Goal: Contribute content: Contribute content

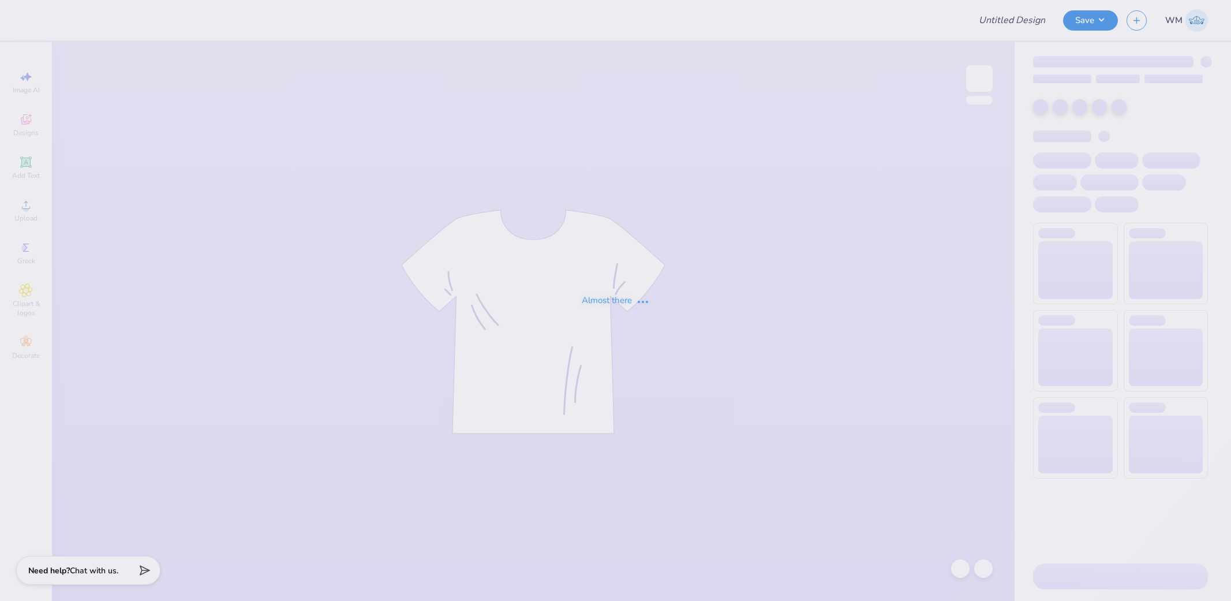
type input "Sigma Phi Delta PR Merch"
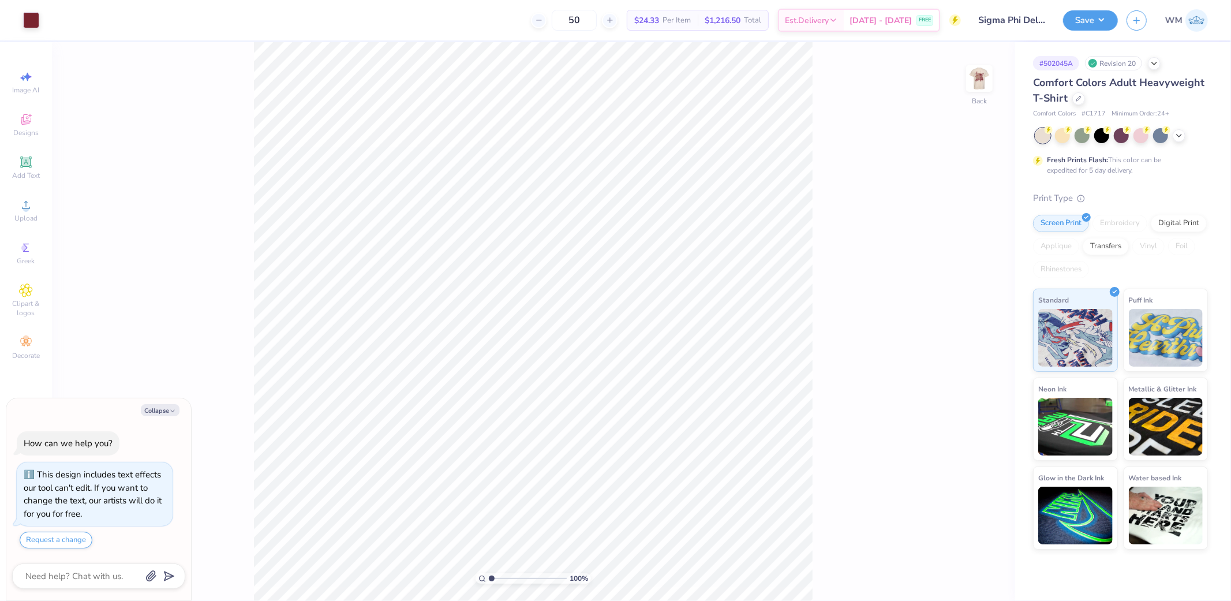
click at [882, 391] on div "100 % Back" at bounding box center [533, 321] width 963 height 559
click at [660, 316] on li "Download vector" at bounding box center [656, 313] width 91 height 23
click at [978, 78] on img at bounding box center [979, 78] width 46 height 46
click at [634, 407] on li "Download vector" at bounding box center [624, 406] width 91 height 23
click at [976, 68] on img at bounding box center [979, 78] width 46 height 46
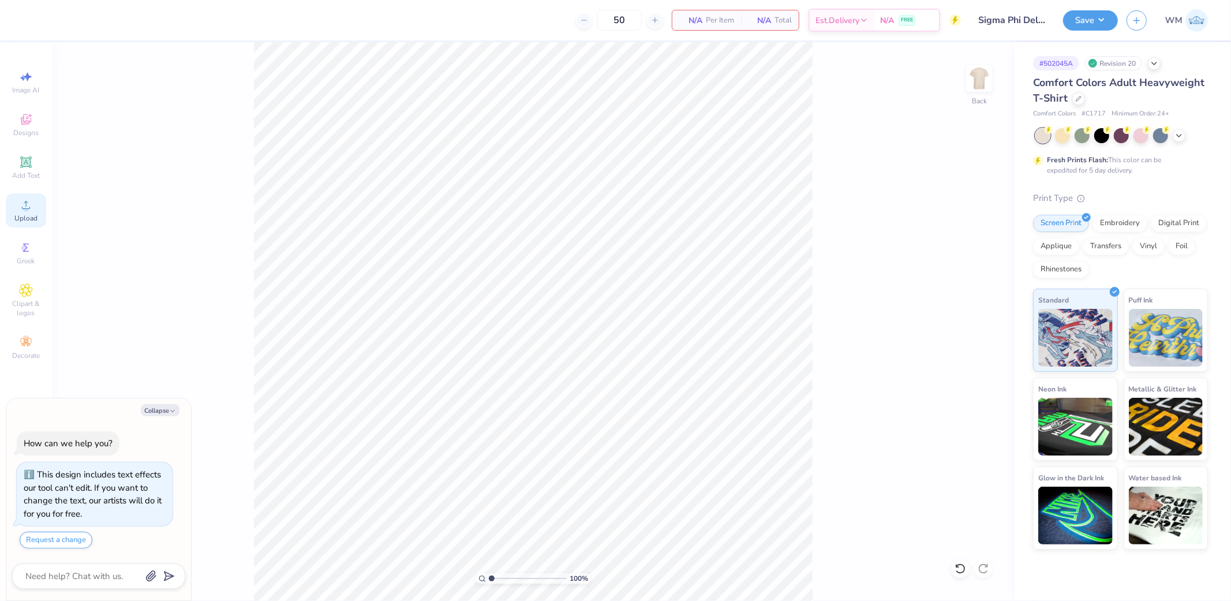
click at [21, 210] on icon at bounding box center [26, 205] width 14 height 14
type textarea "x"
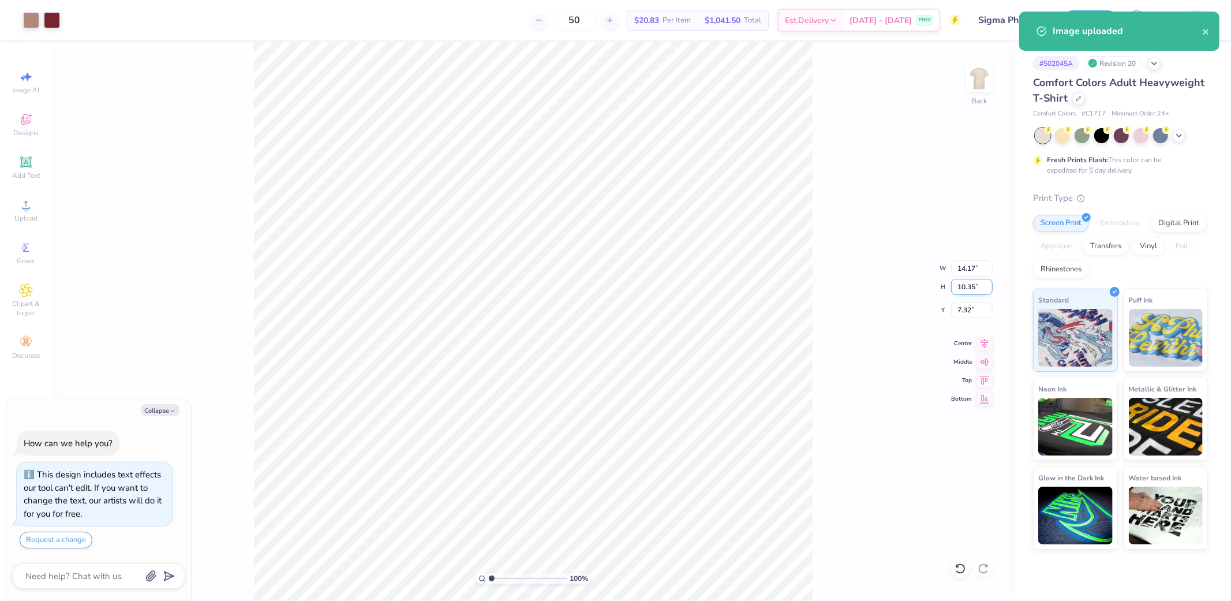
click at [971, 283] on input "10.35" at bounding box center [972, 287] width 42 height 16
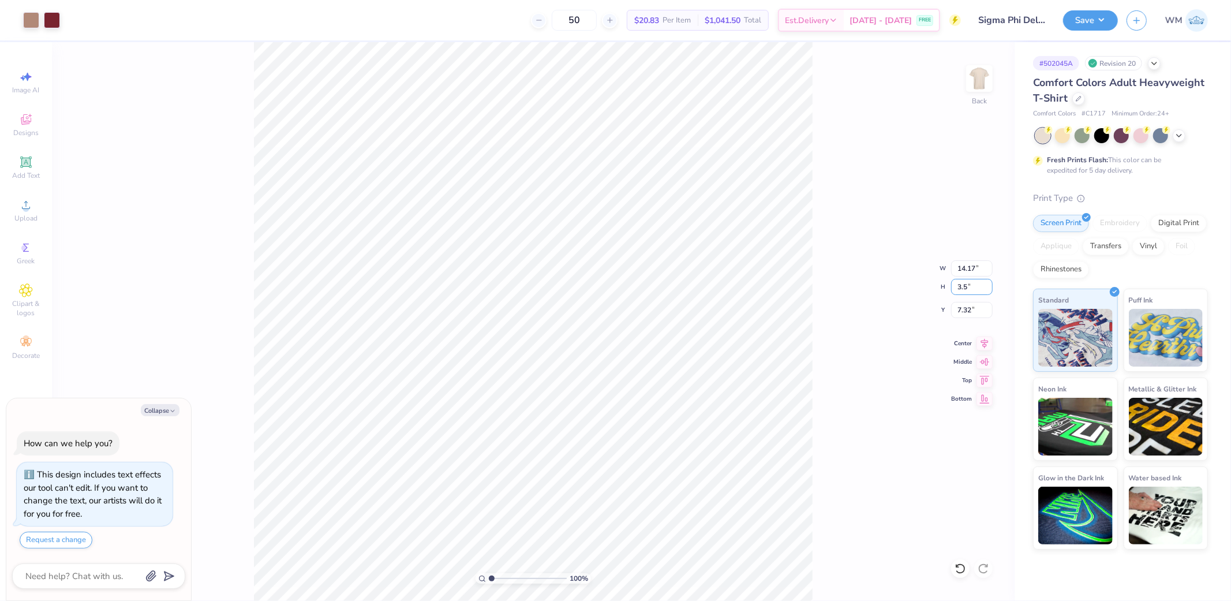
type input "3.5"
type textarea "x"
type input "4.79"
type input "3.50"
type input "10.75"
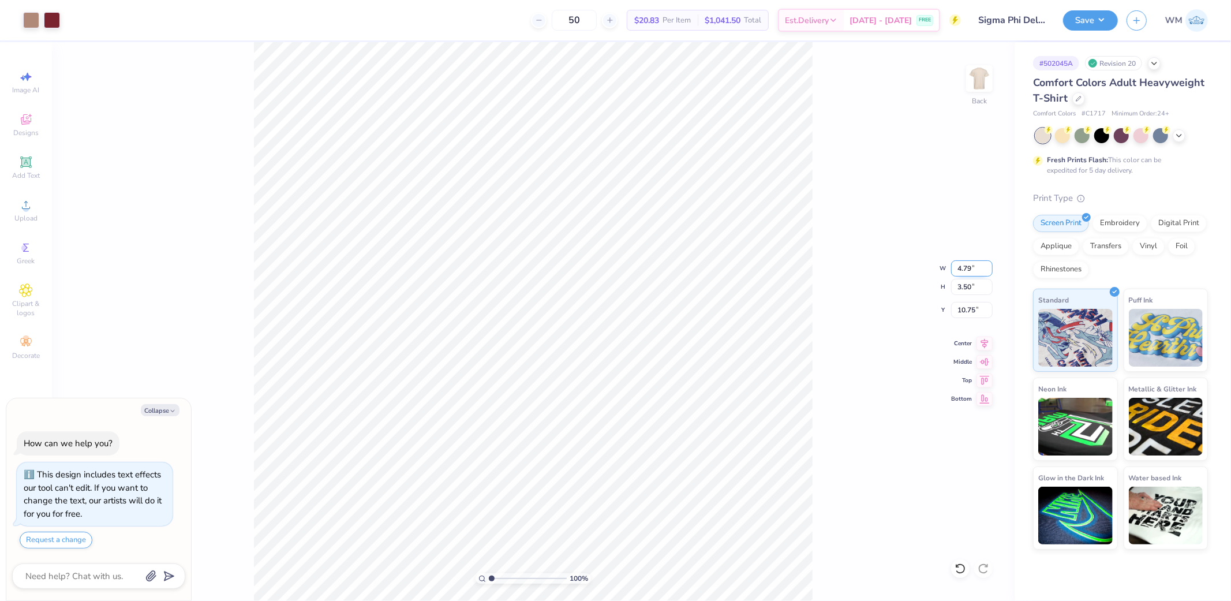
click at [969, 270] on input "4.79" at bounding box center [972, 268] width 42 height 16
type input "3.5"
type textarea "x"
type input "3.50"
type input "2.56"
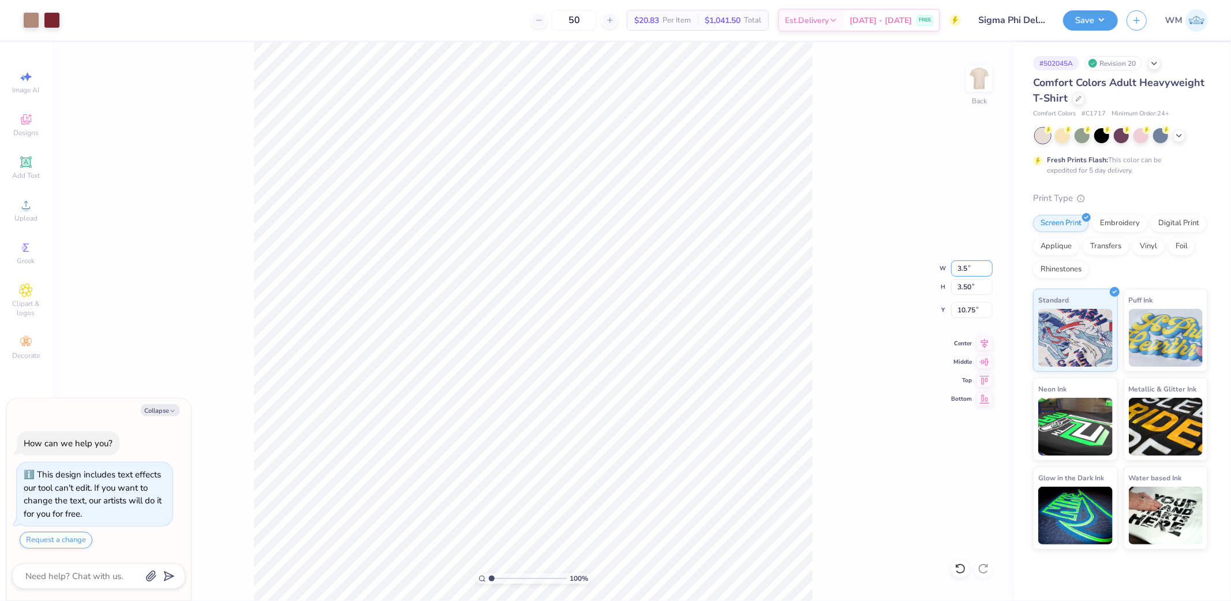
type input "11.22"
type textarea "x"
click at [972, 263] on input "3.50" at bounding box center [972, 268] width 42 height 16
type input "3.25"
type textarea "x"
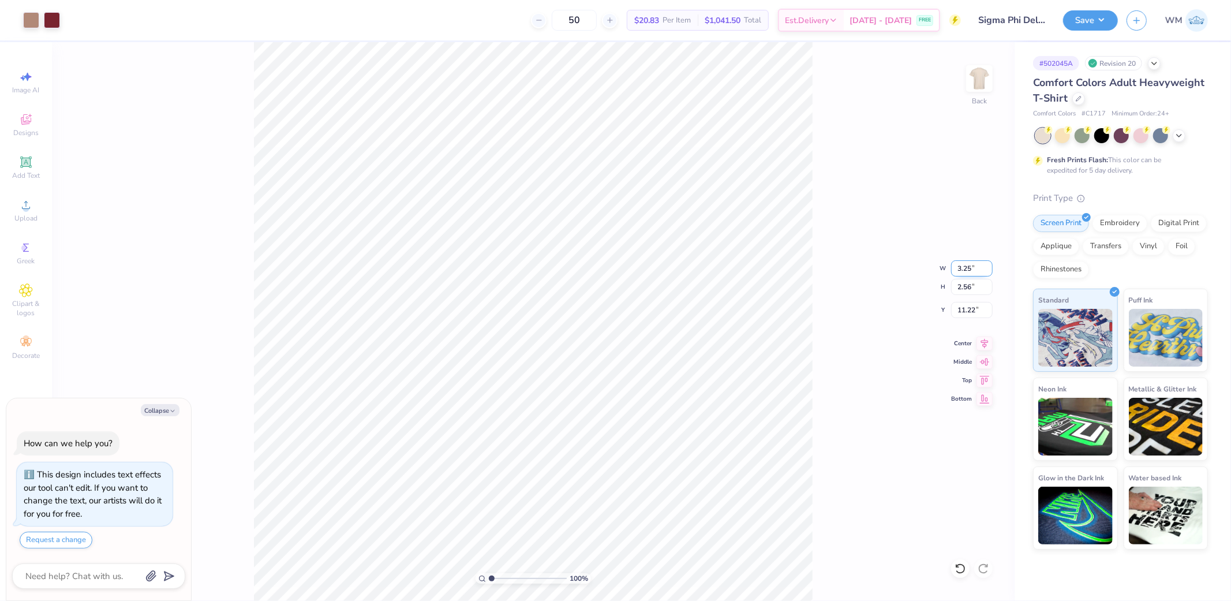
type input "2.37"
type input "11.31"
type textarea "x"
type input "3.00"
click at [984, 83] on img at bounding box center [979, 78] width 46 height 46
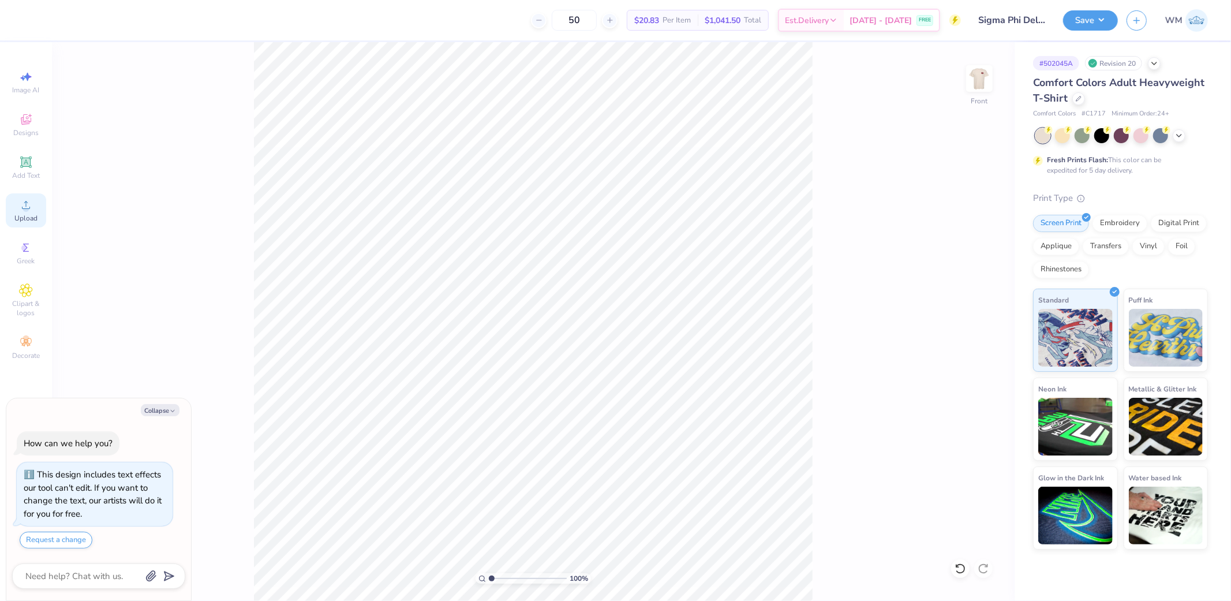
click at [25, 214] on span "Upload" at bounding box center [25, 218] width 23 height 9
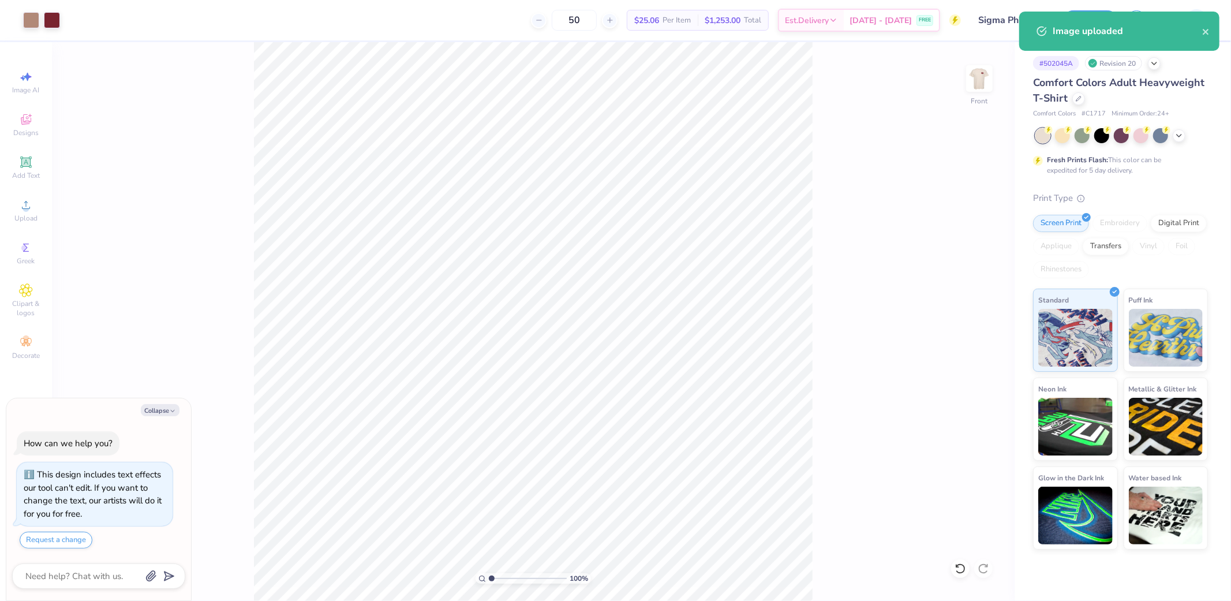
type textarea "x"
click at [969, 287] on input "17.57" at bounding box center [972, 287] width 42 height 16
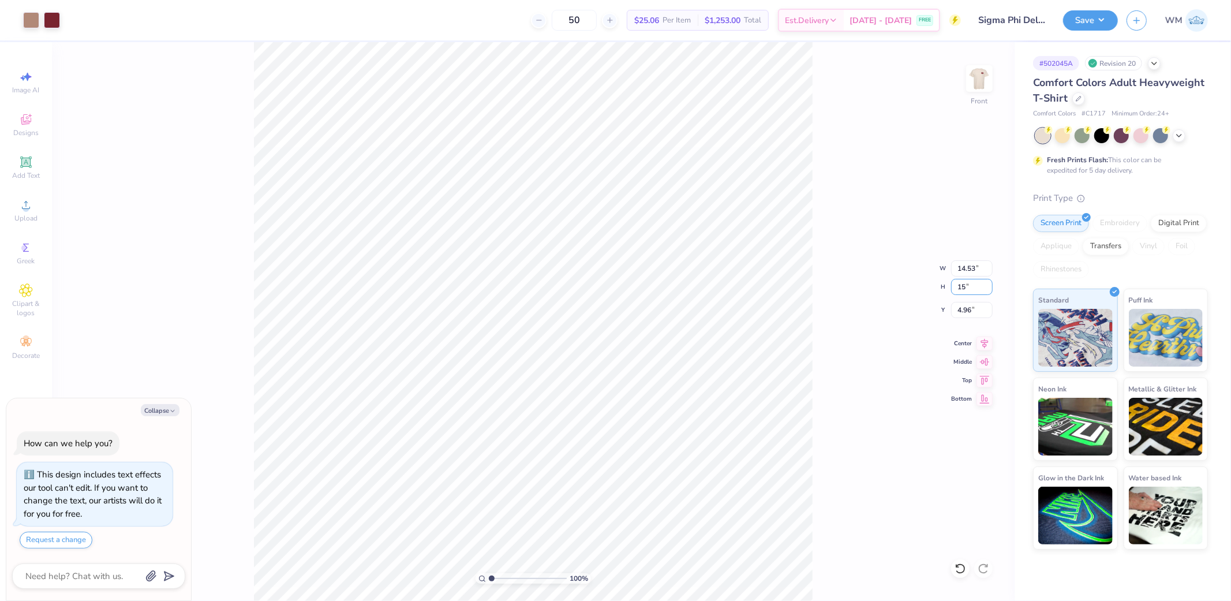
type input "15"
type textarea "x"
type input "12.41"
type input "15.00"
click at [971, 310] on input "6.25" at bounding box center [972, 310] width 42 height 16
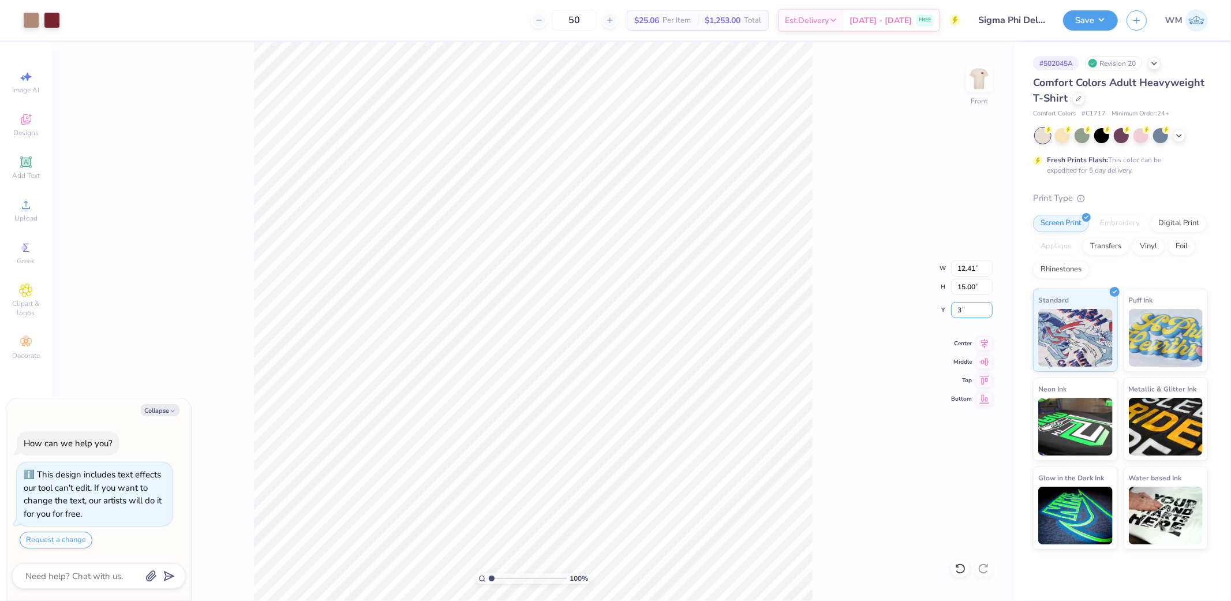
type input "3"
type textarea "x"
type input "3.00"
click at [1097, 23] on button "Save" at bounding box center [1090, 19] width 55 height 20
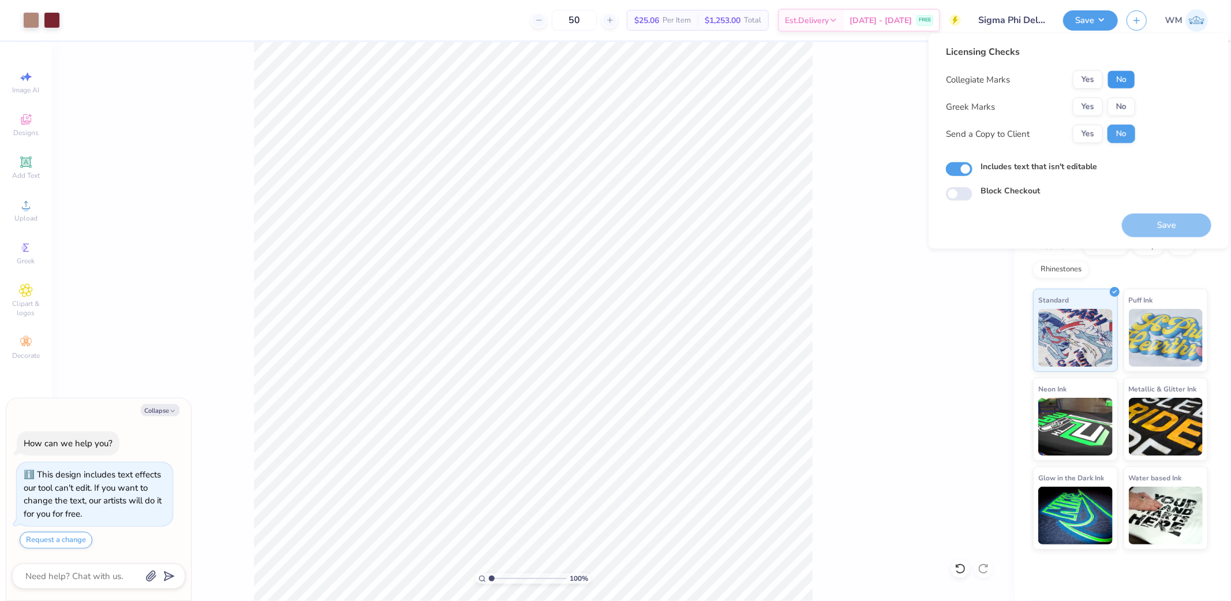
click at [1119, 85] on button "No" at bounding box center [1122, 79] width 28 height 18
click at [1083, 104] on button "Yes" at bounding box center [1088, 107] width 30 height 18
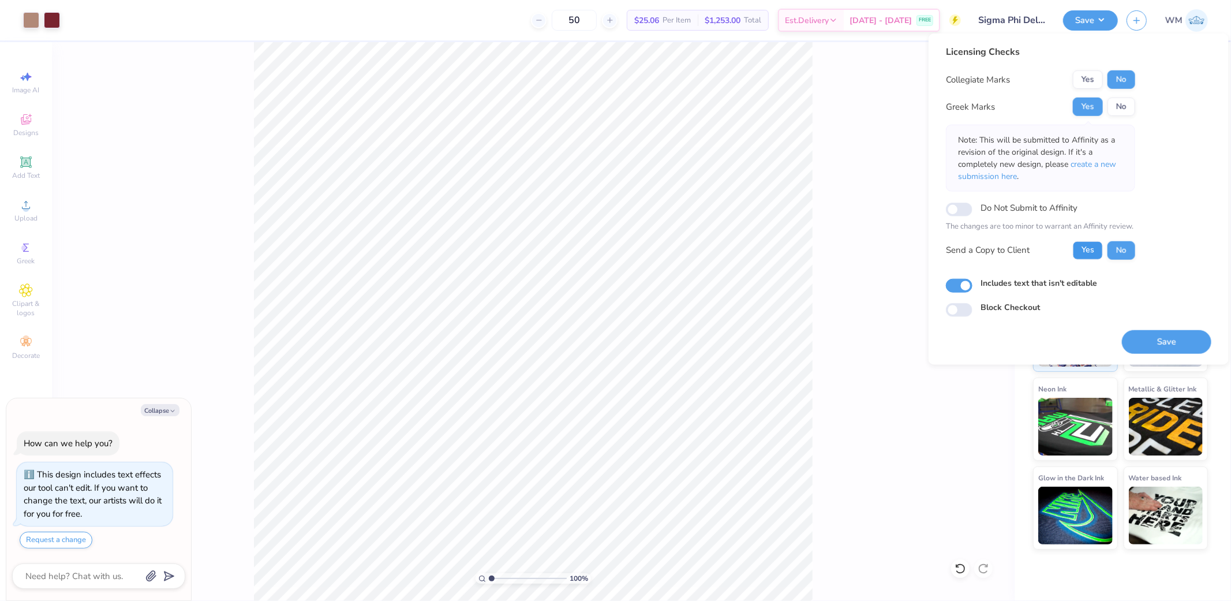
click at [1096, 250] on button "Yes" at bounding box center [1088, 250] width 30 height 18
click at [1173, 346] on button "Save" at bounding box center [1166, 342] width 89 height 24
type textarea "x"
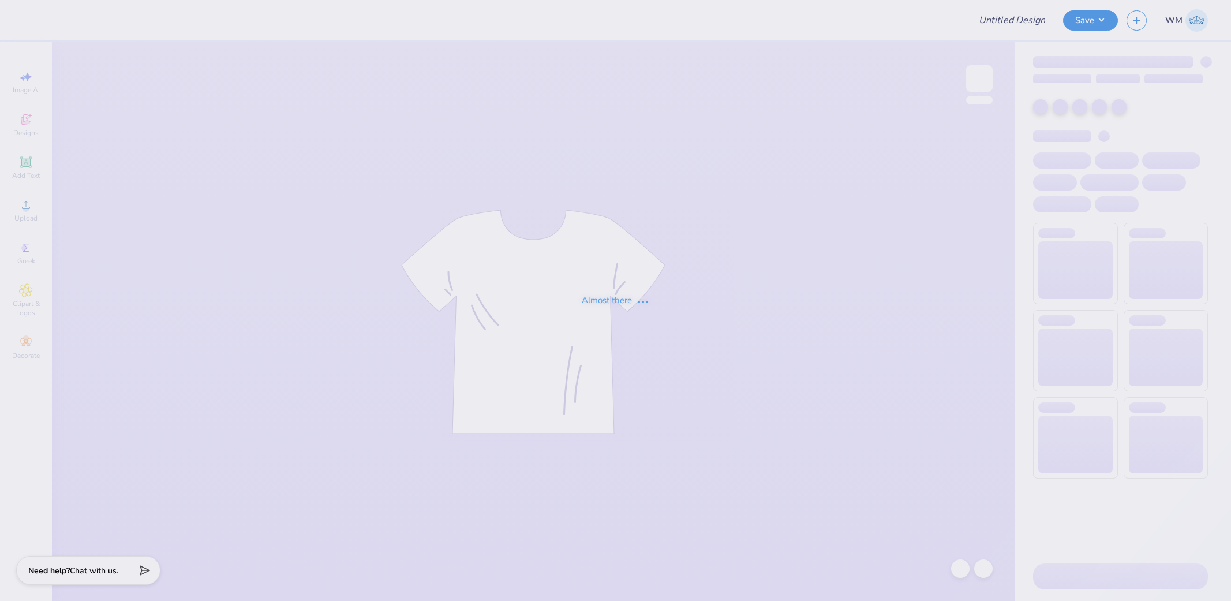
type input "Hats"
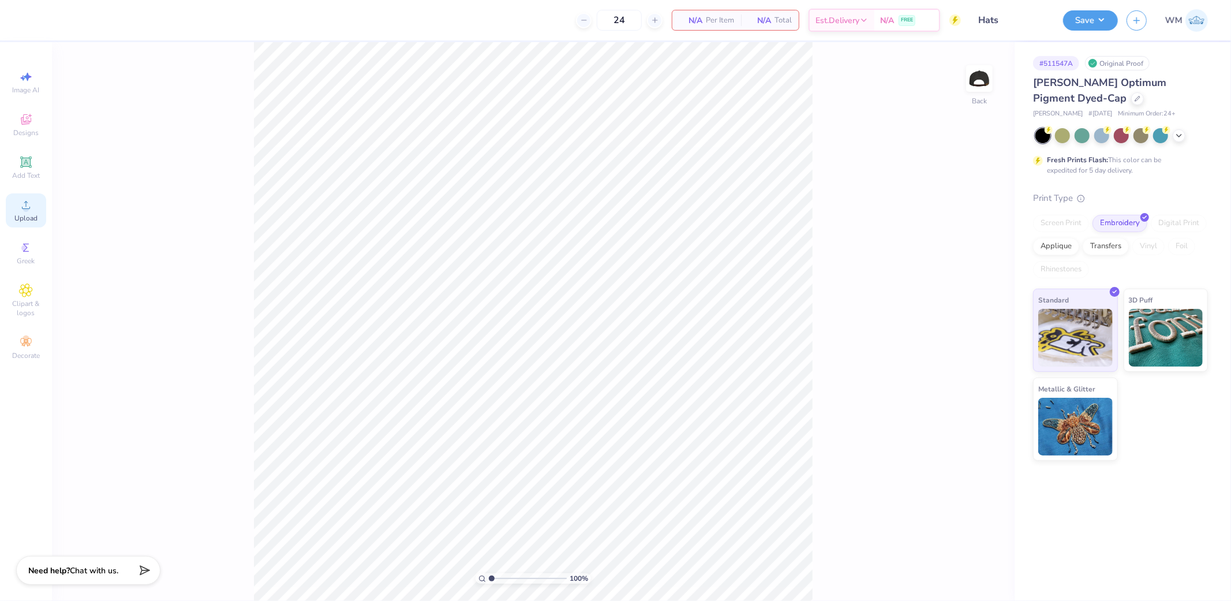
click at [24, 208] on circle at bounding box center [26, 208] width 6 height 6
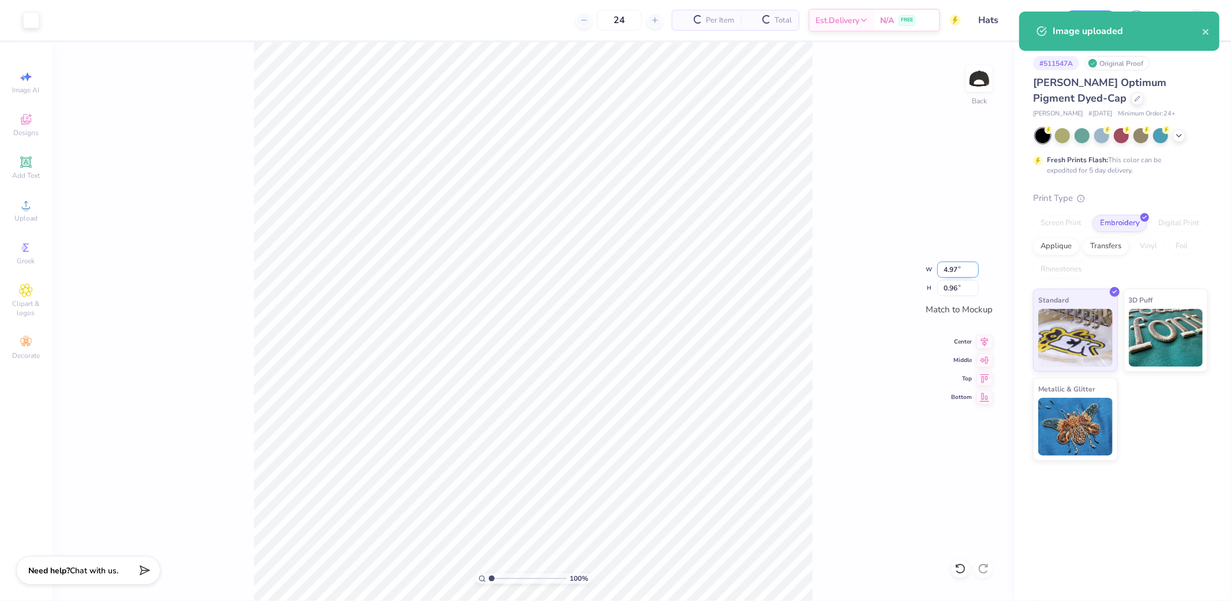
click at [961, 267] on input "4.97" at bounding box center [958, 269] width 42 height 16
type input "4.99"
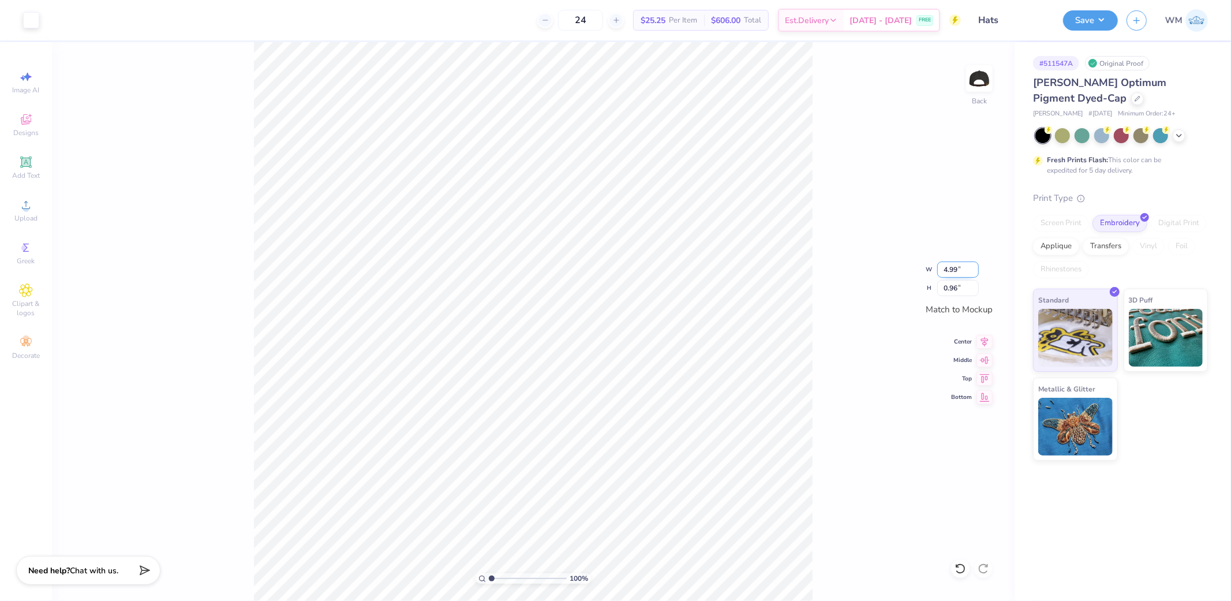
click at [962, 268] on input "4.99" at bounding box center [958, 269] width 42 height 16
type input "5"
click at [832, 445] on div "100 % Back" at bounding box center [533, 321] width 963 height 559
click at [988, 339] on icon at bounding box center [985, 340] width 16 height 14
click at [983, 364] on icon at bounding box center [985, 359] width 16 height 14
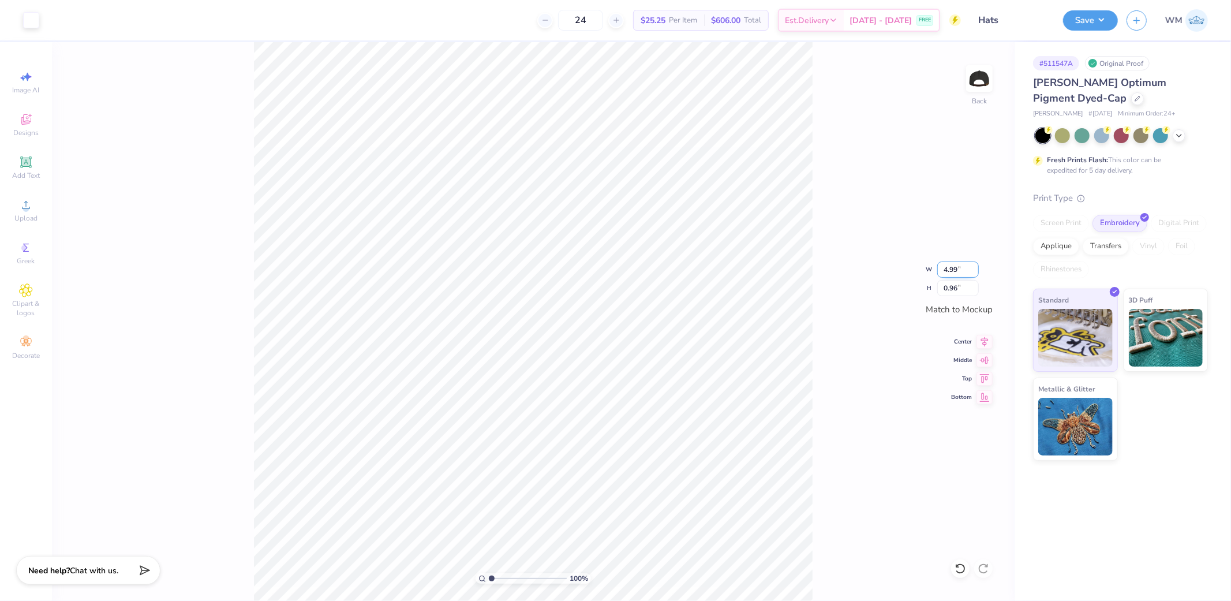
click at [949, 271] on input "4.99" at bounding box center [958, 269] width 42 height 16
type input "5"
drag, startPoint x: 249, startPoint y: 188, endPoint x: 911, endPoint y: 468, distance: 718.6
click at [911, 468] on div "100 % Back" at bounding box center [533, 321] width 963 height 559
click at [985, 78] on img at bounding box center [979, 78] width 46 height 46
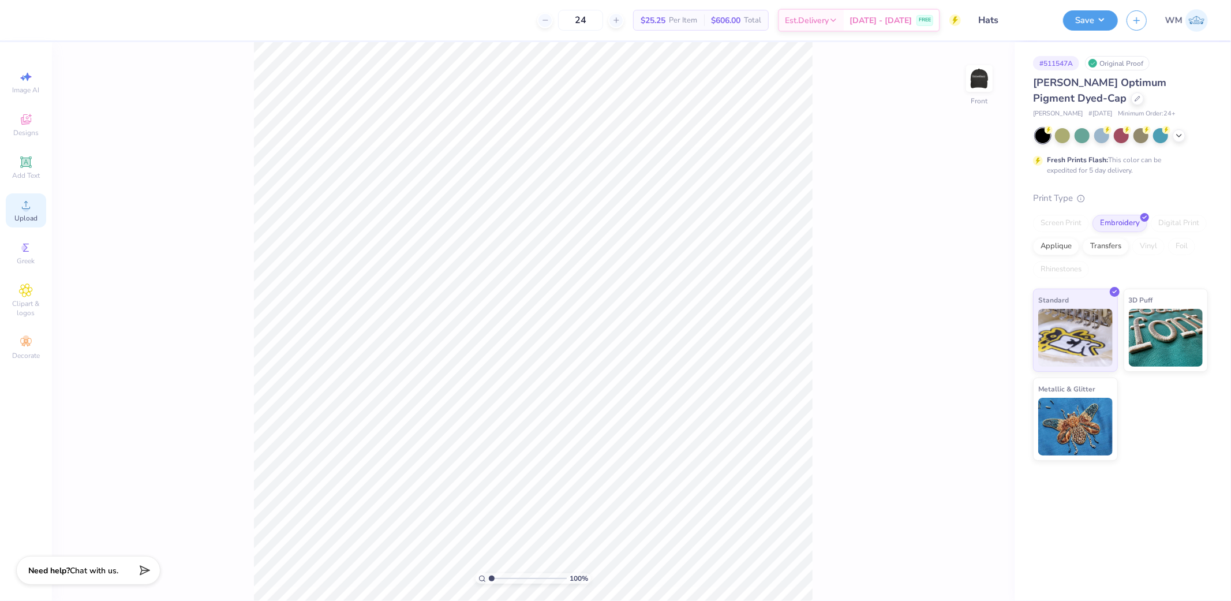
click at [29, 211] on icon at bounding box center [26, 205] width 14 height 14
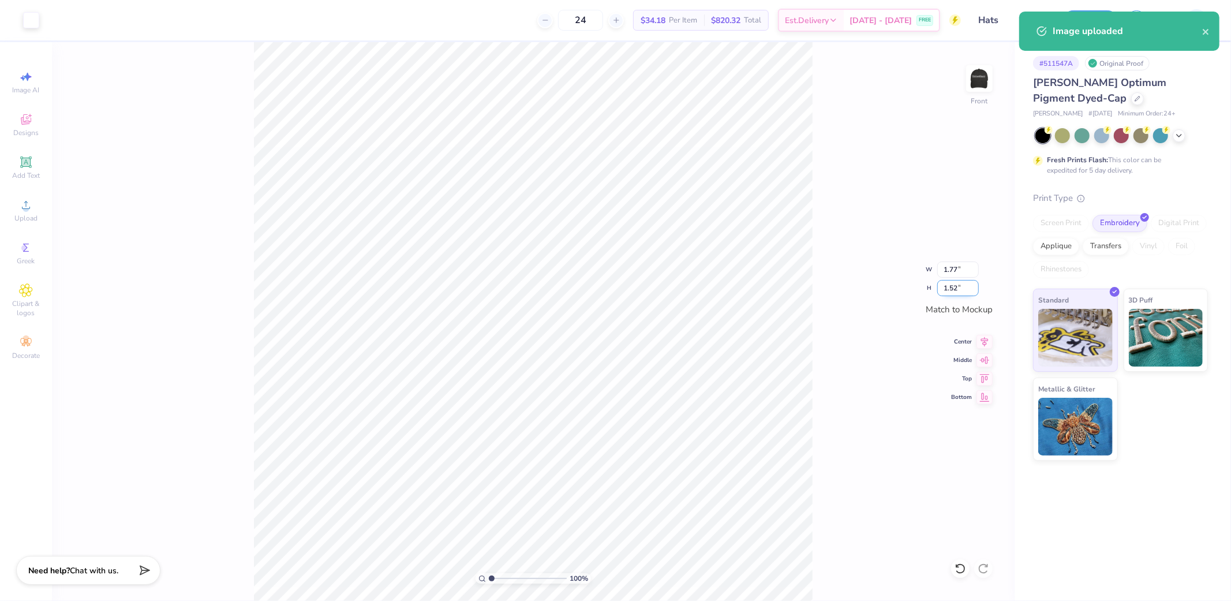
click at [959, 289] on input "1.52" at bounding box center [958, 288] width 42 height 16
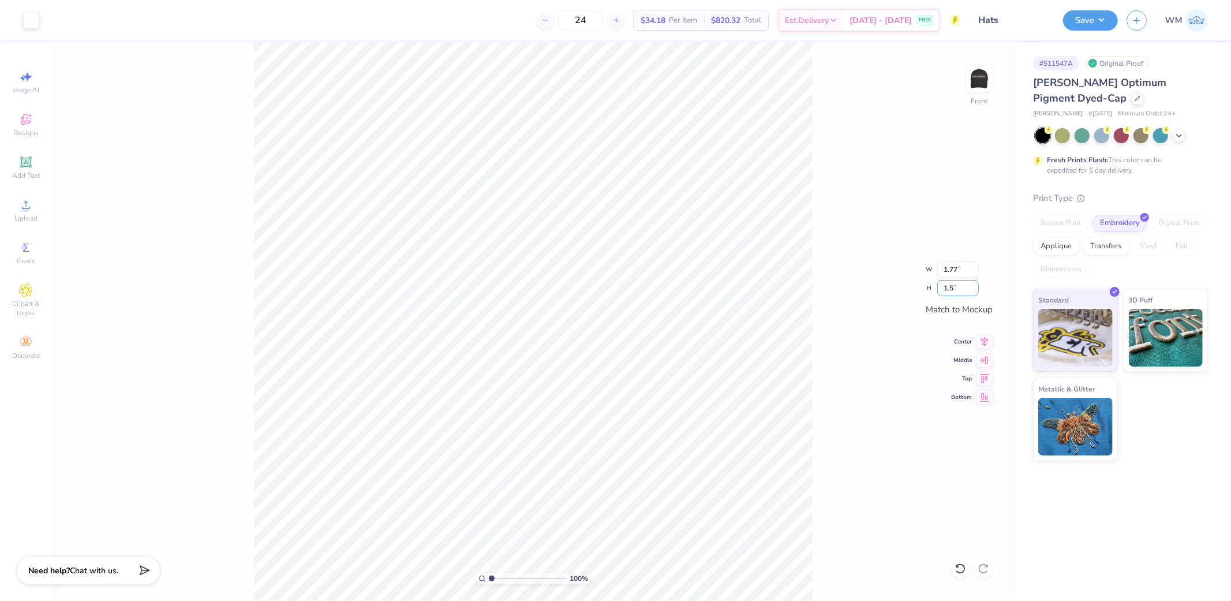
type input "1.5"
type input "1.74"
type input "1.50"
click at [986, 338] on icon at bounding box center [985, 340] width 16 height 14
click at [984, 338] on icon at bounding box center [985, 340] width 16 height 14
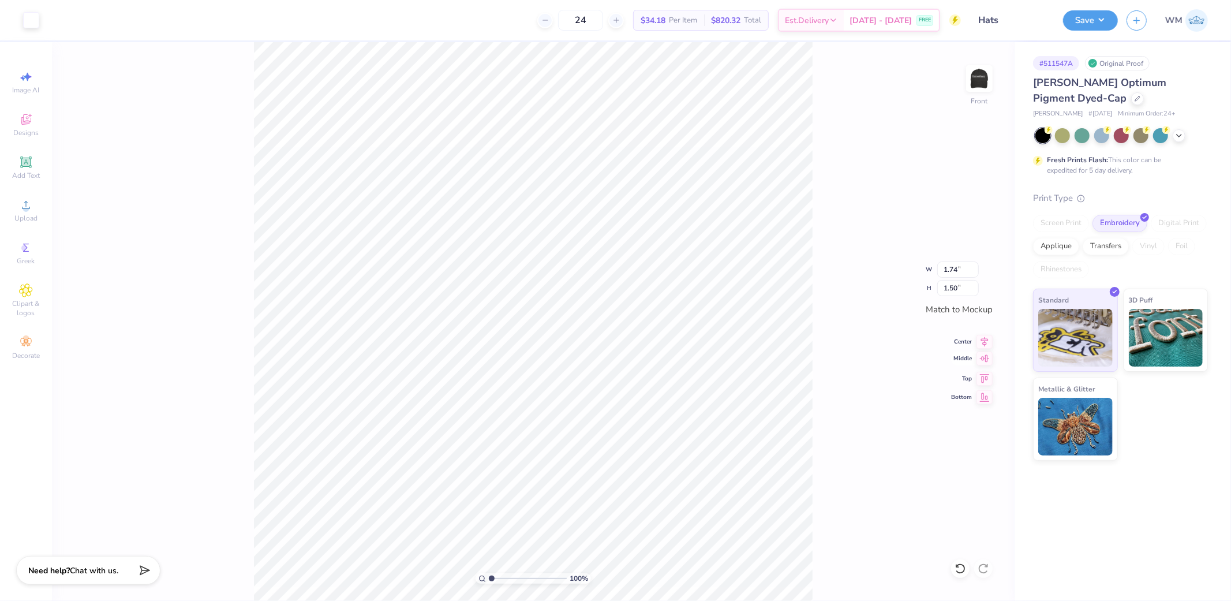
click at [984, 361] on icon at bounding box center [985, 359] width 16 height 14
click at [978, 88] on img at bounding box center [979, 78] width 46 height 46
click at [947, 267] on input "4.99" at bounding box center [958, 269] width 42 height 16
type input "5"
click at [1103, 23] on button "Save" at bounding box center [1090, 19] width 55 height 20
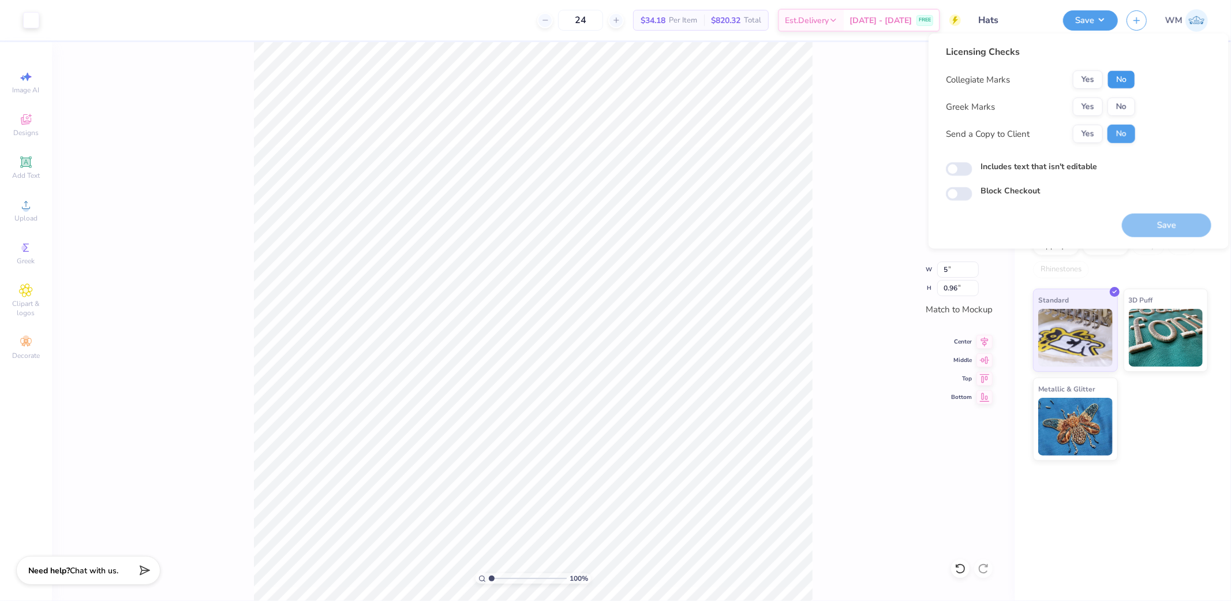
click at [1122, 77] on button "No" at bounding box center [1122, 79] width 28 height 18
click at [1121, 103] on button "No" at bounding box center [1122, 107] width 28 height 18
click at [1081, 139] on button "Yes" at bounding box center [1088, 134] width 30 height 18
click at [962, 166] on input "Includes text that isn't editable" at bounding box center [959, 169] width 27 height 14
checkbox input "true"
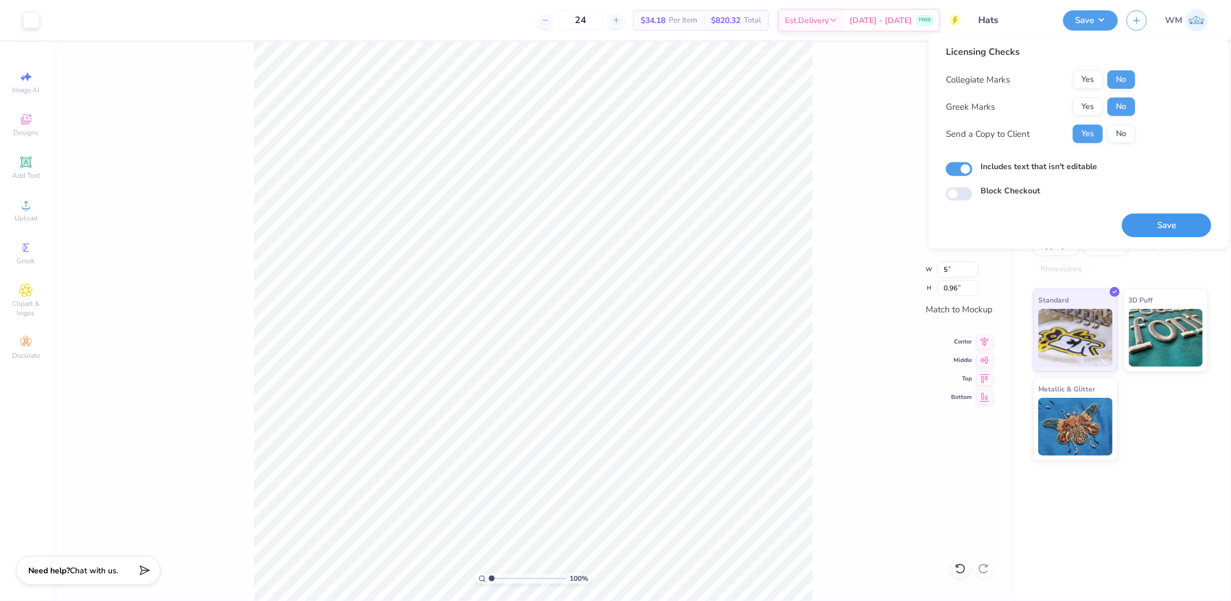
click at [1208, 226] on button "Save" at bounding box center [1166, 226] width 89 height 24
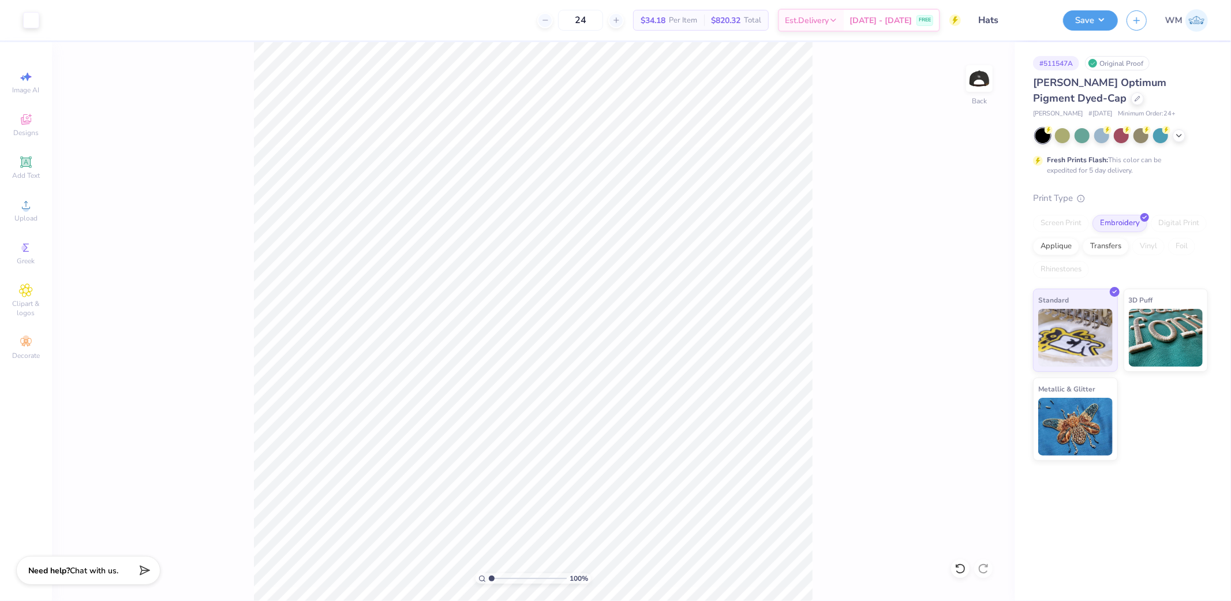
click at [990, 492] on div "100 % Back" at bounding box center [533, 321] width 963 height 559
click at [959, 270] on input "4.99" at bounding box center [958, 269] width 42 height 16
type input "5"
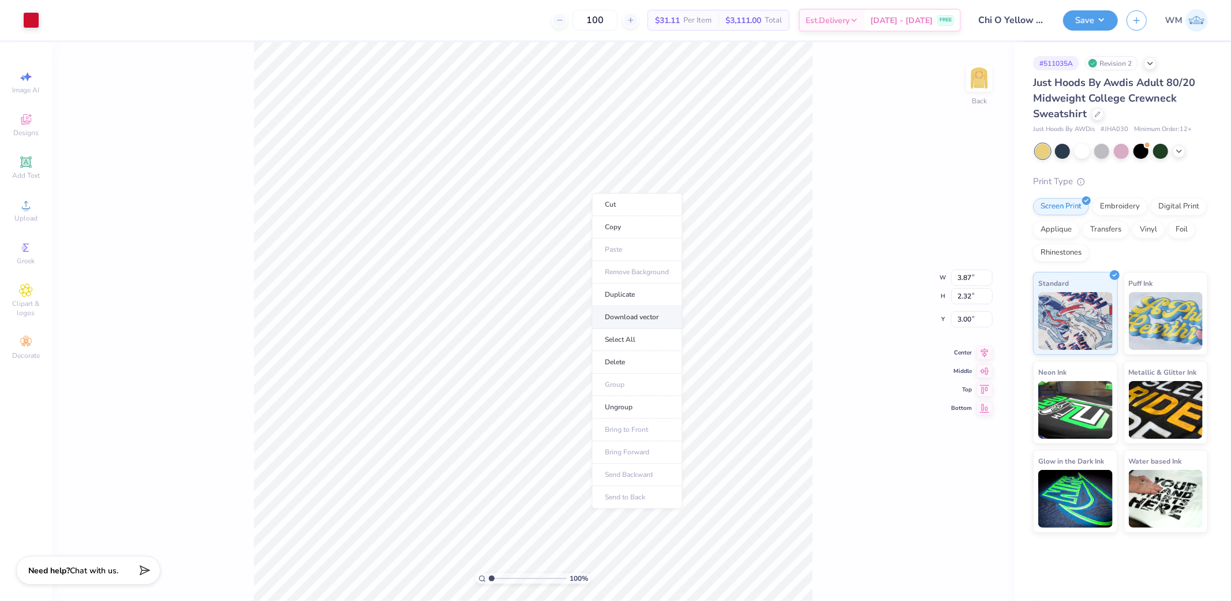
click at [622, 318] on li "Download vector" at bounding box center [637, 317] width 91 height 23
click at [979, 77] on img at bounding box center [979, 78] width 46 height 46
click at [973, 320] on input "3.62" at bounding box center [972, 319] width 42 height 16
type input "3.00"
click at [984, 338] on icon at bounding box center [985, 342] width 16 height 14
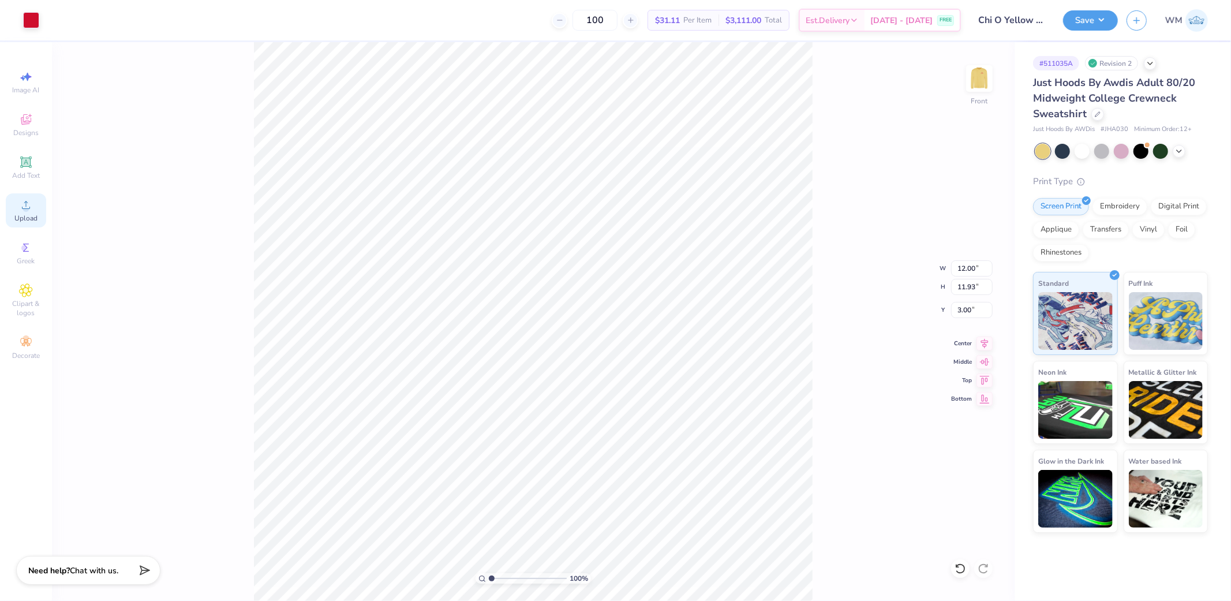
drag, startPoint x: 27, startPoint y: 205, endPoint x: 33, endPoint y: 207, distance: 6.5
click at [29, 205] on icon at bounding box center [26, 205] width 14 height 14
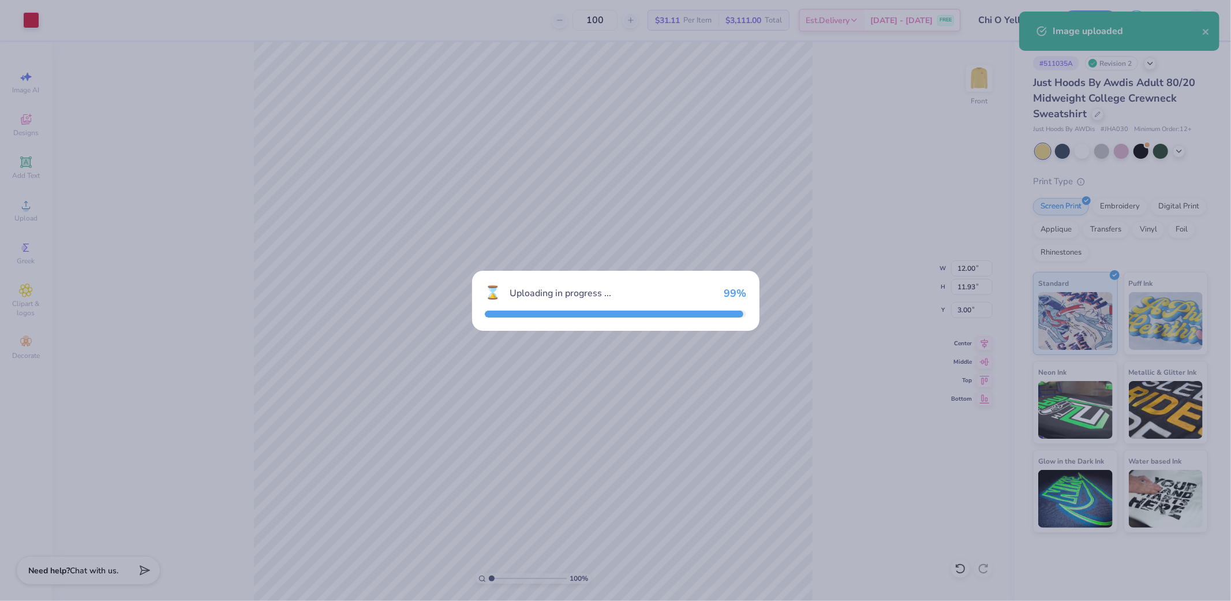
type input "15.00"
type input "14.46"
type input "6.15"
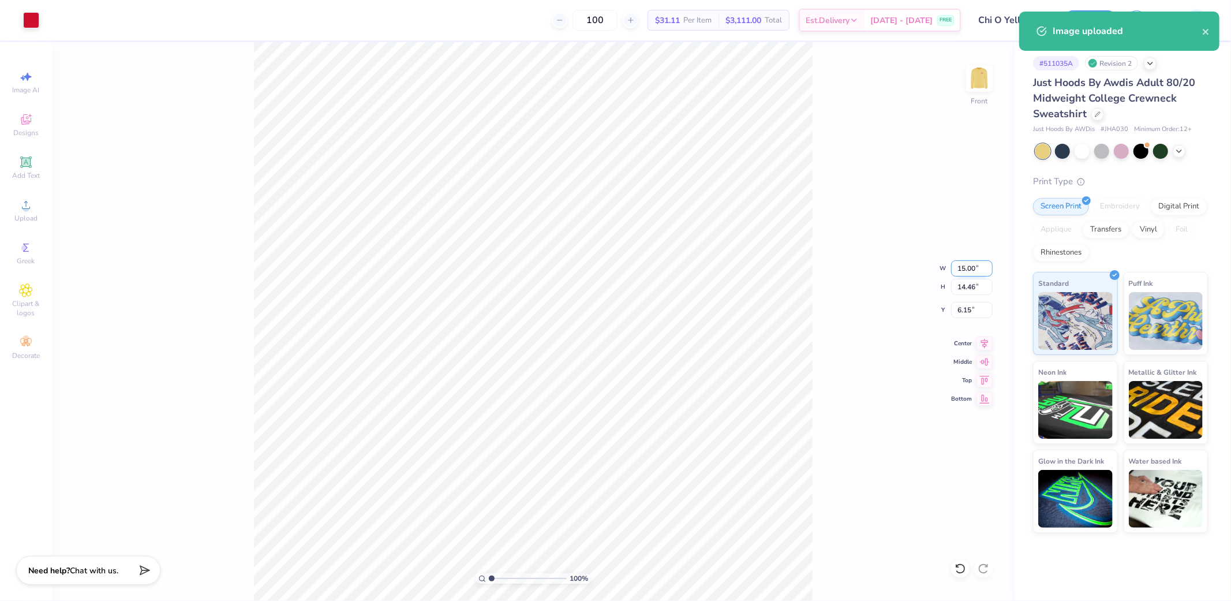
click at [970, 270] on input "15.00" at bounding box center [972, 268] width 42 height 16
type input "10.00"
type input "9.64"
type input "8.55"
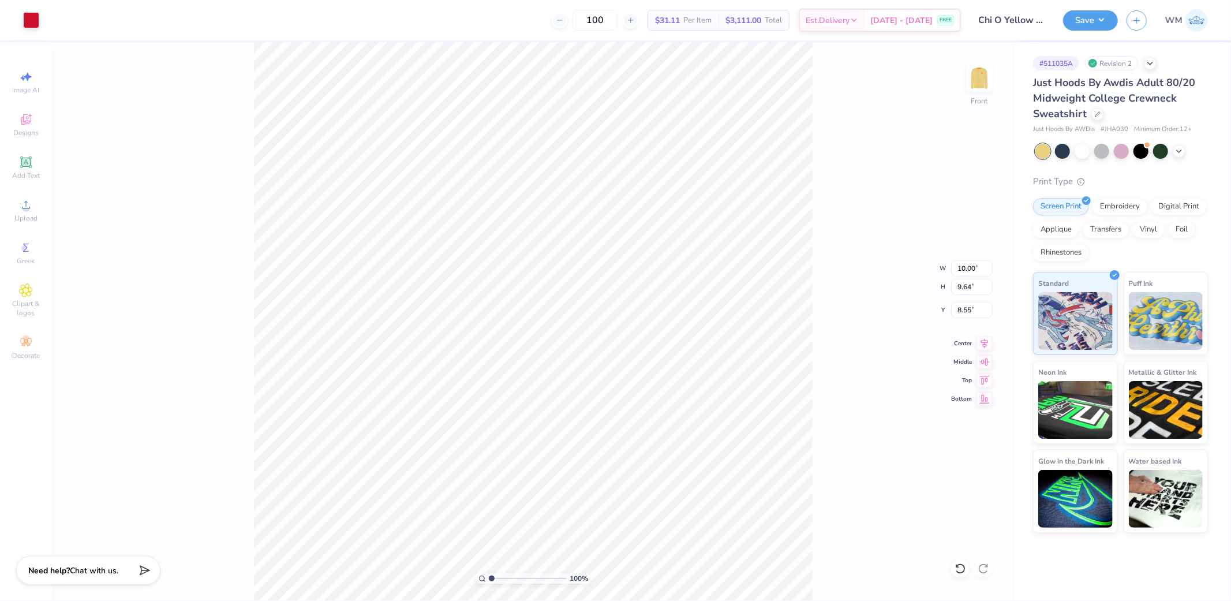
type input "5.92"
type input "5.71"
type input "12.49"
type input "5.90"
click at [985, 341] on icon at bounding box center [985, 342] width 8 height 10
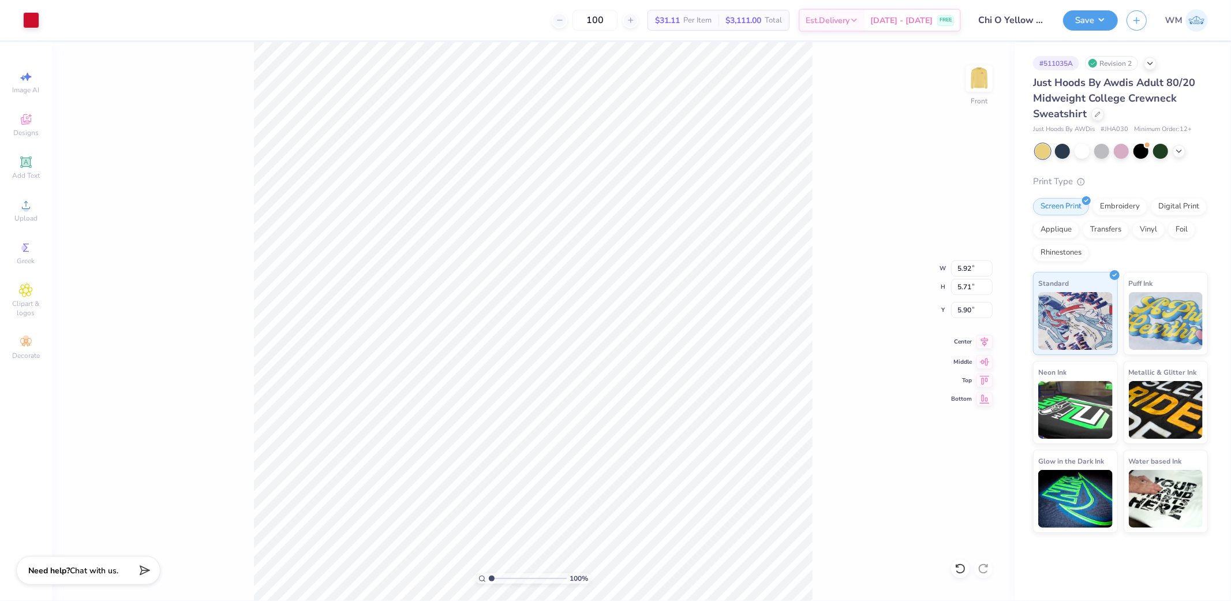
click at [982, 343] on icon at bounding box center [985, 342] width 16 height 14
click at [28, 214] on div "Upload" at bounding box center [26, 210] width 40 height 34
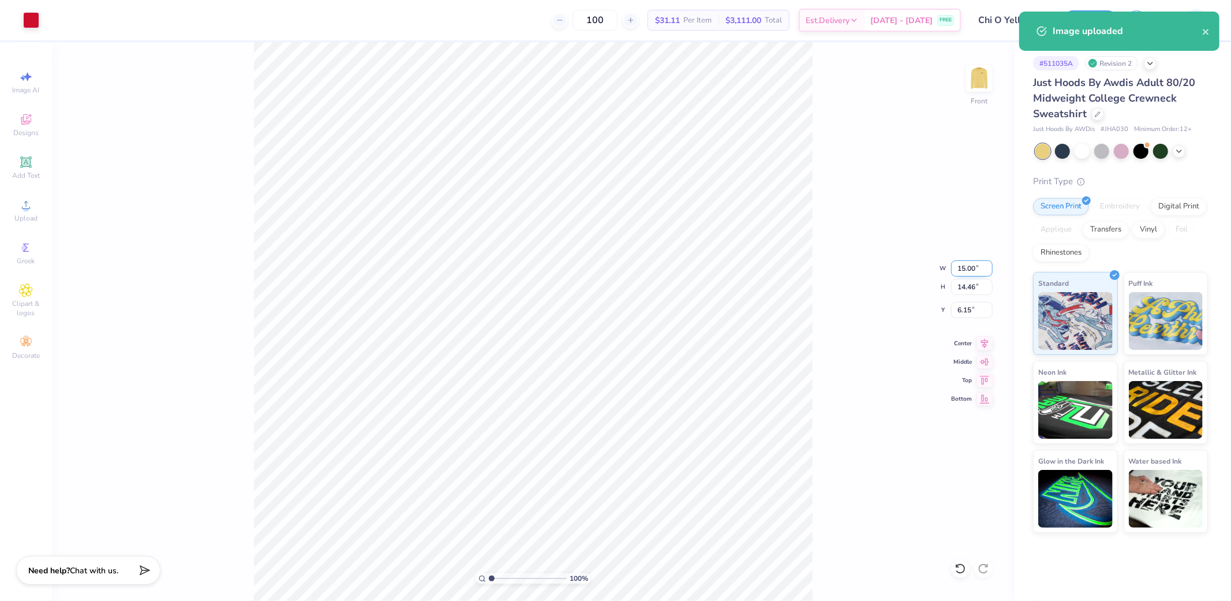
click at [967, 269] on input "15.00" at bounding box center [972, 268] width 42 height 16
type input "8.00"
type input "7.71"
type input "9.52"
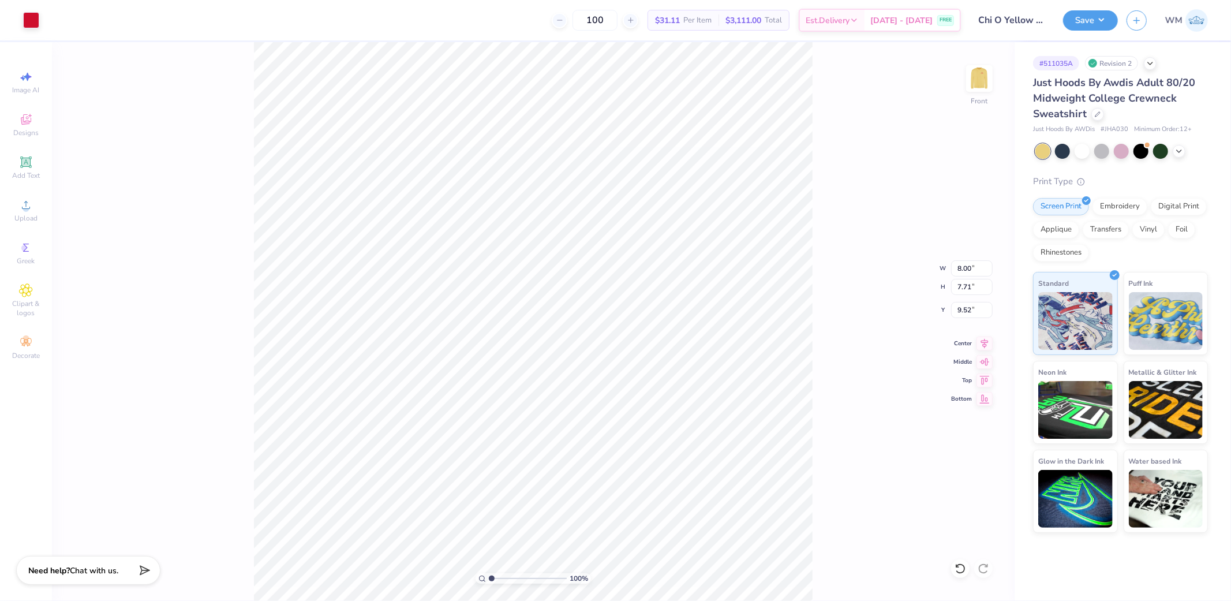
type input "5.11"
click at [969, 266] on input "8.00" at bounding box center [972, 268] width 42 height 16
type input "6.00"
type input "5.78"
type input "6.07"
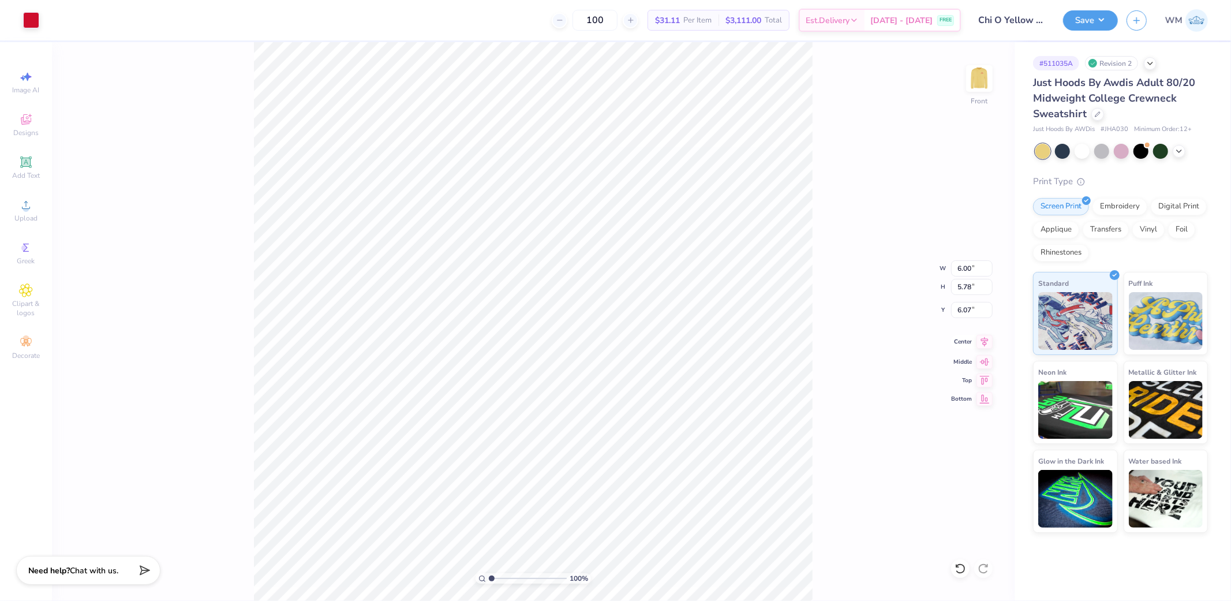
click at [983, 343] on icon at bounding box center [985, 342] width 8 height 10
click at [815, 433] on div "100 % Front" at bounding box center [533, 321] width 963 height 559
drag, startPoint x: 1085, startPoint y: 23, endPoint x: 1091, endPoint y: 28, distance: 7.4
click at [1085, 23] on button "Save" at bounding box center [1090, 19] width 55 height 20
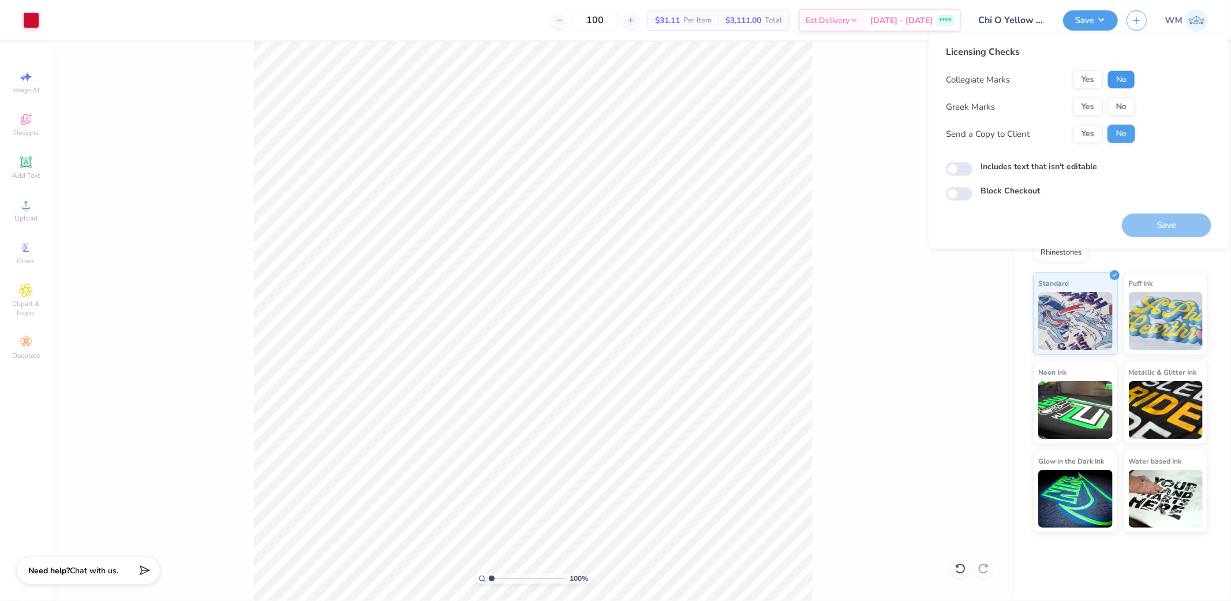
click at [1122, 77] on button "No" at bounding box center [1122, 79] width 28 height 18
click at [1089, 106] on button "Yes" at bounding box center [1088, 107] width 30 height 18
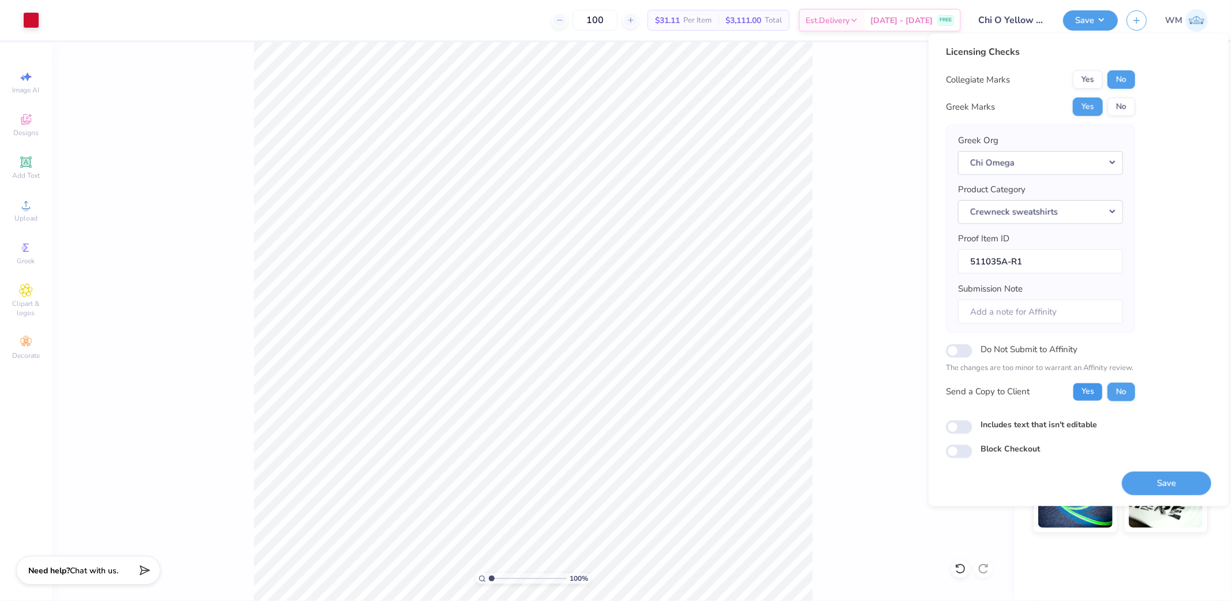
click at [1085, 390] on button "Yes" at bounding box center [1088, 391] width 30 height 18
click at [959, 428] on input "Includes text that isn't editable" at bounding box center [959, 427] width 27 height 14
checkbox input "true"
click at [1164, 482] on button "Save" at bounding box center [1166, 483] width 89 height 24
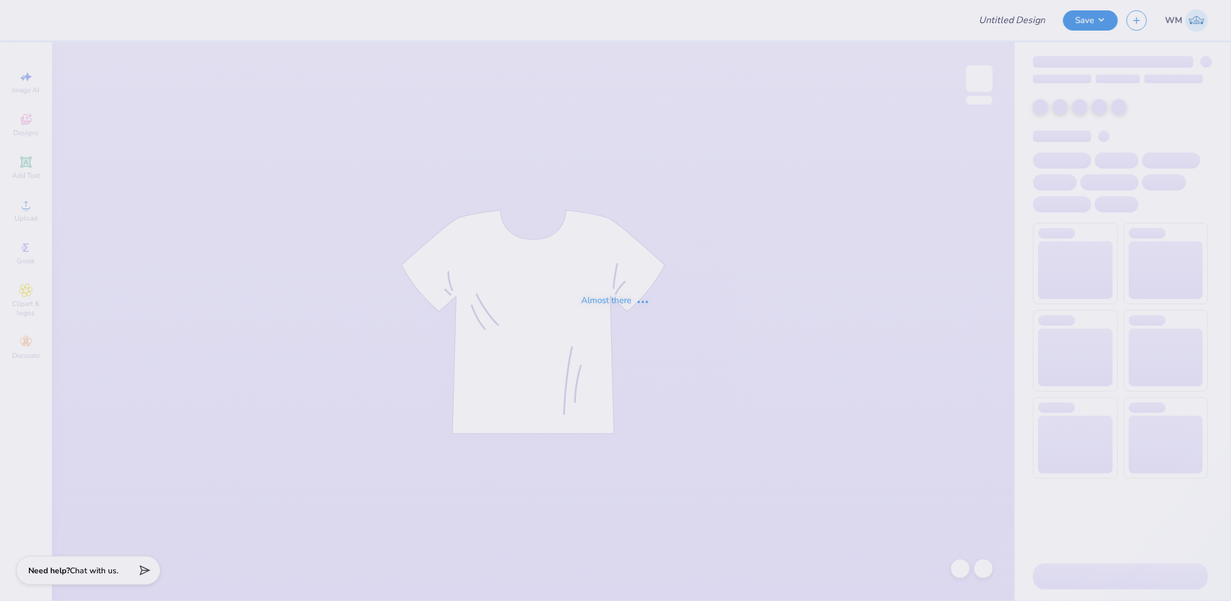
type input "Sigma Chi HOCO 25"
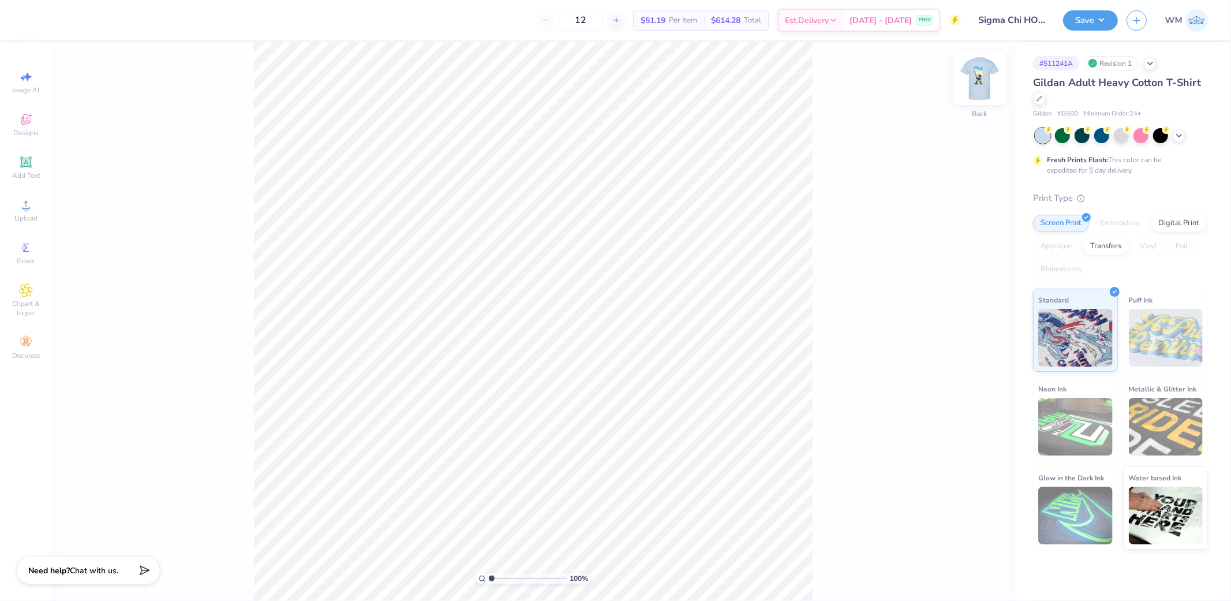
click at [984, 85] on img at bounding box center [979, 78] width 46 height 46
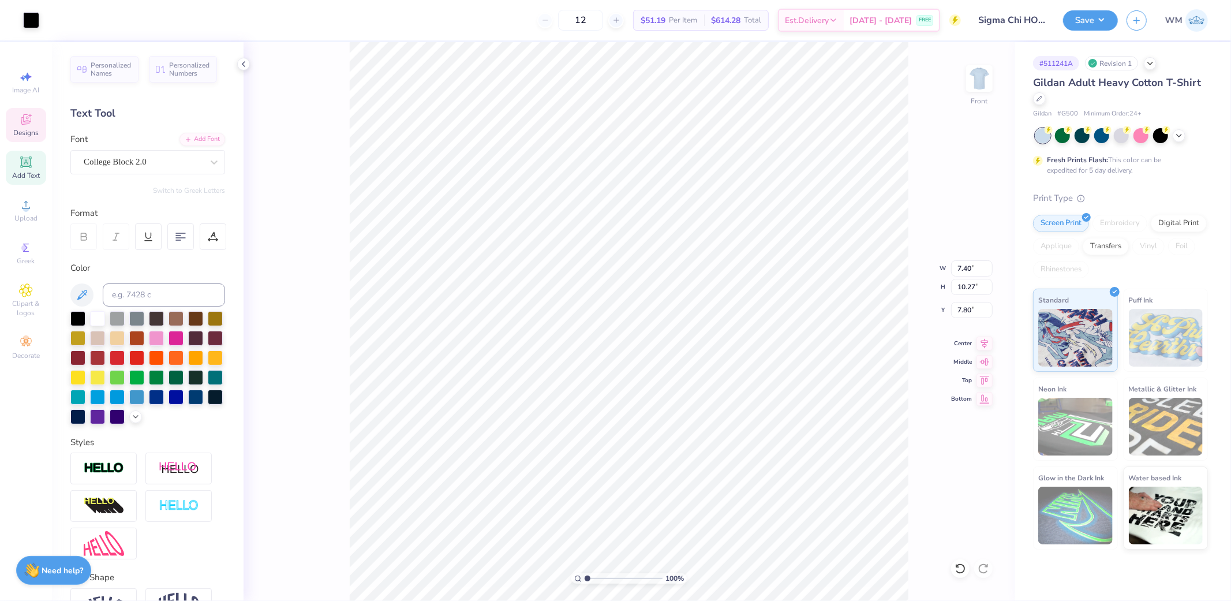
type input "7.40"
type input "10.27"
type input "7.80"
drag, startPoint x: 586, startPoint y: 578, endPoint x: 609, endPoint y: 573, distance: 23.7
type input "2.13"
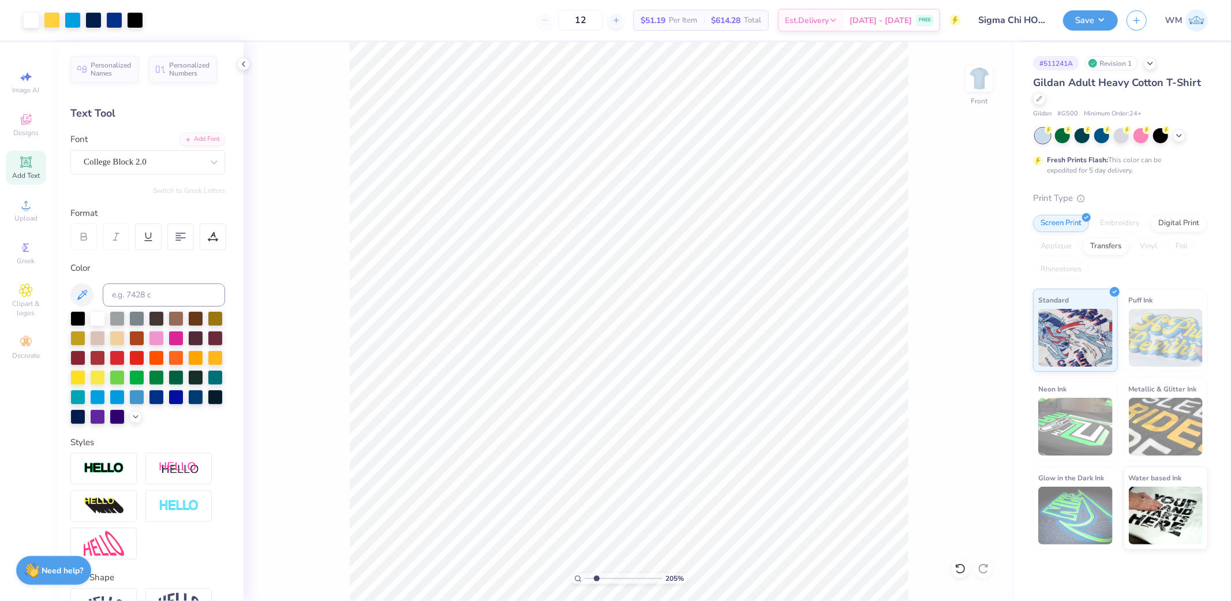
click at [596, 578] on input "range" at bounding box center [624, 578] width 78 height 10
type input "10.99"
type input "3.09"
type input "6.93"
type input "12.99"
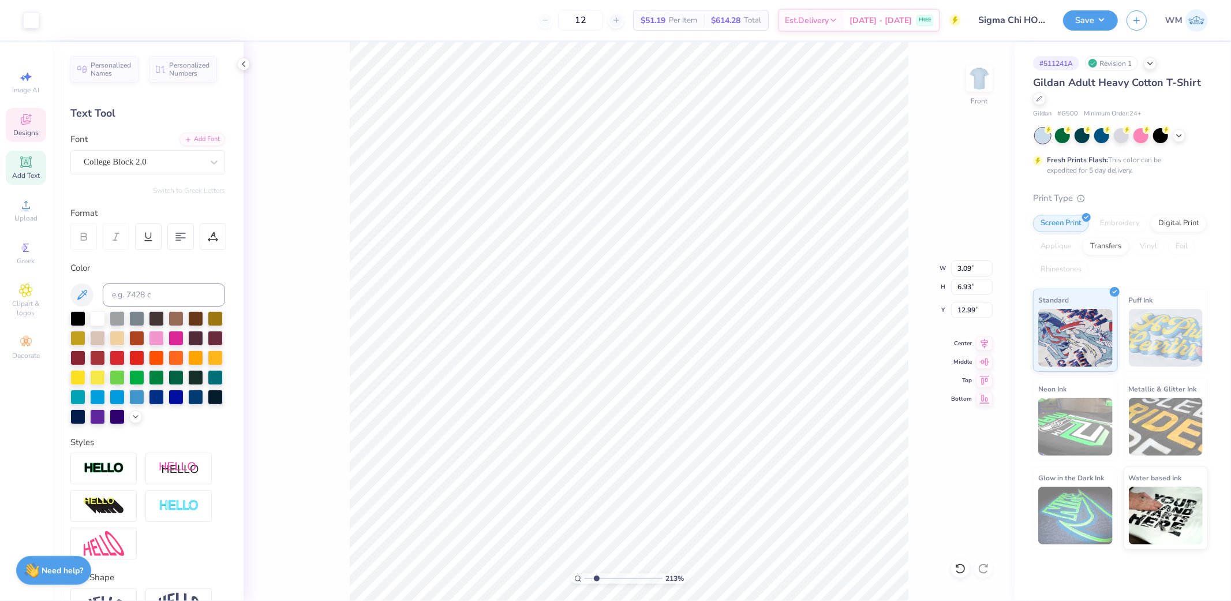
type input "7.24"
type input "3.91"
type input "9.98"
type input "4.99"
type input "1.36"
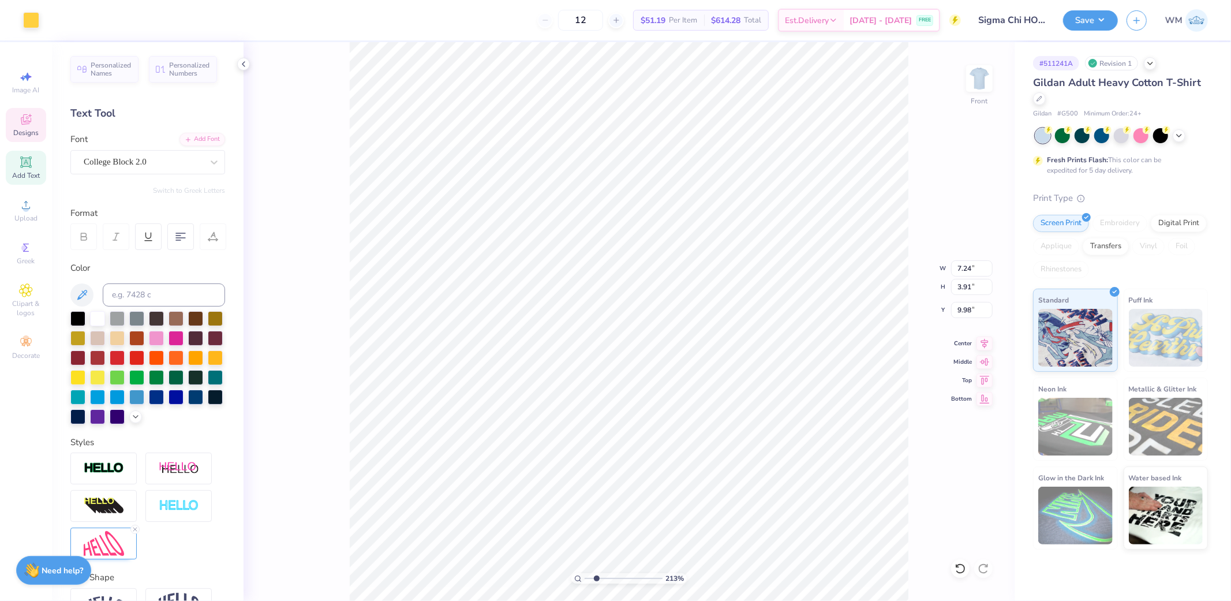
type input "8.64"
type input "6.42"
type input "2.26"
type input "5.54"
type input "4.46"
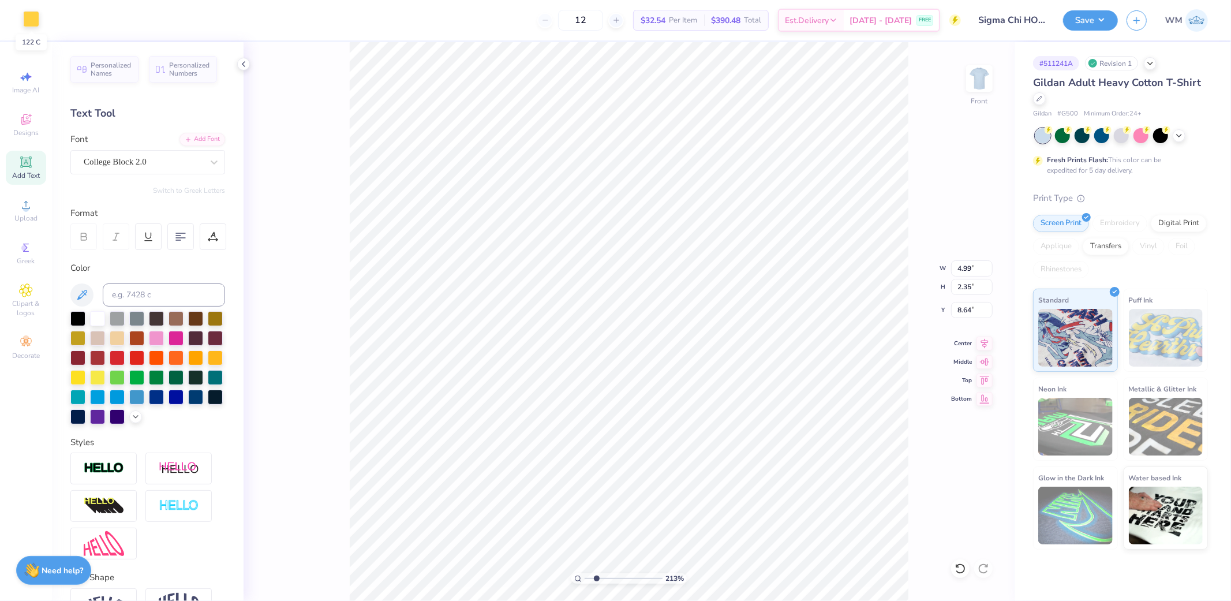
click at [32, 24] on div at bounding box center [31, 19] width 16 height 16
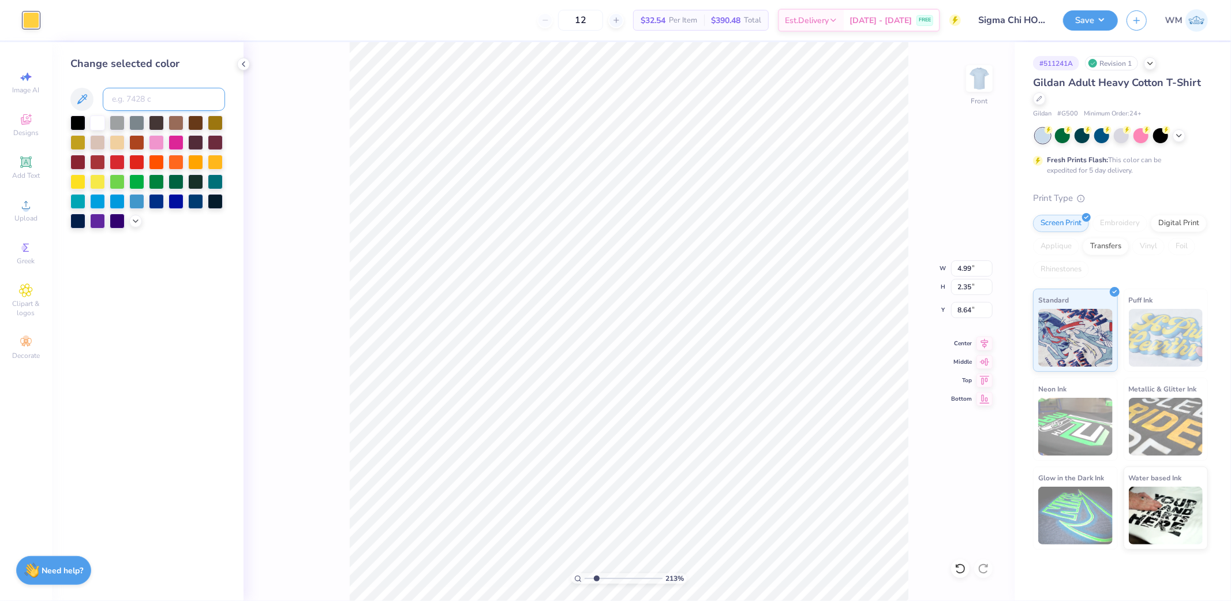
click at [152, 101] on input at bounding box center [164, 99] width 122 height 23
type input "124"
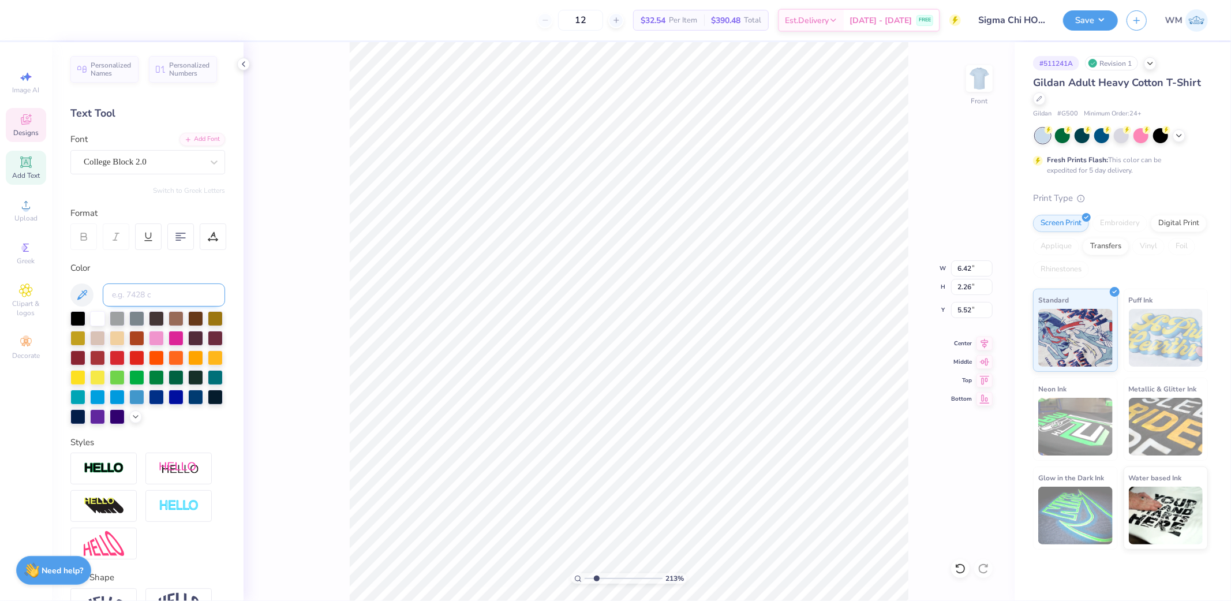
click at [154, 295] on input at bounding box center [164, 294] width 122 height 23
type input "281"
click at [31, 212] on icon at bounding box center [26, 205] width 14 height 14
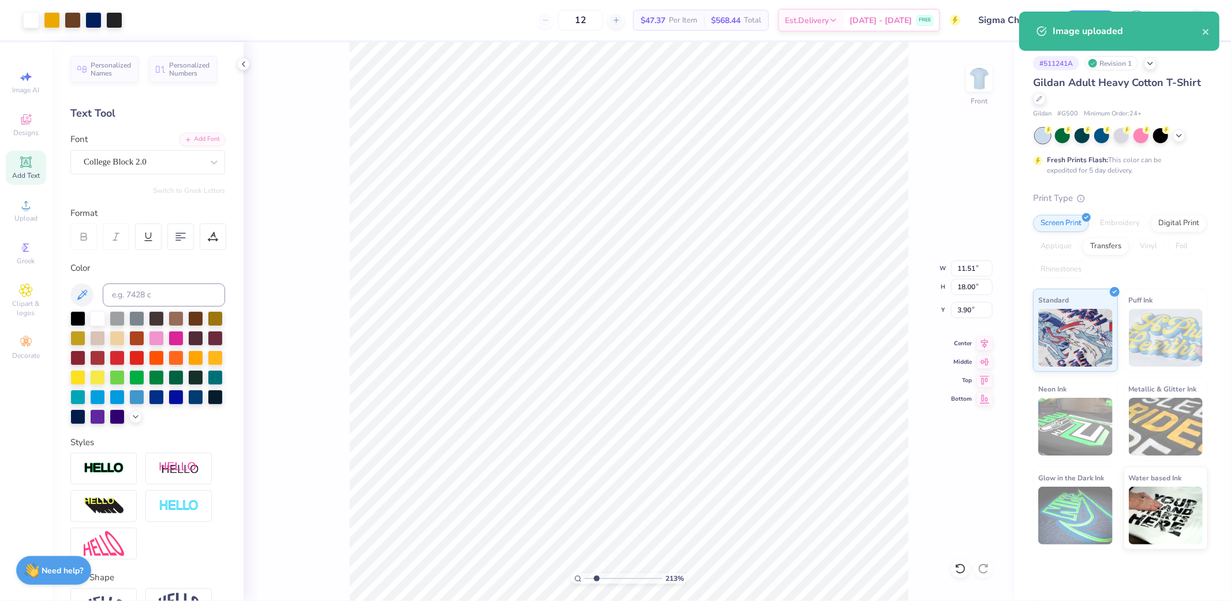
type input "3.90"
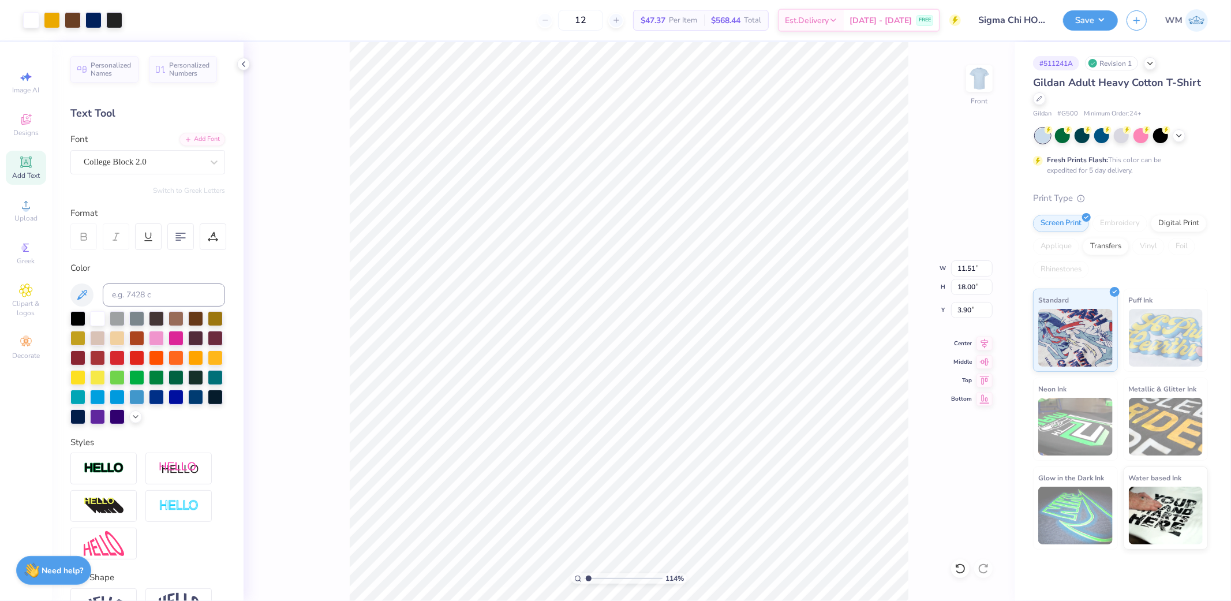
drag, startPoint x: 595, startPoint y: 579, endPoint x: 589, endPoint y: 579, distance: 6.3
type input "1.14"
click at [589, 579] on input "range" at bounding box center [624, 578] width 78 height 10
click at [962, 272] on input "11.51" at bounding box center [972, 268] width 42 height 16
type input "7.40"
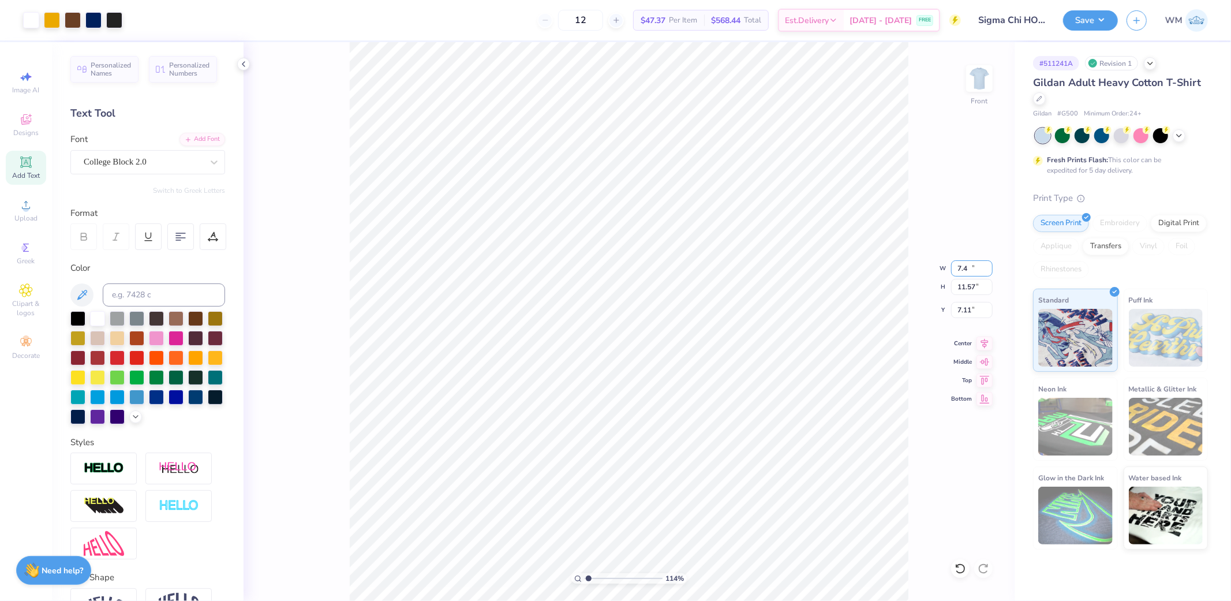
type input "11.57"
click at [976, 310] on input "7.11" at bounding box center [972, 310] width 42 height 16
type input "5.54"
click at [972, 287] on input "11.57" at bounding box center [972, 287] width 42 height 16
type input "12.53"
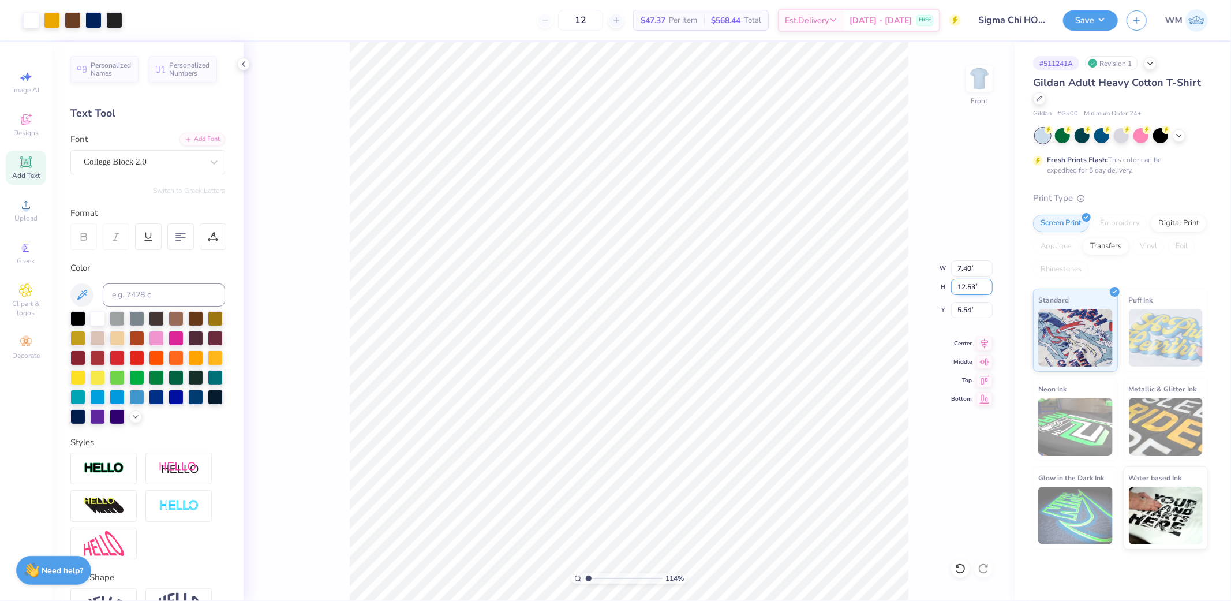
type input "8.01"
click at [969, 308] on input "5.06" at bounding box center [972, 310] width 42 height 16
type input "5.54"
type input "1"
click at [704, 508] on li "Send to Back" at bounding box center [701, 509] width 91 height 23
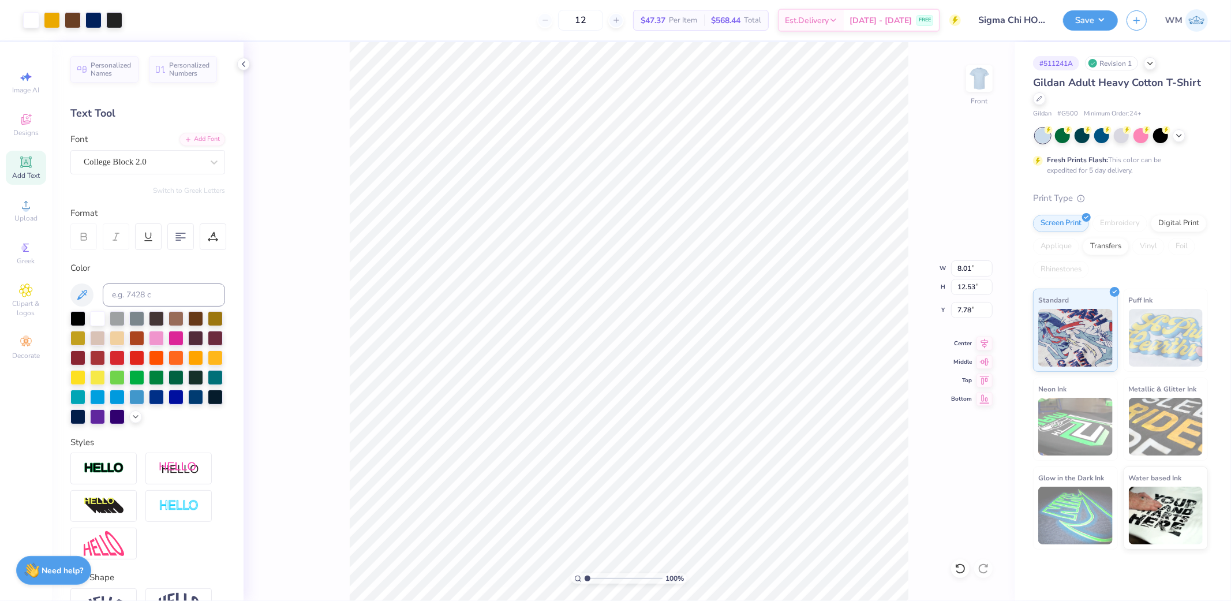
type input "7.78"
drag, startPoint x: 586, startPoint y: 576, endPoint x: 609, endPoint y: 573, distance: 22.8
type input "3.62"
click at [608, 576] on input "range" at bounding box center [624, 578] width 78 height 10
type input "7.66"
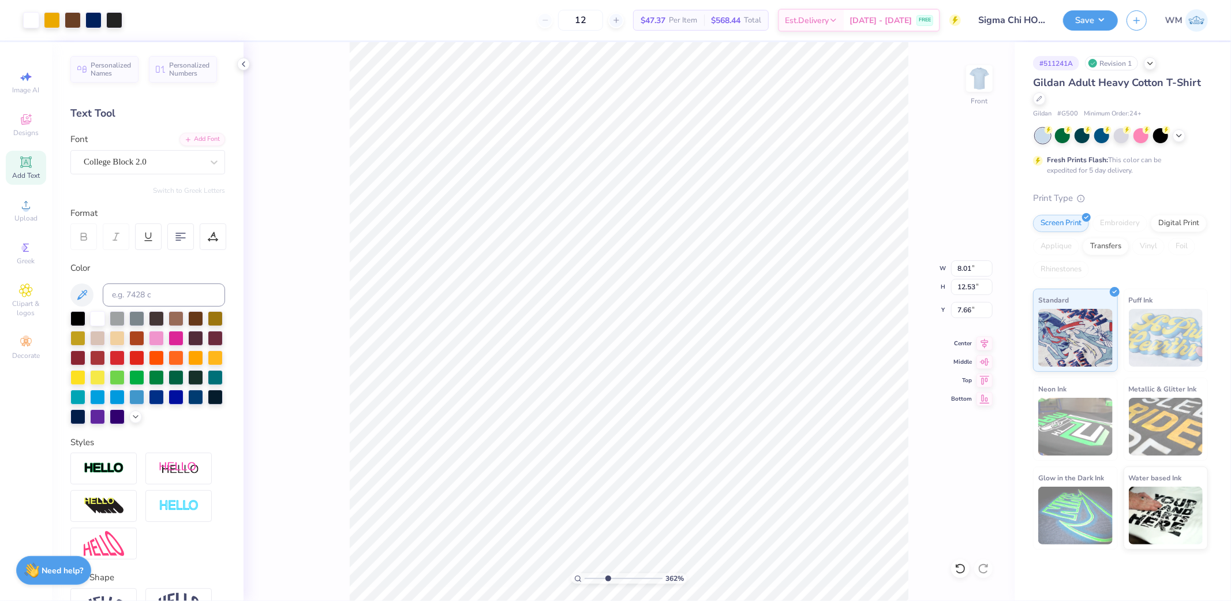
type input "8.31"
type input "13.00"
type input "7.58"
click at [579, 578] on icon at bounding box center [578, 579] width 8 height 8
drag, startPoint x: 587, startPoint y: 577, endPoint x: 602, endPoint y: 575, distance: 15.1
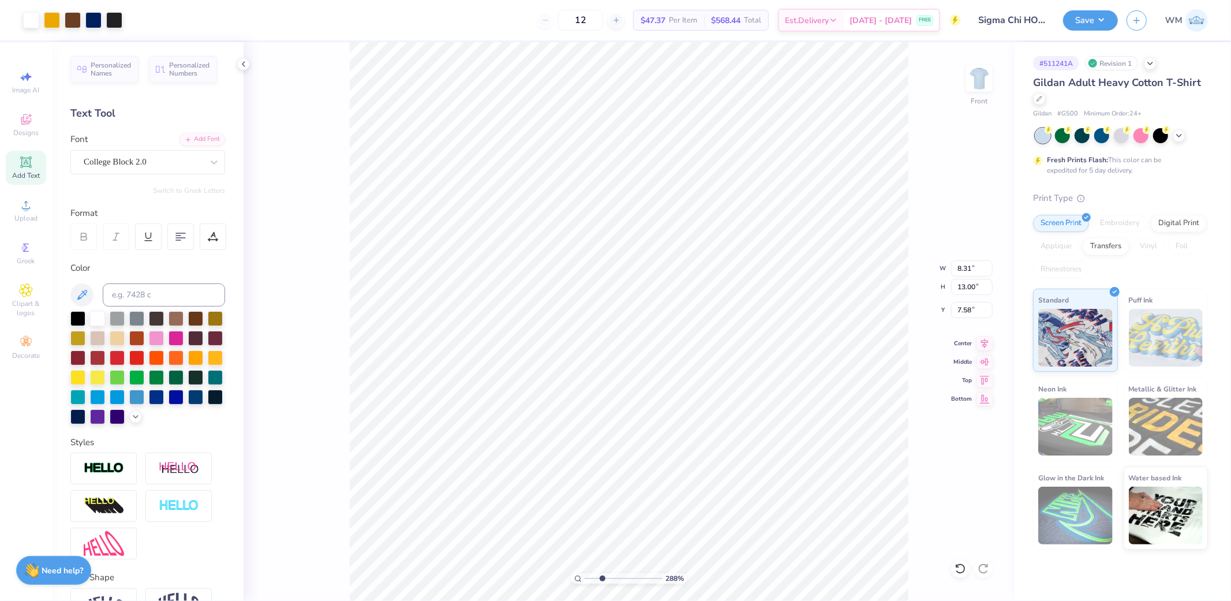
type input "2.88"
click at [602, 575] on input "range" at bounding box center [624, 578] width 78 height 10
type input "4.99"
type input "1.36"
type input "8.64"
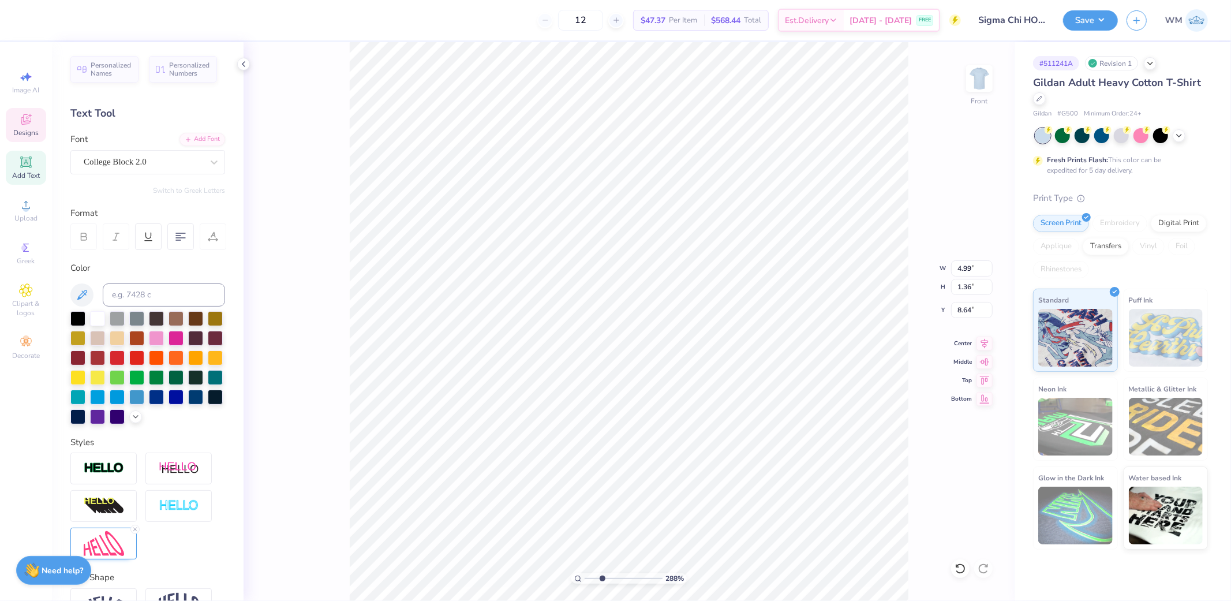
type input "2.35"
type input "5.48"
type input "2.58"
type input "8.41"
type input "5.65"
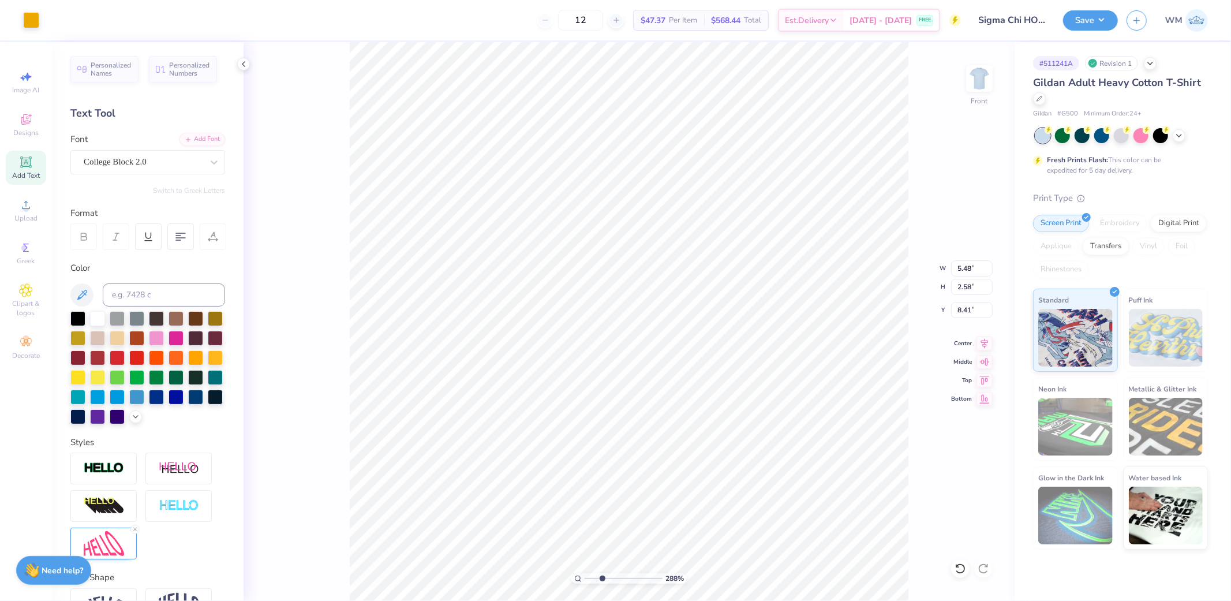
type input "2.66"
type input "8.53"
type input "8.31"
type input "13.00"
type input "7.58"
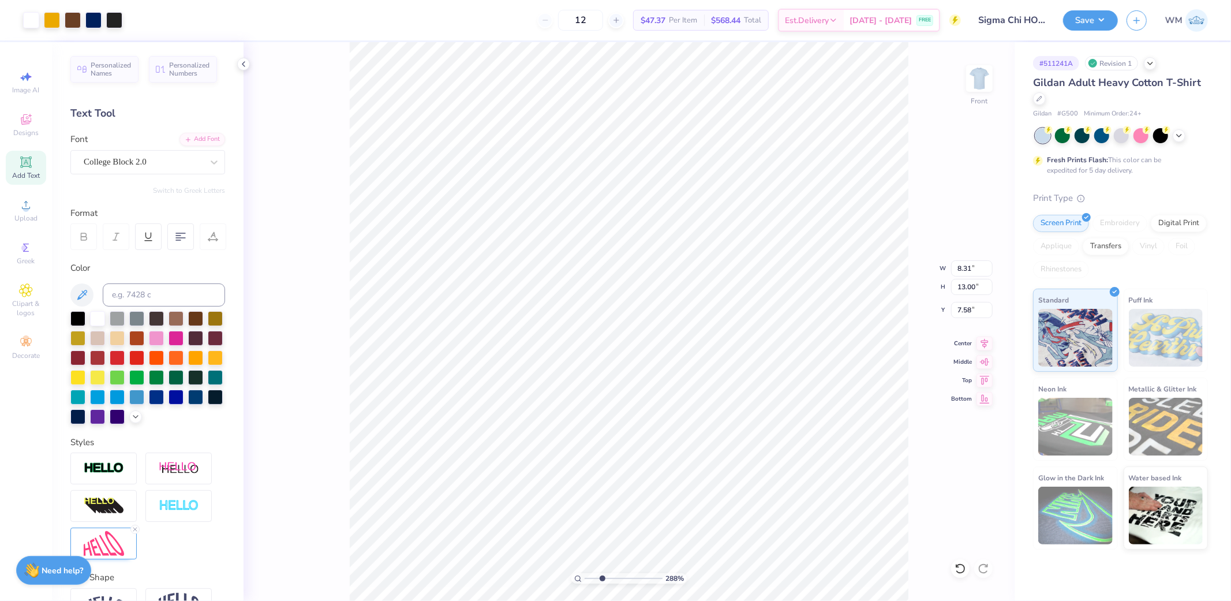
type input "2.16"
type input "1.11"
type input "9.93"
type input "5.65"
type input "1.54"
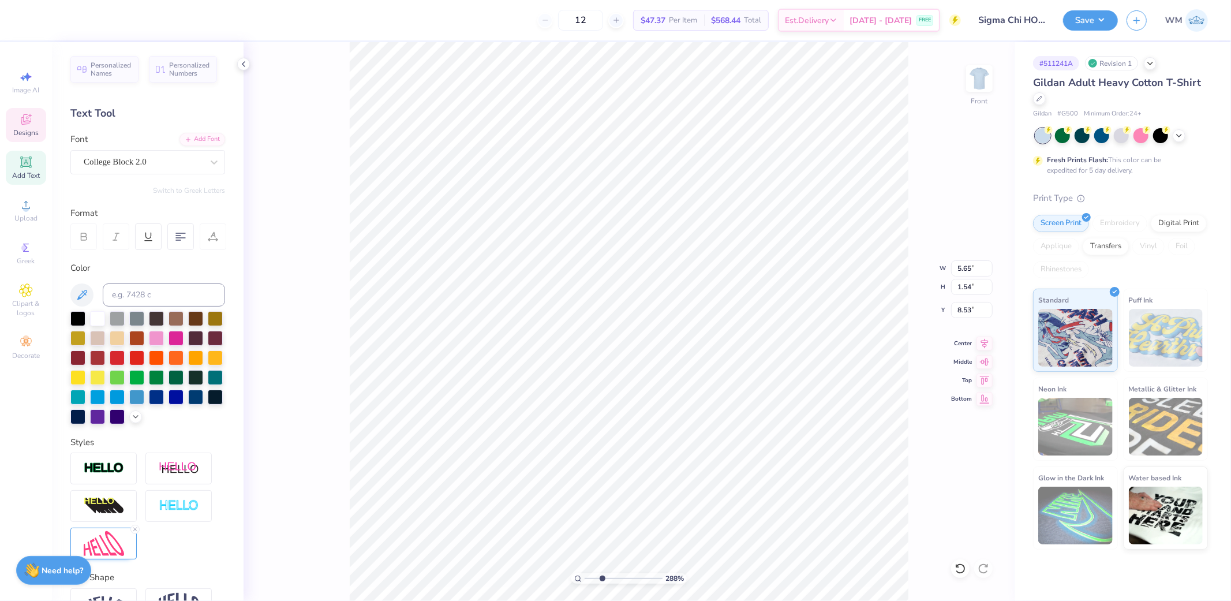
type input "8.50"
type input "8.31"
type input "13.00"
type input "7.58"
click at [578, 575] on icon at bounding box center [578, 579] width 8 height 8
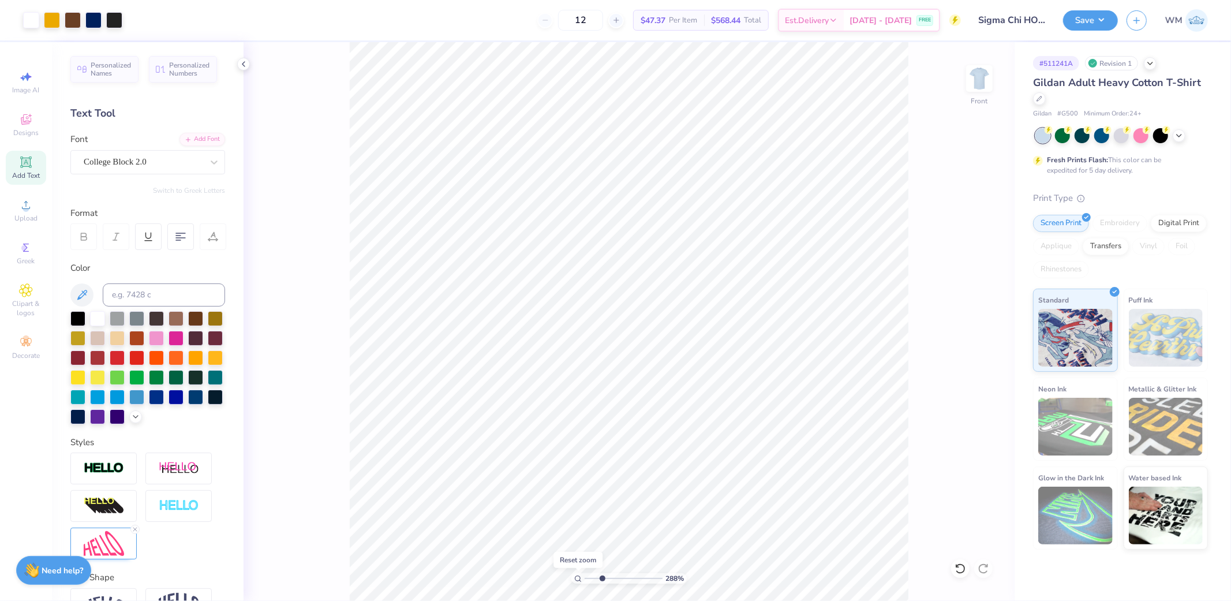
type input "1"
click at [982, 341] on icon at bounding box center [985, 342] width 16 height 14
type input "7.21"
type input "2.54"
type input "5.25"
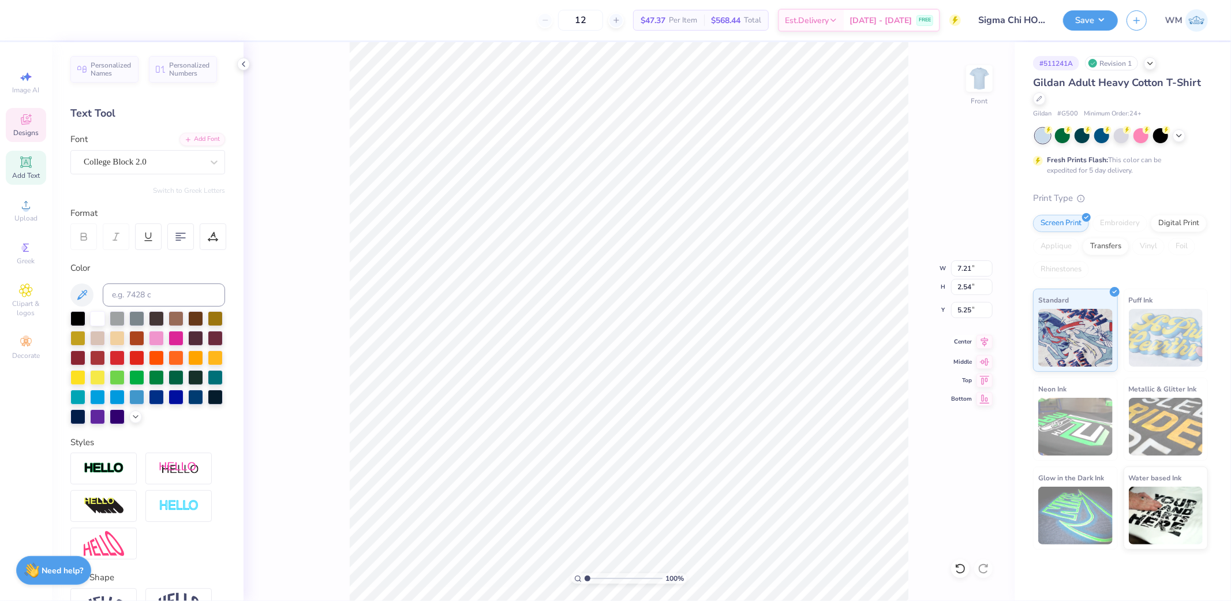
click at [985, 345] on icon at bounding box center [985, 342] width 16 height 14
click at [982, 341] on icon at bounding box center [985, 342] width 16 height 14
click at [970, 290] on input "15.34" at bounding box center [972, 287] width 42 height 16
type input "15"
type input "8.13"
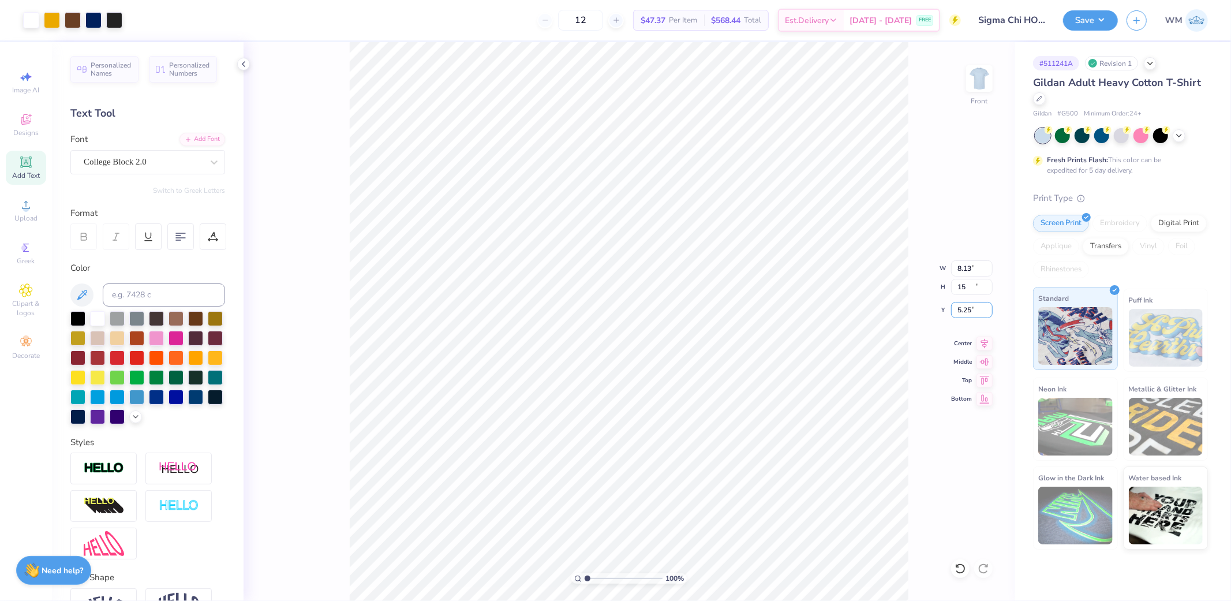
type input "15.00"
click at [973, 309] on input "5.42" at bounding box center [972, 310] width 42 height 16
type input "3.00"
click at [980, 88] on img at bounding box center [979, 78] width 46 height 46
click at [982, 81] on img at bounding box center [979, 78] width 46 height 46
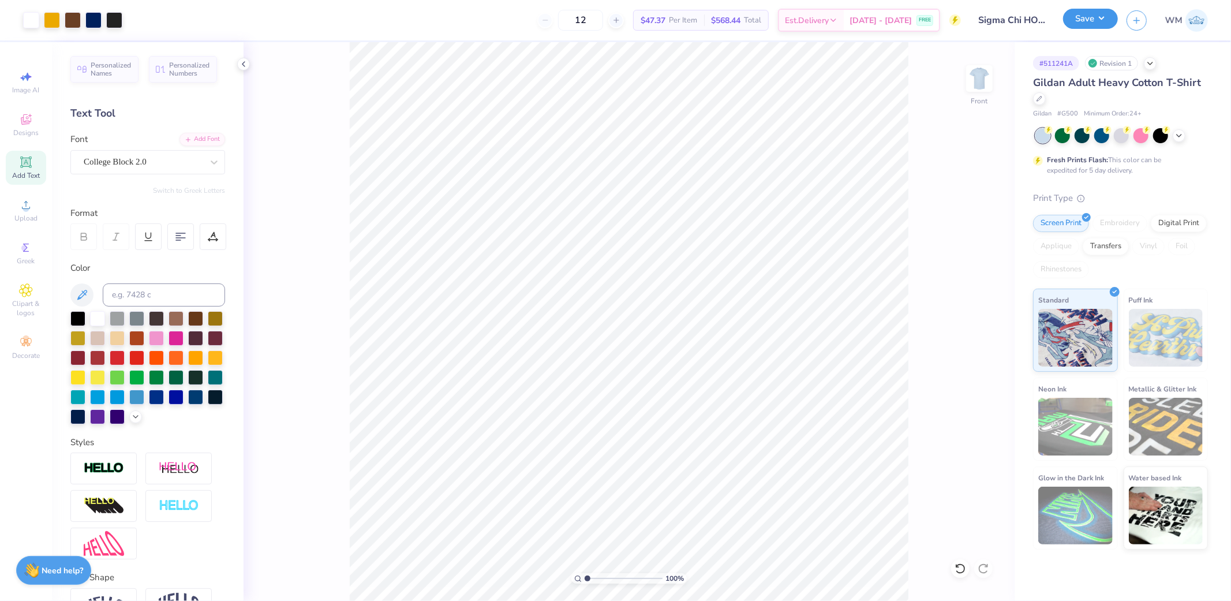
click at [1097, 21] on button "Save" at bounding box center [1090, 19] width 55 height 20
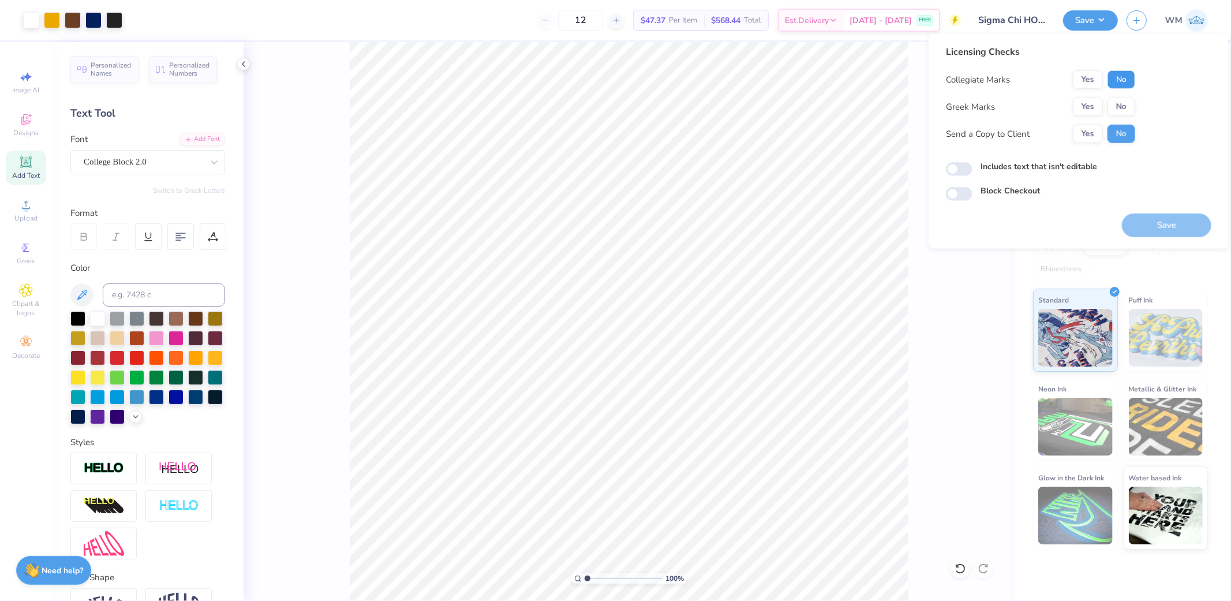
click at [1119, 78] on button "No" at bounding box center [1122, 79] width 28 height 18
click at [1089, 101] on button "Yes" at bounding box center [1088, 107] width 30 height 18
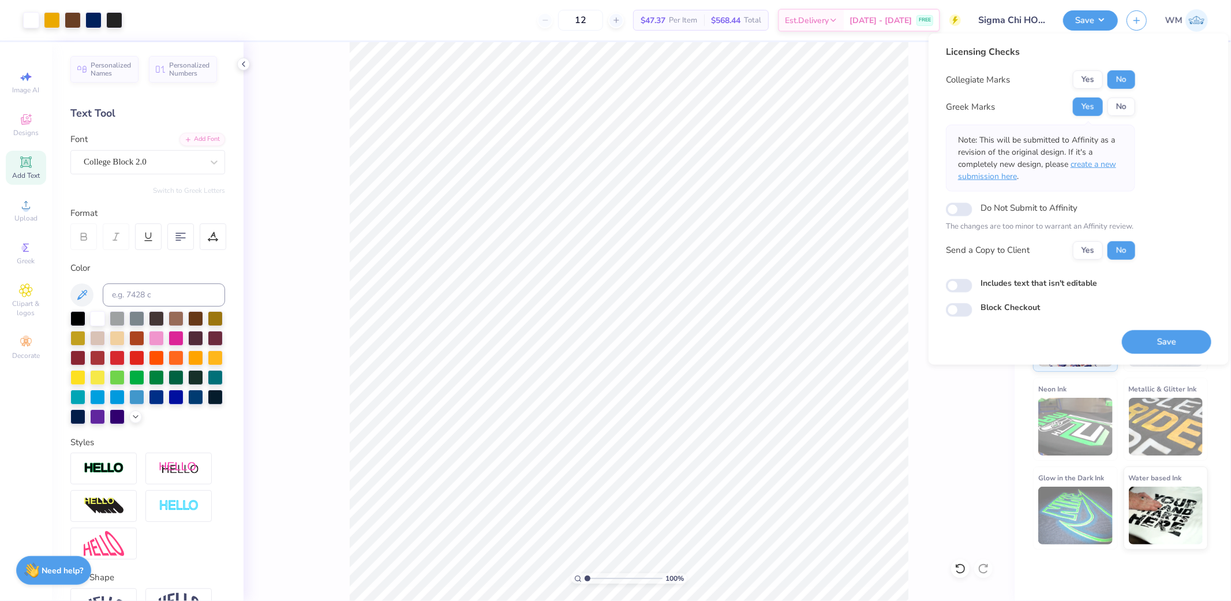
click at [1097, 166] on span "create a new submission here" at bounding box center [1037, 170] width 158 height 23
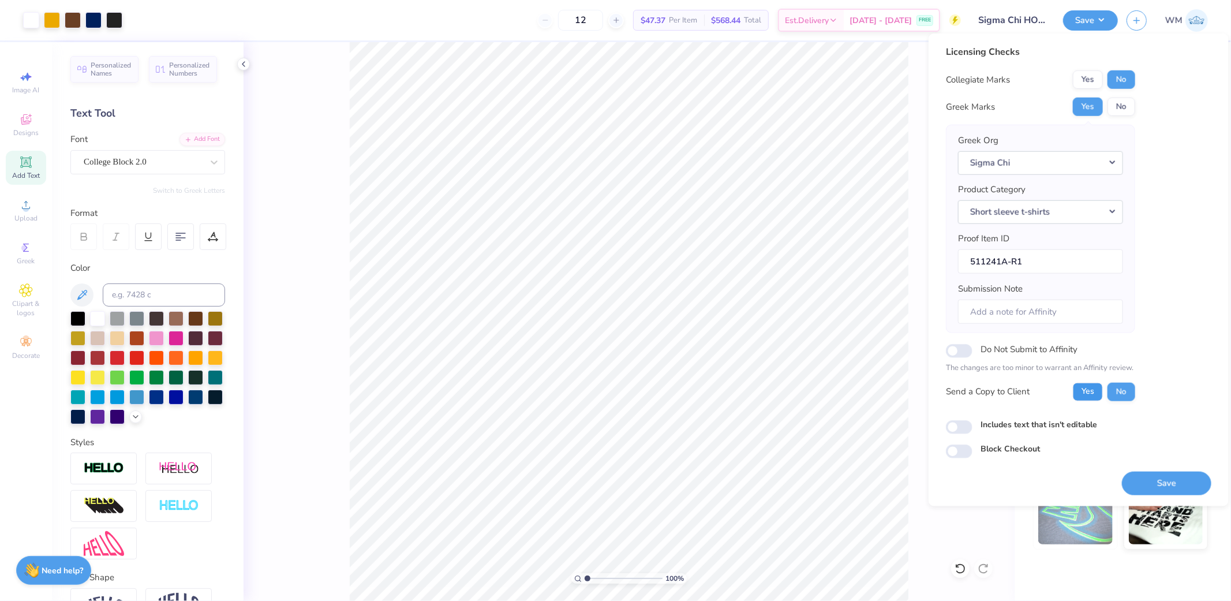
click at [1094, 395] on button "Yes" at bounding box center [1088, 391] width 30 height 18
click at [955, 427] on input "Includes text that isn't editable" at bounding box center [959, 427] width 27 height 14
checkbox input "true"
click at [1175, 487] on button "Save" at bounding box center [1166, 483] width 89 height 24
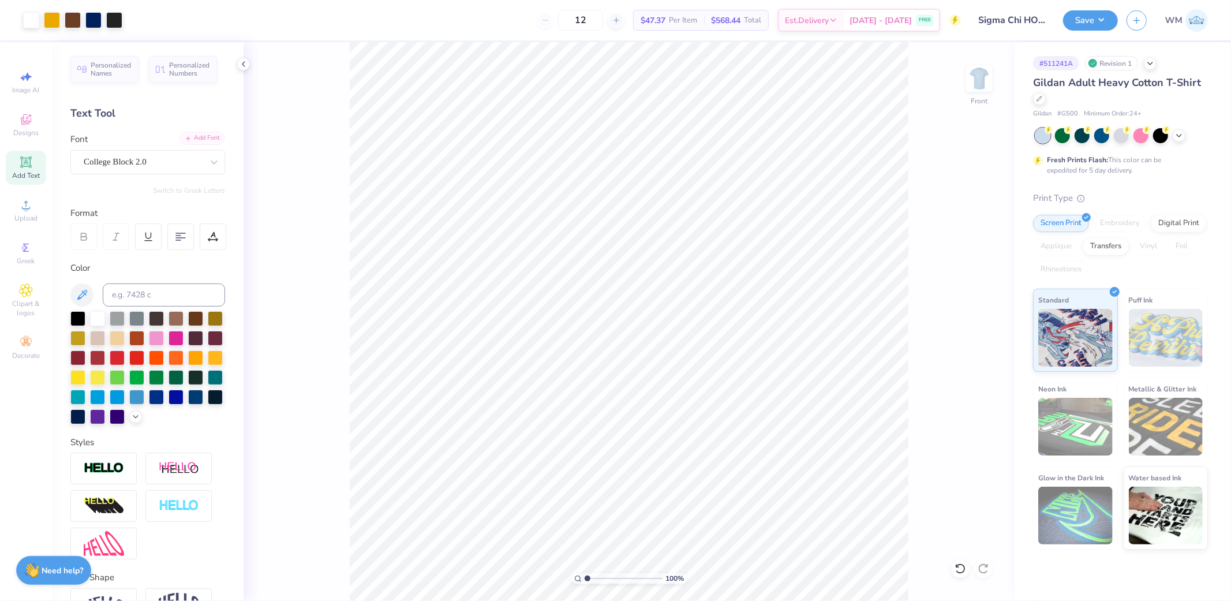
click at [195, 134] on div "Add Font" at bounding box center [203, 138] width 46 height 13
click at [24, 162] on icon at bounding box center [25, 162] width 9 height 9
type input "19.07"
type input "7.05"
type input "2.48"
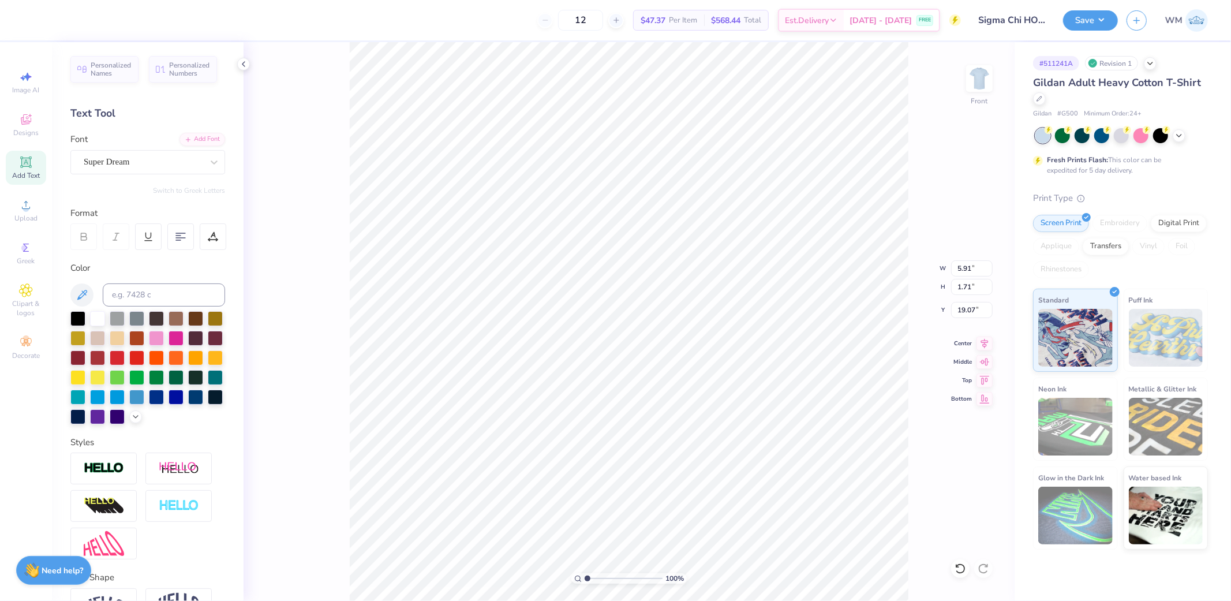
type input "3.00"
type input "5.91"
type input "1.71"
type input "19.07"
click at [155, 162] on div "Super Dream" at bounding box center [143, 162] width 121 height 18
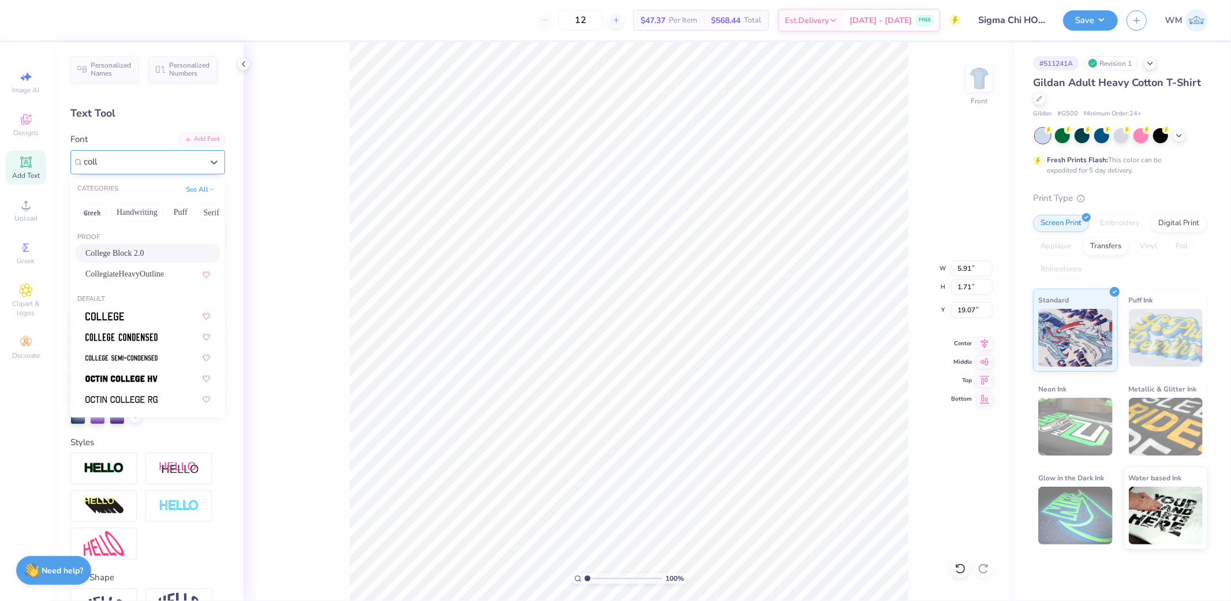
click at [143, 253] on span "College Block 2.0" at bounding box center [114, 253] width 59 height 12
type input "coll"
type input "5.37"
type input "2.15"
type input "18.85"
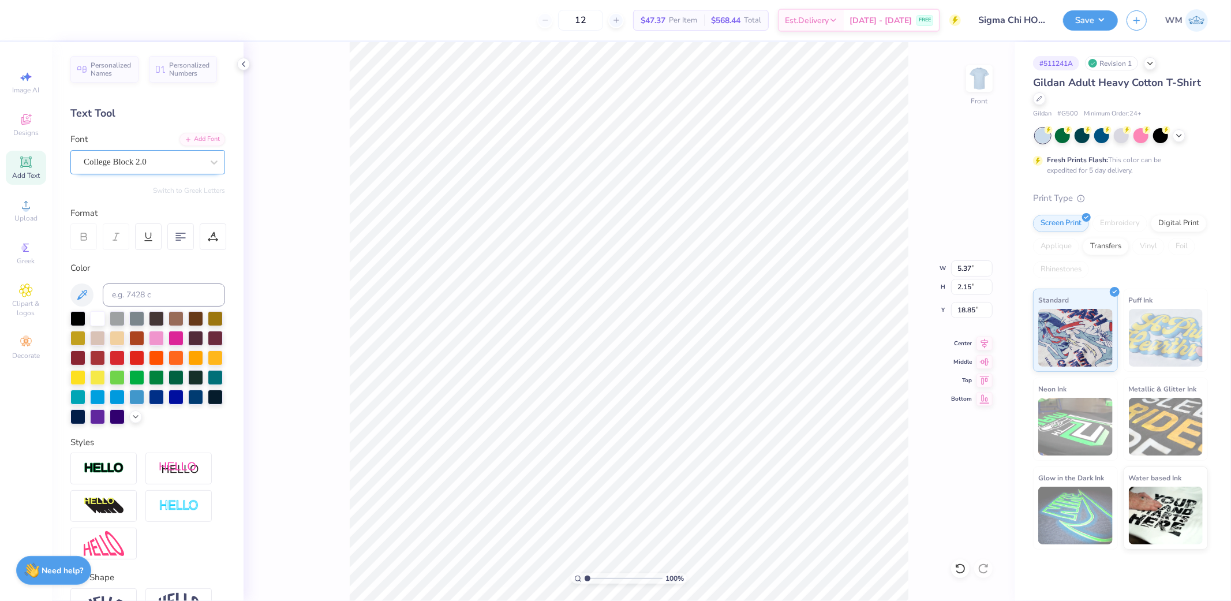
scroll to position [19, 5]
type textarea "TEXT"
click at [170, 166] on div "College Block 2.0" at bounding box center [143, 162] width 121 height 18
click at [116, 251] on img at bounding box center [103, 254] width 36 height 8
type input "asim"
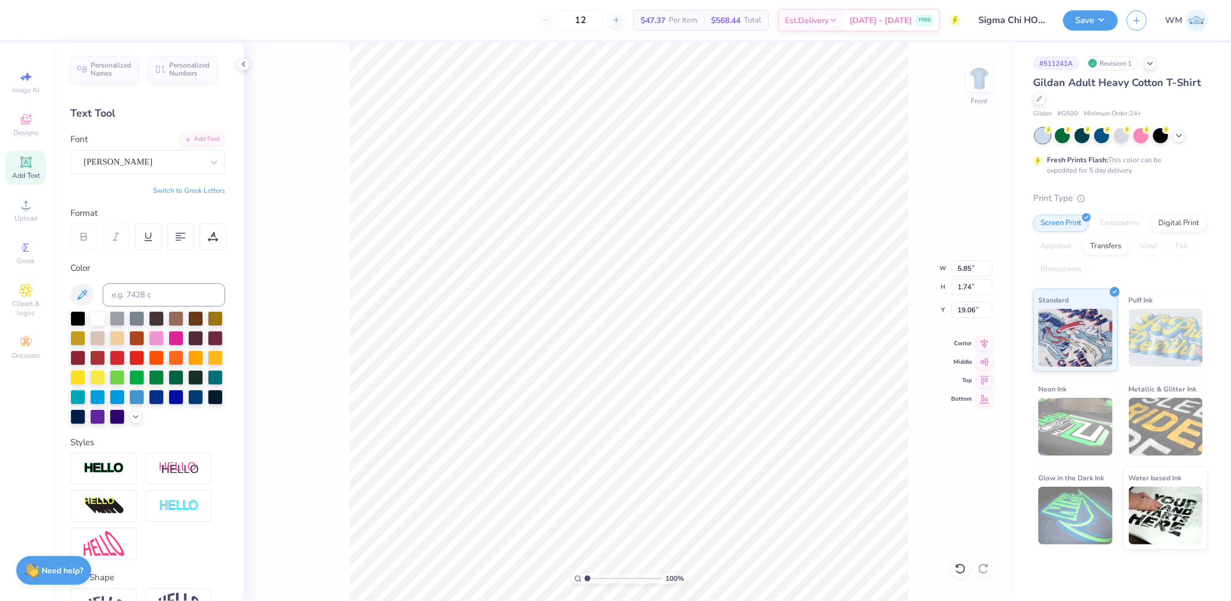
type textarea "®"
click at [143, 293] on input at bounding box center [164, 294] width 122 height 23
type input "124"
type input "2.46"
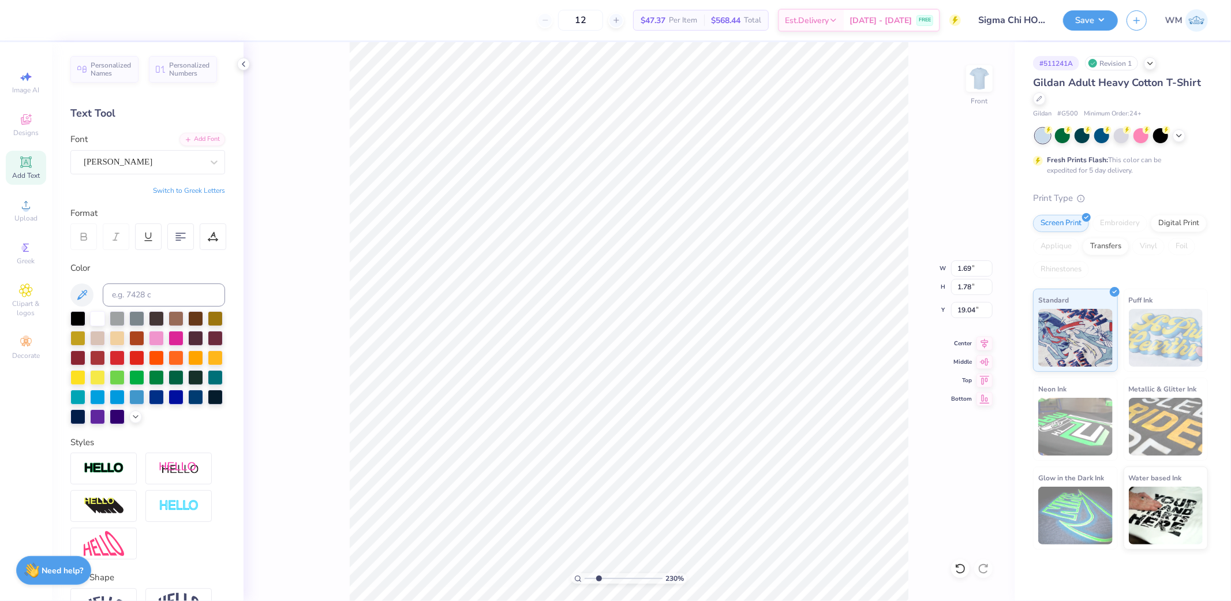
click at [599, 575] on input "range" at bounding box center [624, 578] width 78 height 10
type input "11.44"
drag, startPoint x: 598, startPoint y: 577, endPoint x: 667, endPoint y: 568, distance: 69.9
type input "10"
click at [663, 573] on input "range" at bounding box center [624, 578] width 78 height 10
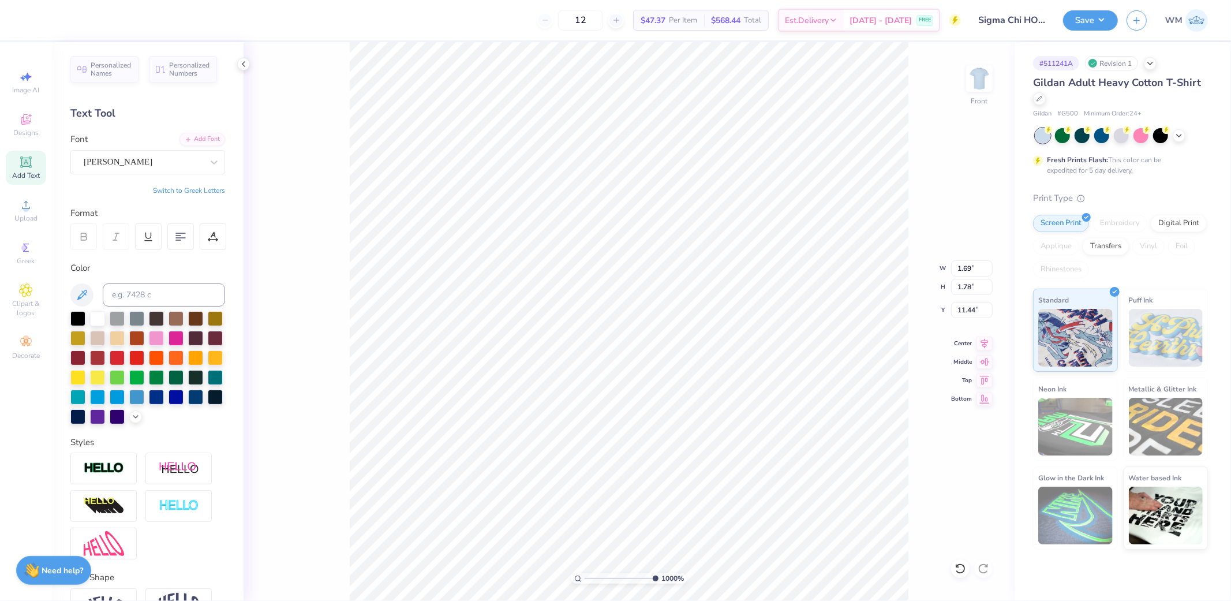
type input "11.74"
type input "0.14"
type input "0.15"
type input "11.74"
type input "8.13"
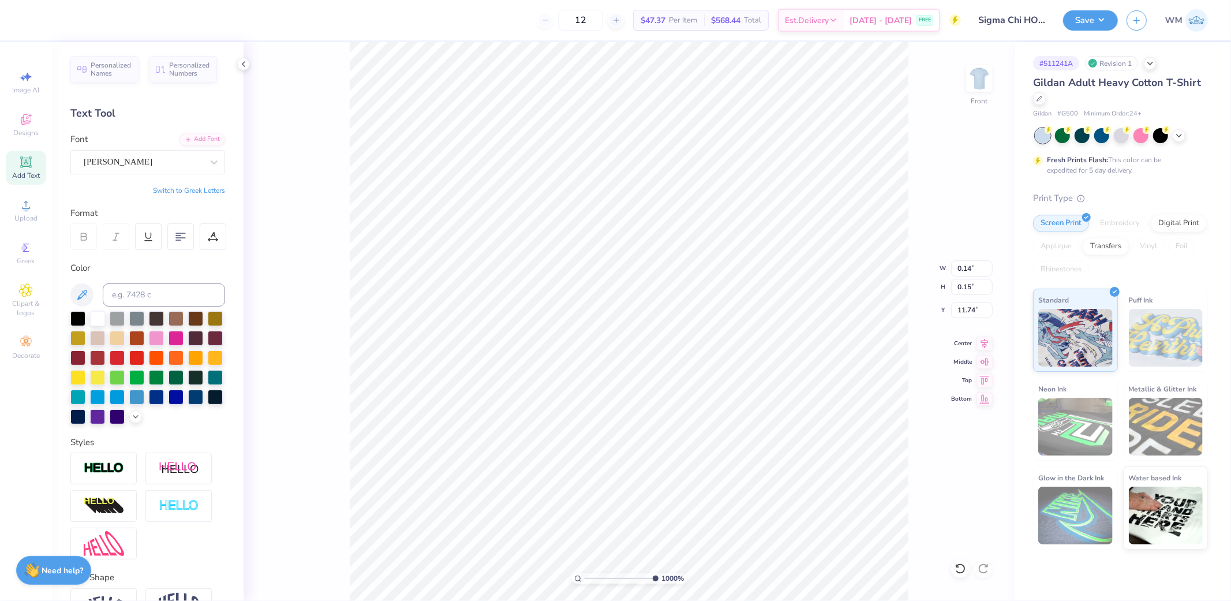
type input "12.72"
type input "5.28"
click at [576, 578] on icon at bounding box center [578, 579] width 8 height 8
type input "1"
click at [585, 577] on input "range" at bounding box center [624, 578] width 78 height 10
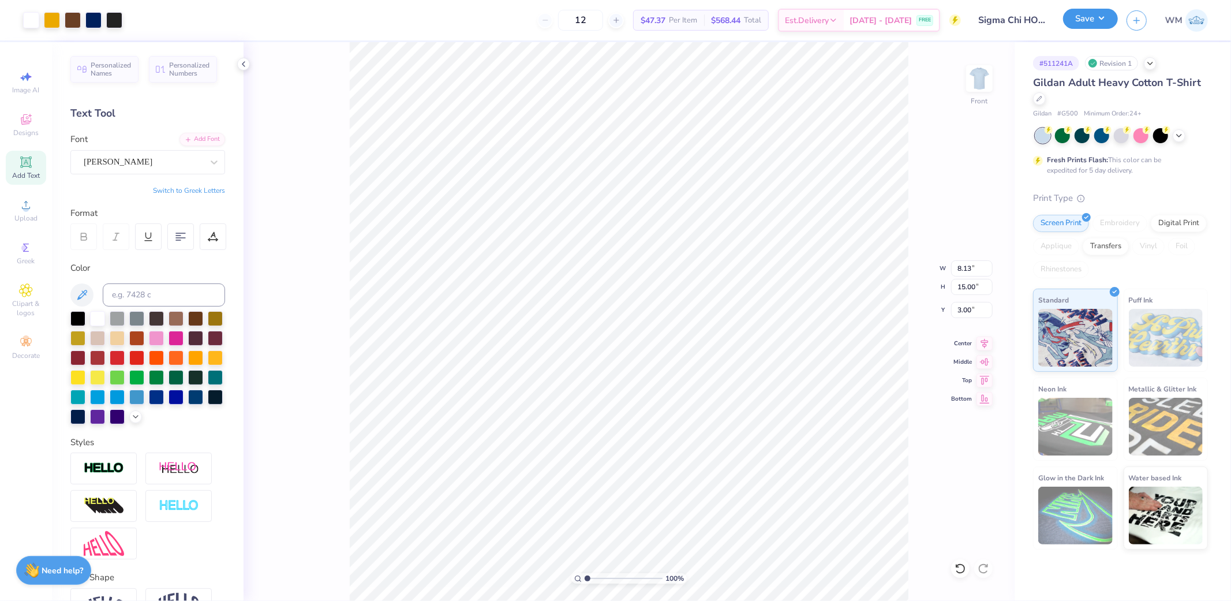
click at [1098, 19] on button "Save" at bounding box center [1090, 19] width 55 height 20
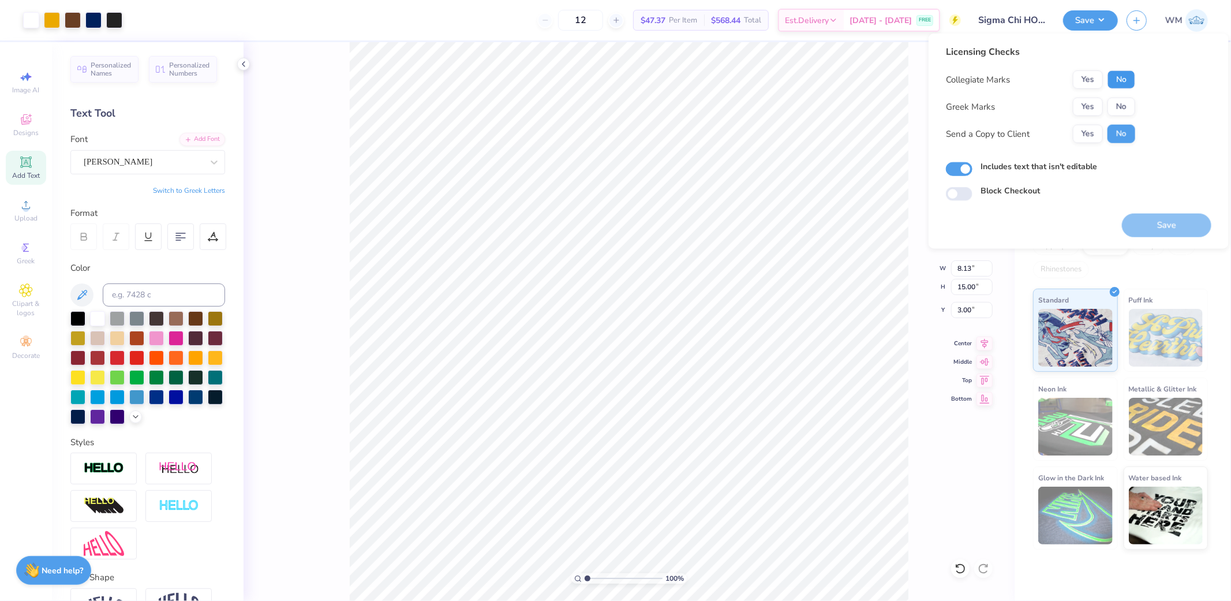
click at [1124, 77] on button "No" at bounding box center [1122, 79] width 28 height 18
click at [1087, 108] on button "Yes" at bounding box center [1088, 107] width 30 height 18
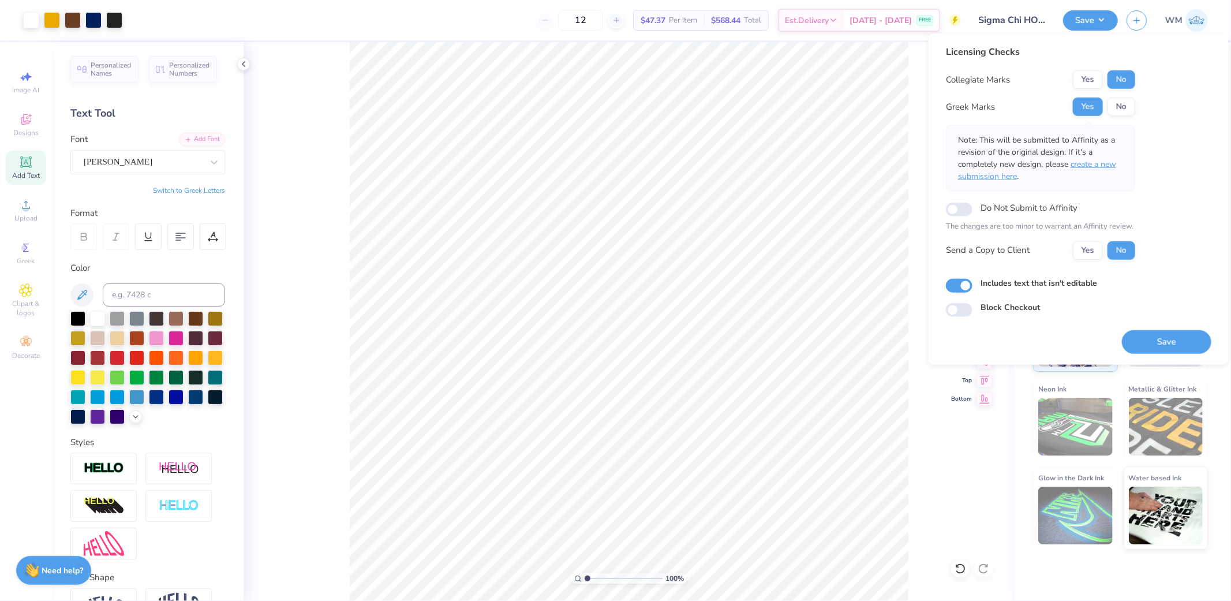
click at [1103, 165] on span "create a new submission here" at bounding box center [1037, 170] width 158 height 23
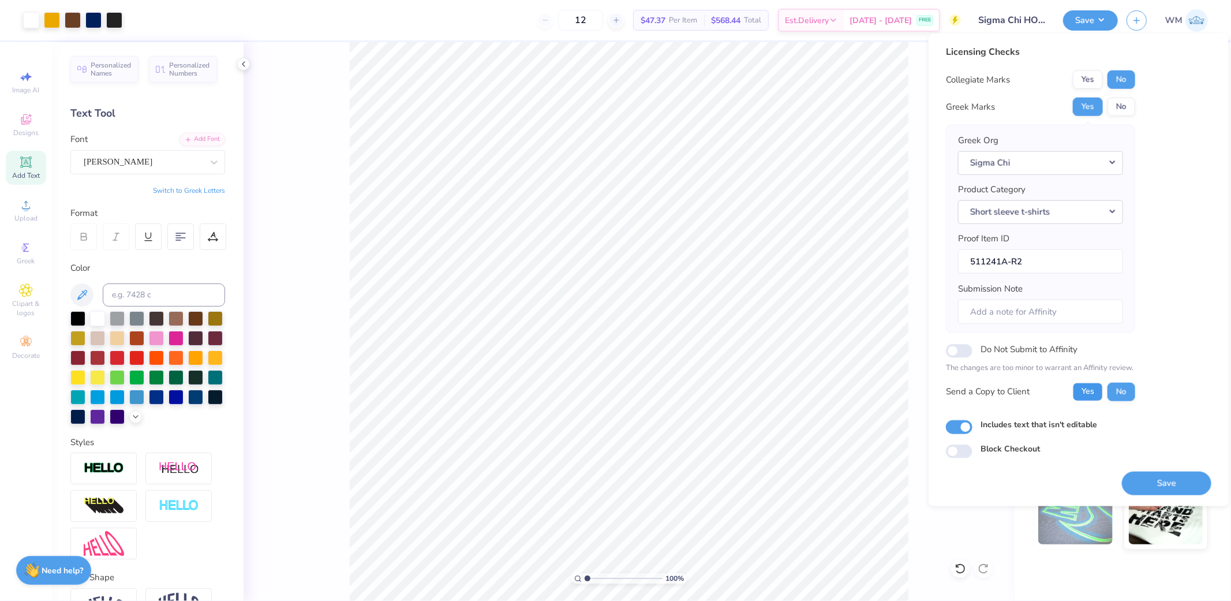
click at [1089, 391] on button "Yes" at bounding box center [1088, 391] width 30 height 18
click at [1169, 489] on button "Save" at bounding box center [1166, 483] width 89 height 24
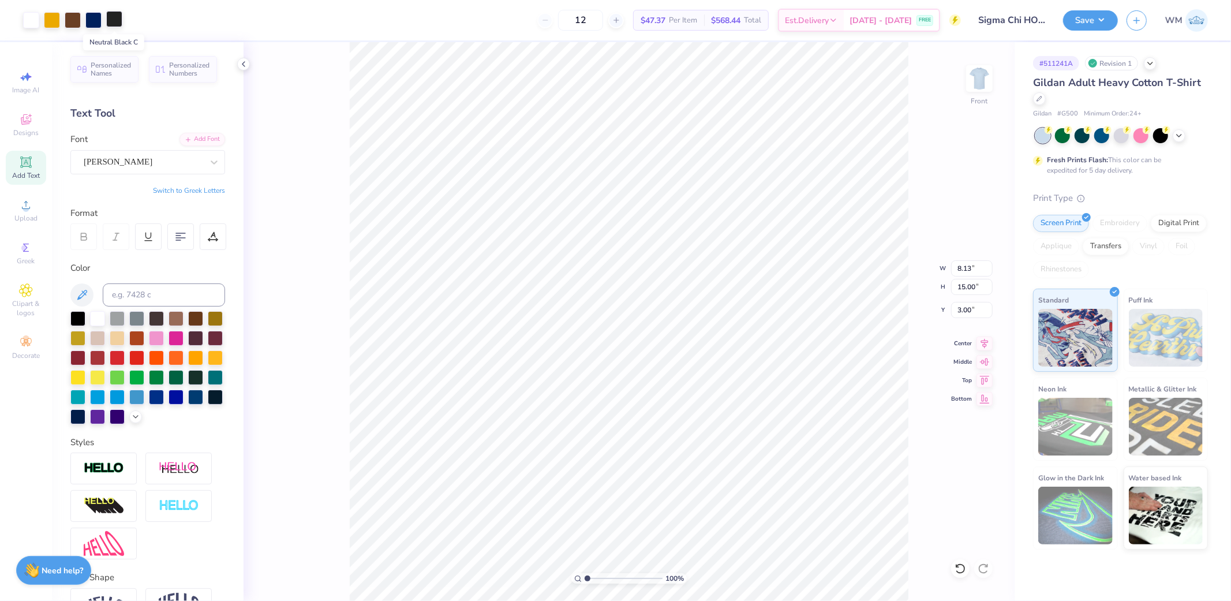
click at [114, 15] on div at bounding box center [114, 19] width 16 height 16
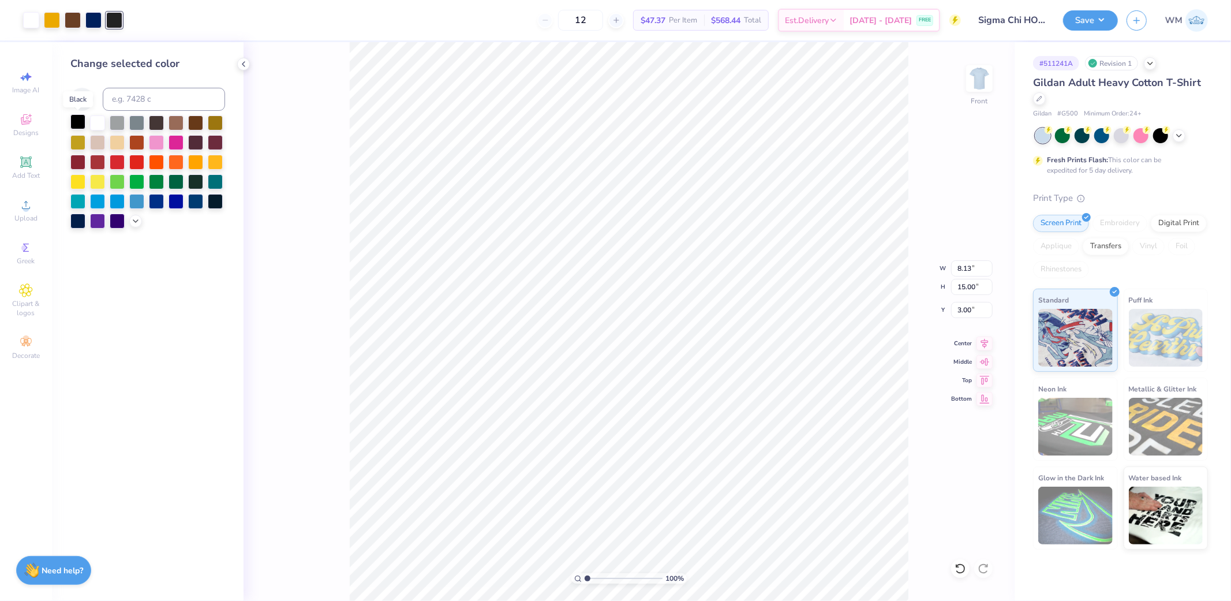
click at [78, 119] on div at bounding box center [77, 121] width 15 height 15
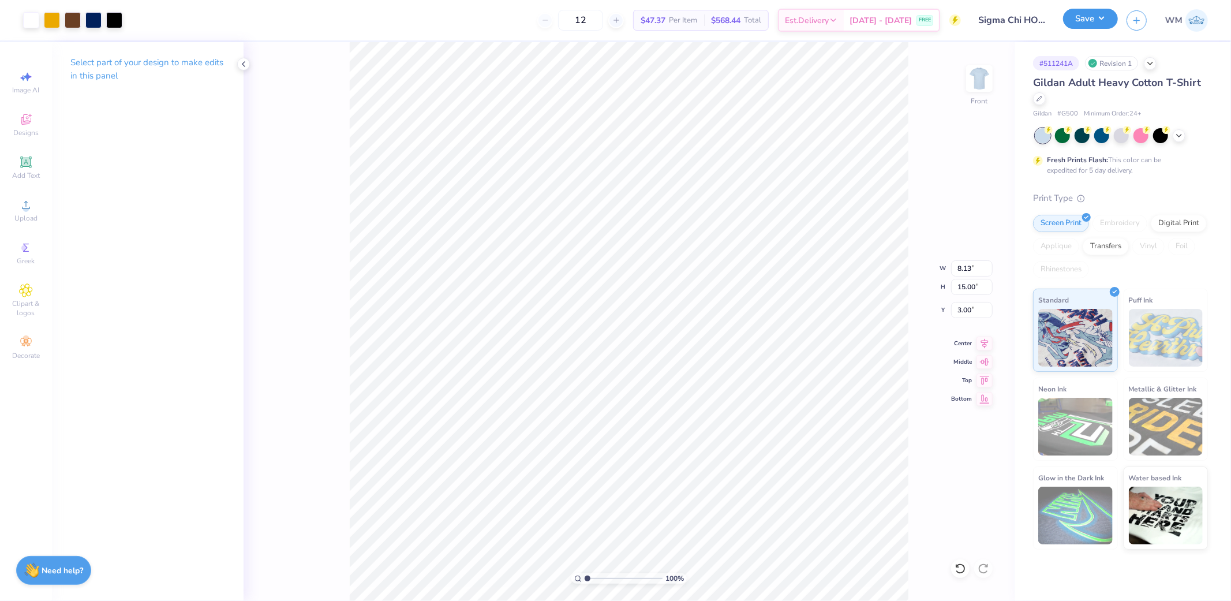
click at [1097, 21] on button "Save" at bounding box center [1090, 19] width 55 height 20
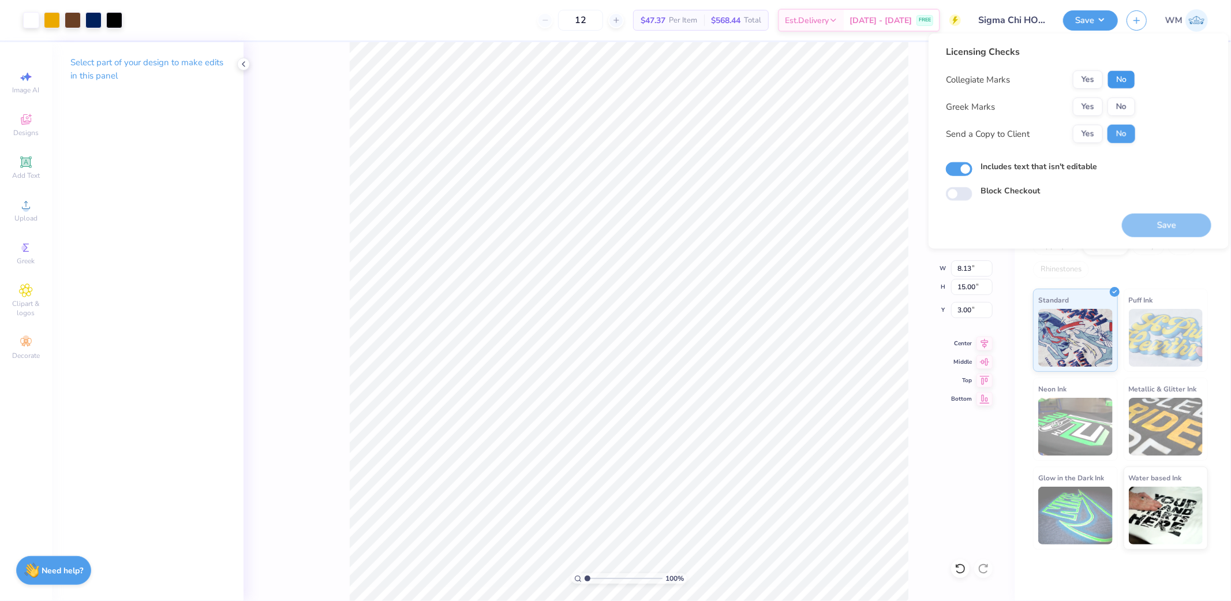
click at [1128, 78] on button "No" at bounding box center [1122, 79] width 28 height 18
click at [1093, 101] on button "Yes" at bounding box center [1088, 107] width 30 height 18
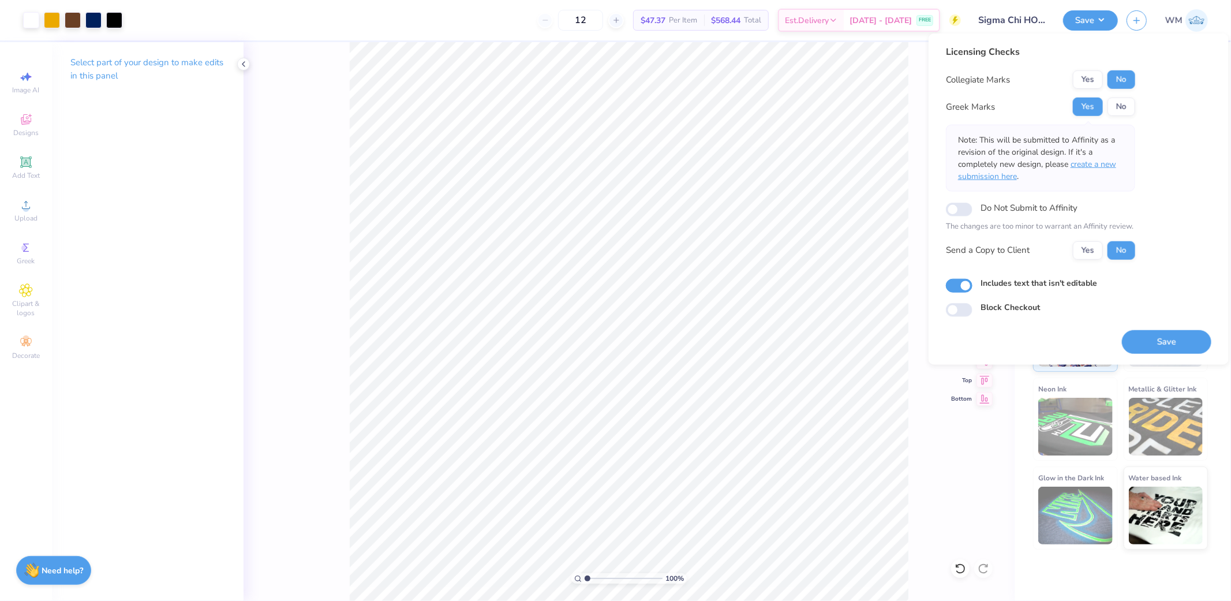
click at [1093, 165] on span "create a new submission here" at bounding box center [1037, 170] width 158 height 23
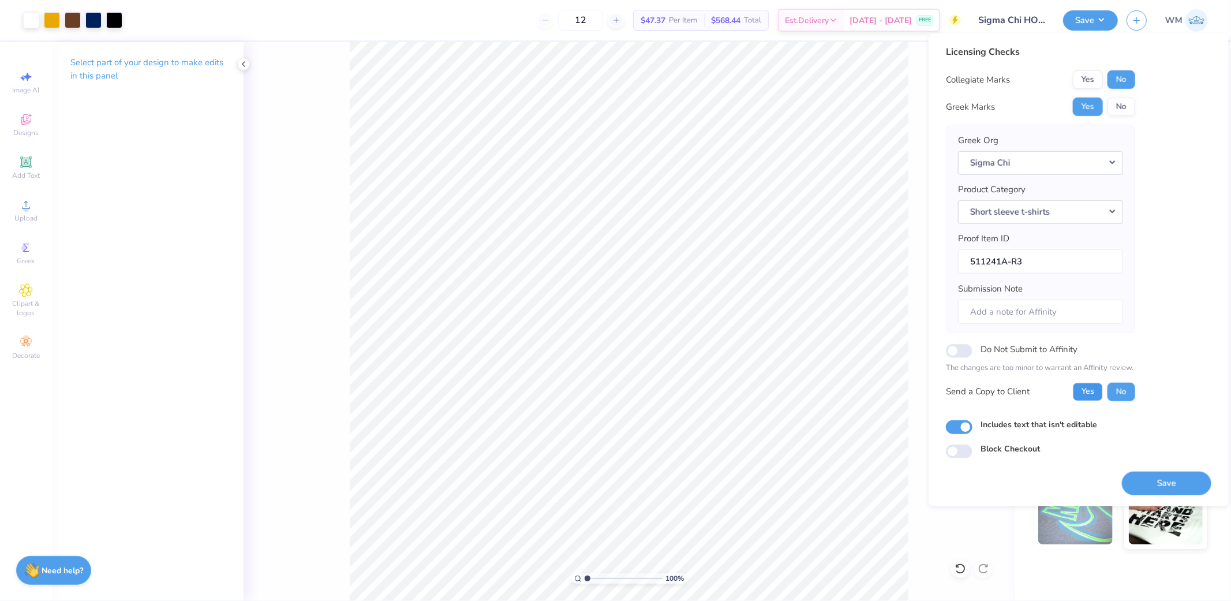
click at [1087, 397] on button "Yes" at bounding box center [1088, 391] width 30 height 18
click at [1164, 488] on button "Save" at bounding box center [1166, 483] width 89 height 24
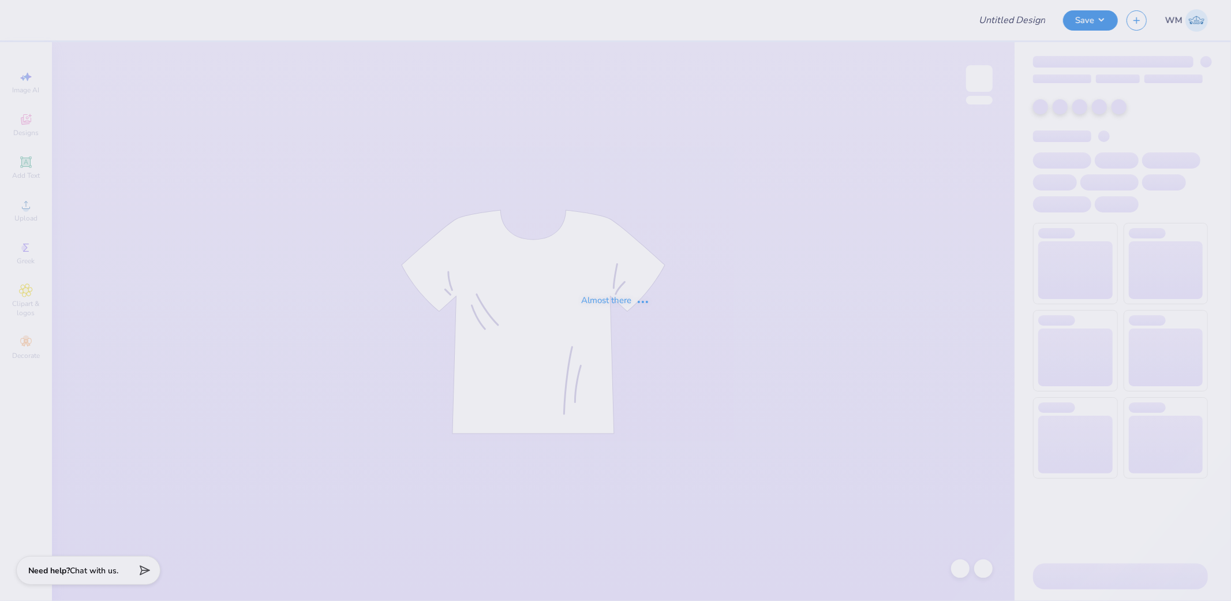
type input "SAA design 2"
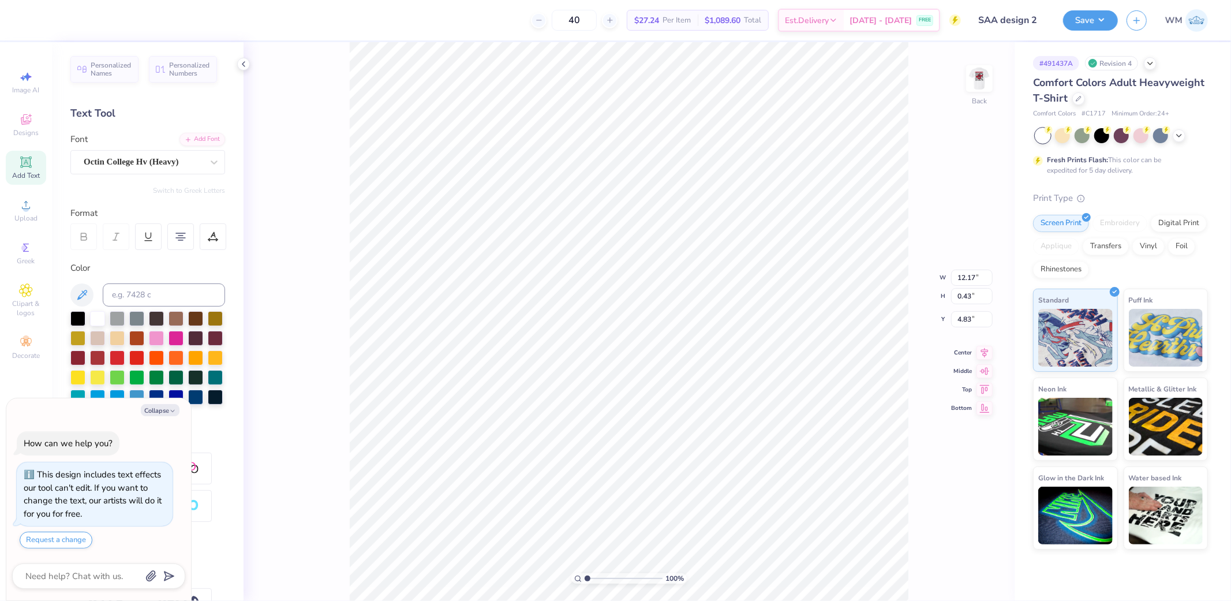
scroll to position [19, 100]
type textarea "x"
type textarea "[GEOGRAPHIC_DATA][US_STATE]"
paste textarea "®"
type textarea "x"
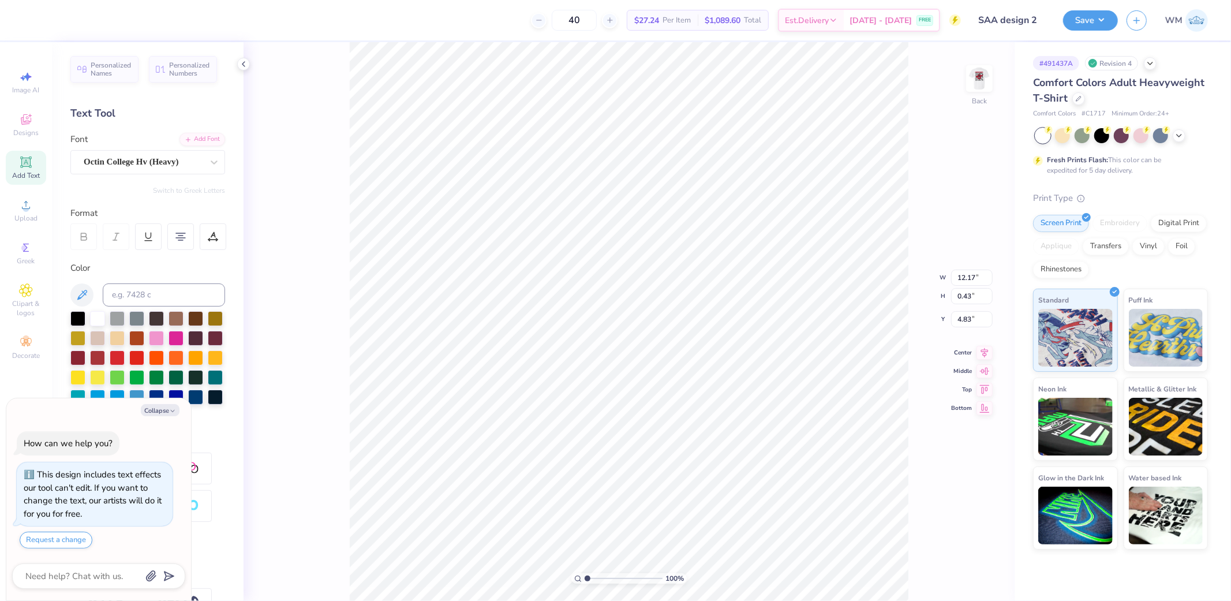
type textarea "WESTERN [US_STATE][GEOGRAPHIC_DATA] ®"
type textarea "x"
type textarea "[GEOGRAPHIC_DATA][US_STATE]"
type textarea "x"
type textarea "[GEOGRAPHIC_DATA][US_STATE]"
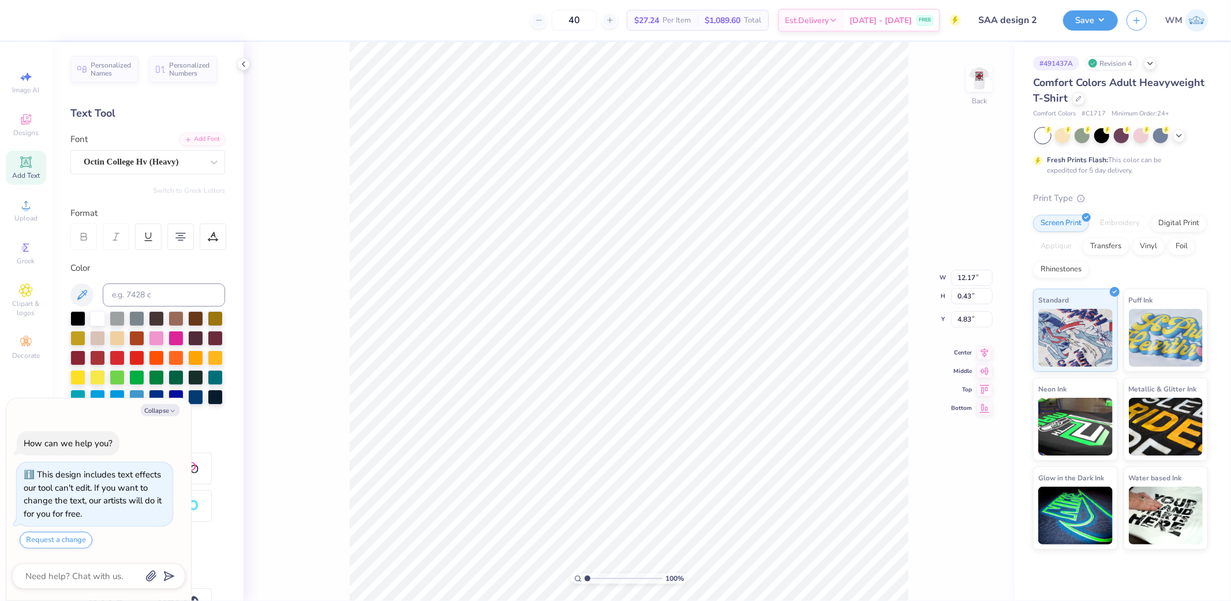
paste textarea "®"
type textarea "x"
type textarea "WESTERN [US_STATE][GEOGRAPHIC_DATA]®"
type textarea "x"
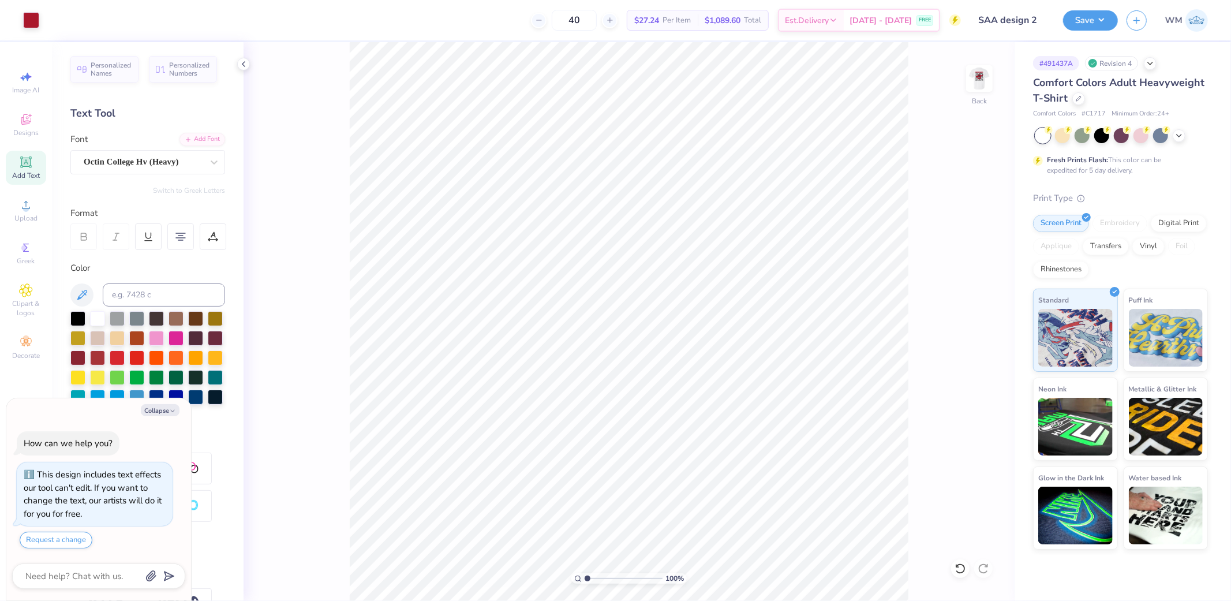
drag, startPoint x: 582, startPoint y: 580, endPoint x: 593, endPoint y: 578, distance: 11.1
click at [593, 578] on div "100 %" at bounding box center [628, 578] width 115 height 10
drag, startPoint x: 590, startPoint y: 578, endPoint x: 609, endPoint y: 578, distance: 19.0
type input "3.79"
click at [609, 578] on input "range" at bounding box center [624, 578] width 78 height 10
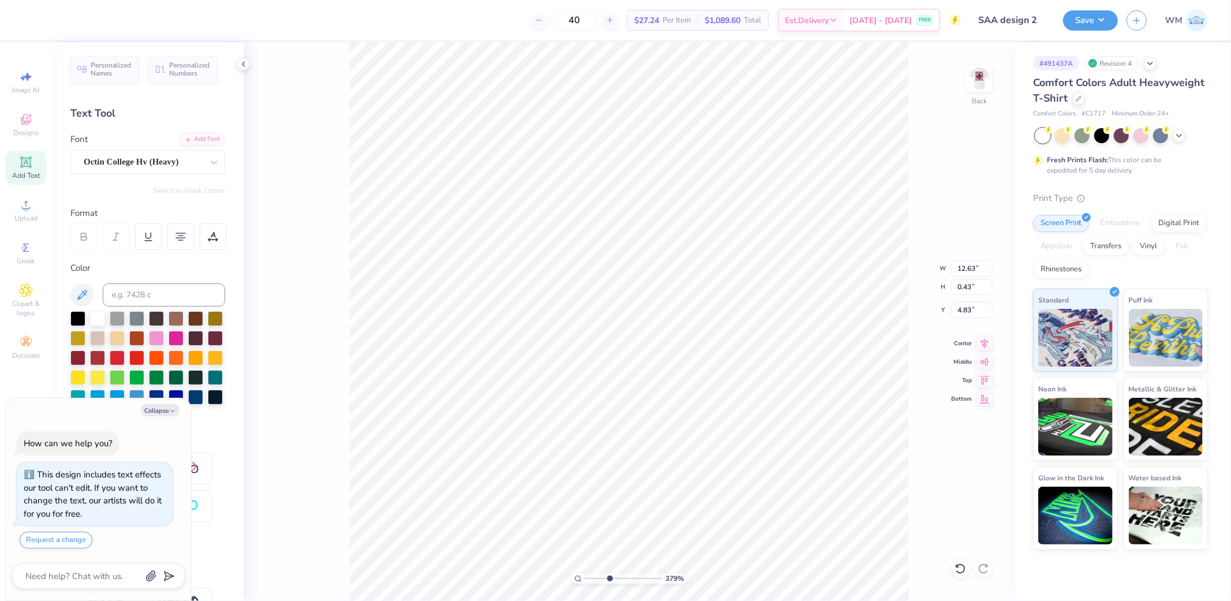
scroll to position [19, 104]
type textarea "x"
type input "5.70"
type textarea "x"
type input "4.83"
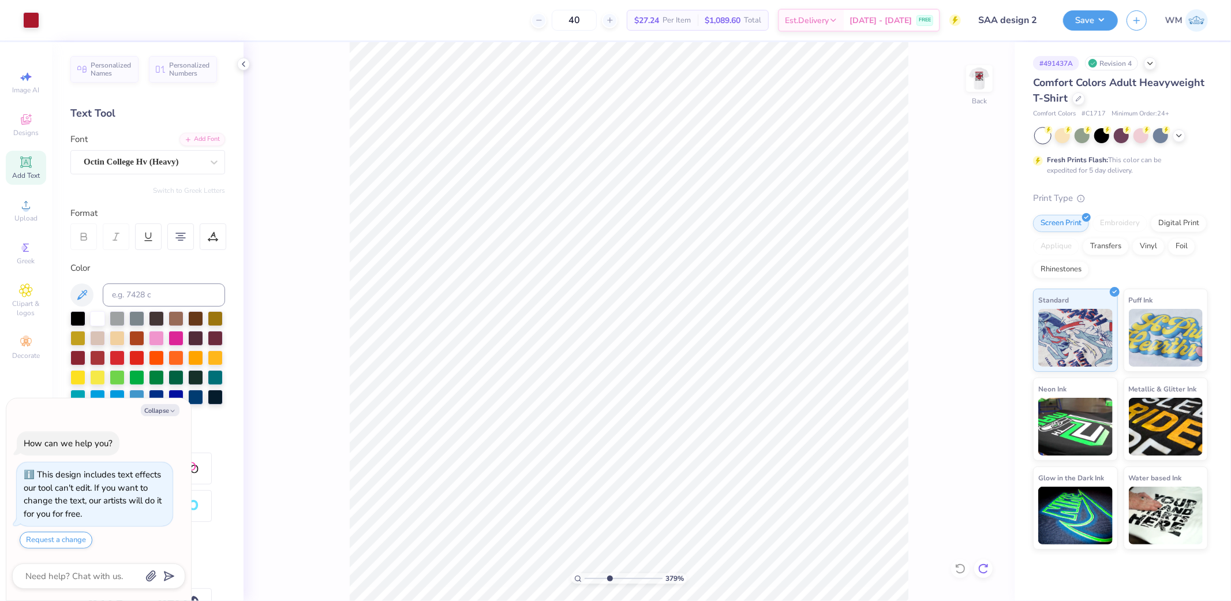
click at [986, 569] on icon at bounding box center [984, 569] width 12 height 12
type textarea "x"
type input "6.23"
type textarea "x"
type textarea "®"
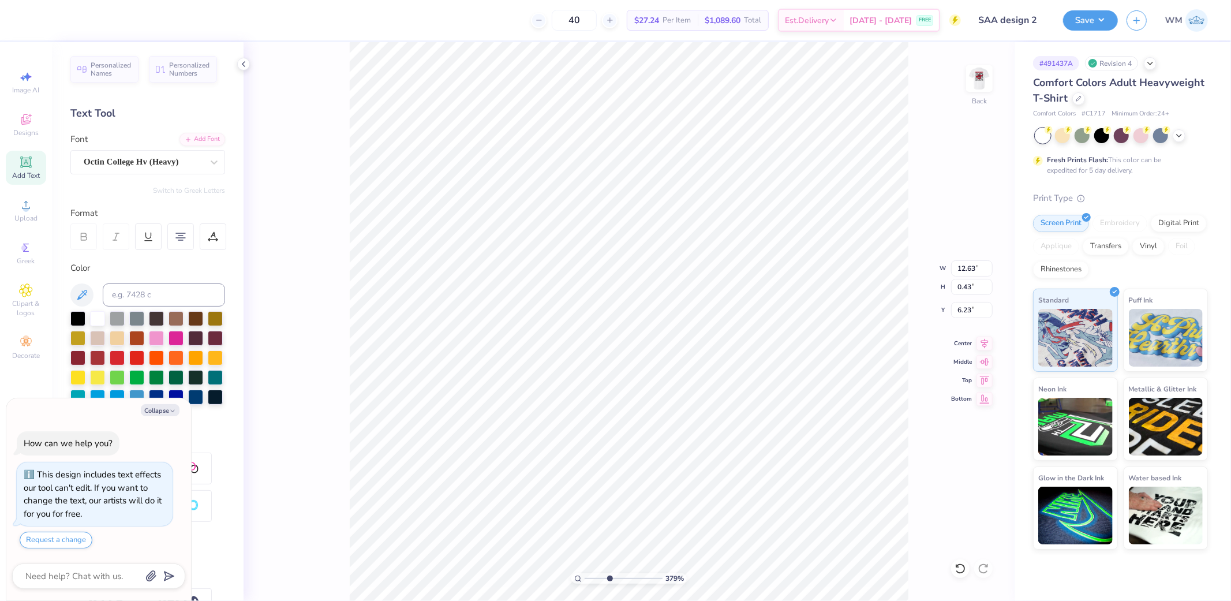
scroll to position [19, 2]
type textarea "x"
click at [576, 579] on icon at bounding box center [578, 579] width 8 height 8
drag, startPoint x: 586, startPoint y: 578, endPoint x: 596, endPoint y: 575, distance: 10.2
type input "1.97"
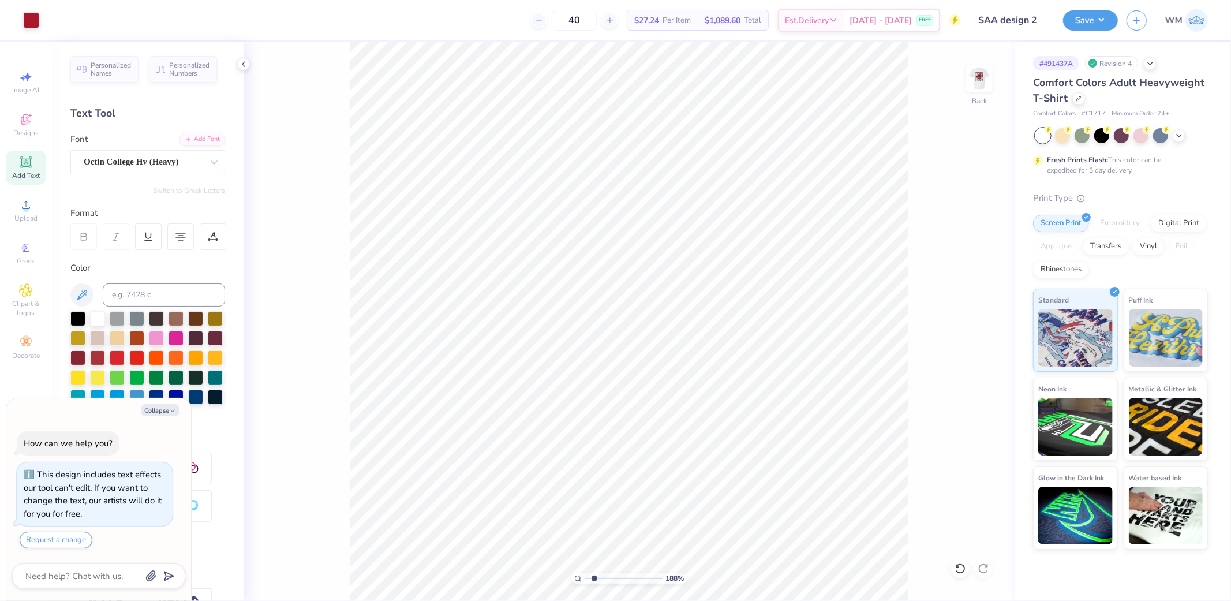
click at [595, 575] on input "range" at bounding box center [624, 578] width 78 height 10
click at [985, 81] on img at bounding box center [979, 78] width 46 height 46
type textarea "x"
click at [575, 580] on circle at bounding box center [577, 577] width 5 height 5
type input "1"
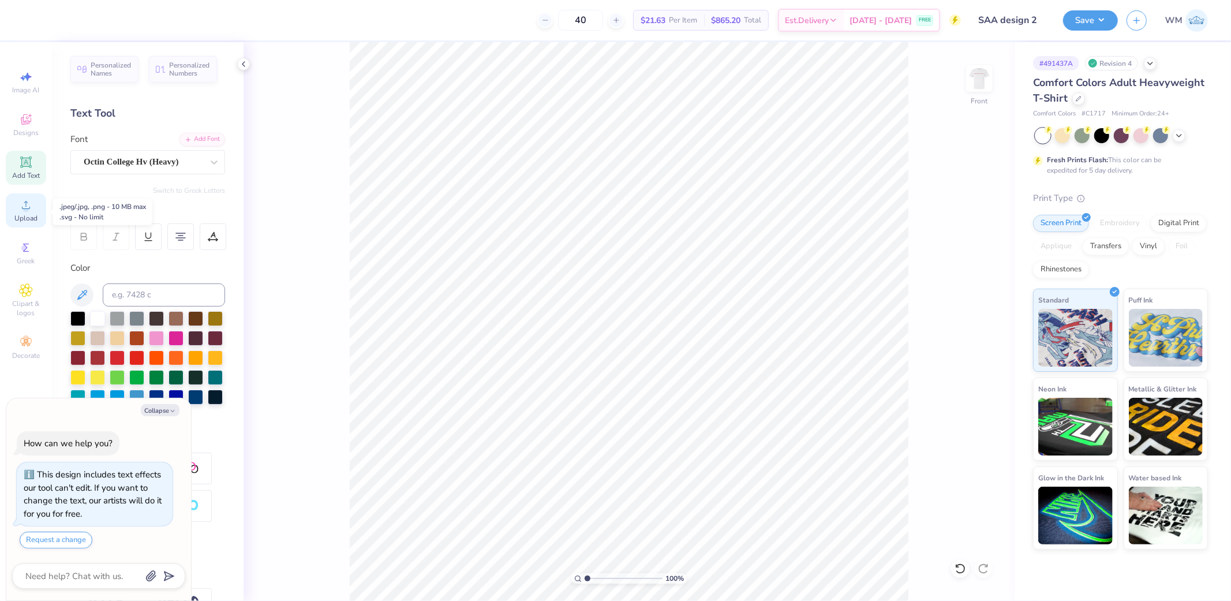
click at [25, 216] on span "Upload" at bounding box center [25, 218] width 23 height 9
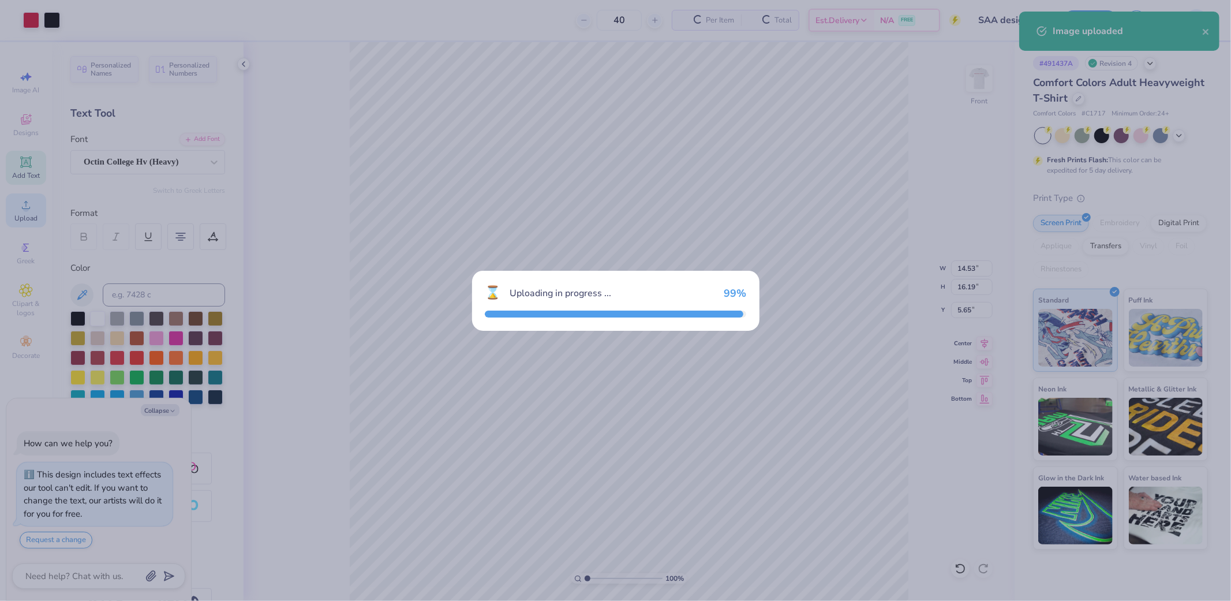
type textarea "x"
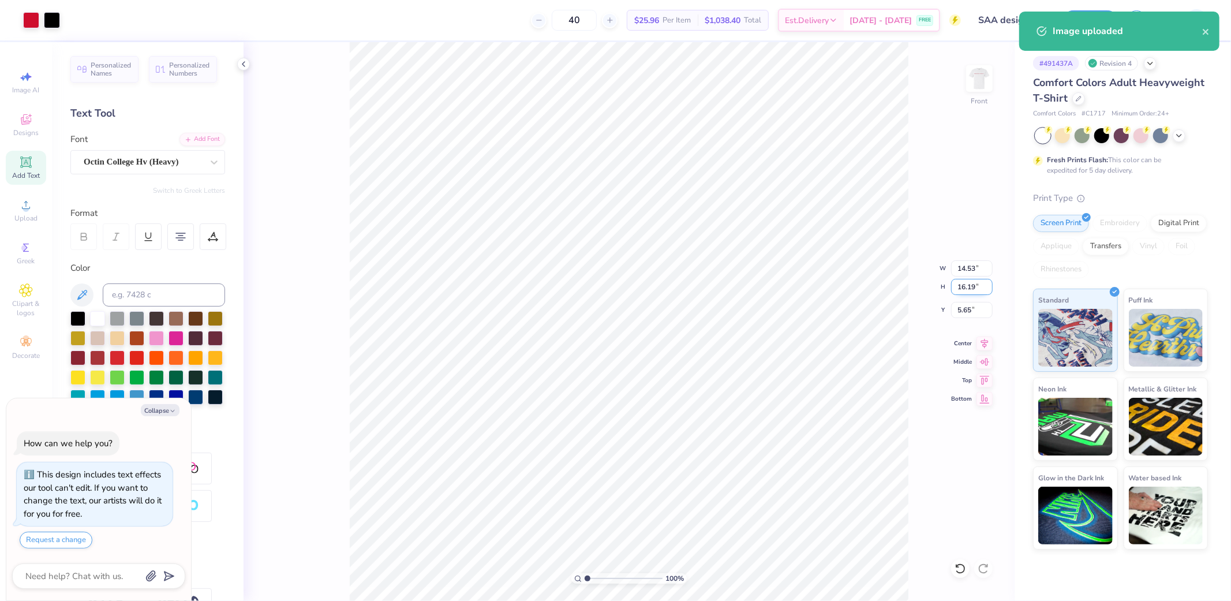
click at [972, 290] on input "16.19" at bounding box center [972, 287] width 42 height 16
type input "12.50"
type textarea "x"
type input "11.22"
type input "7.50"
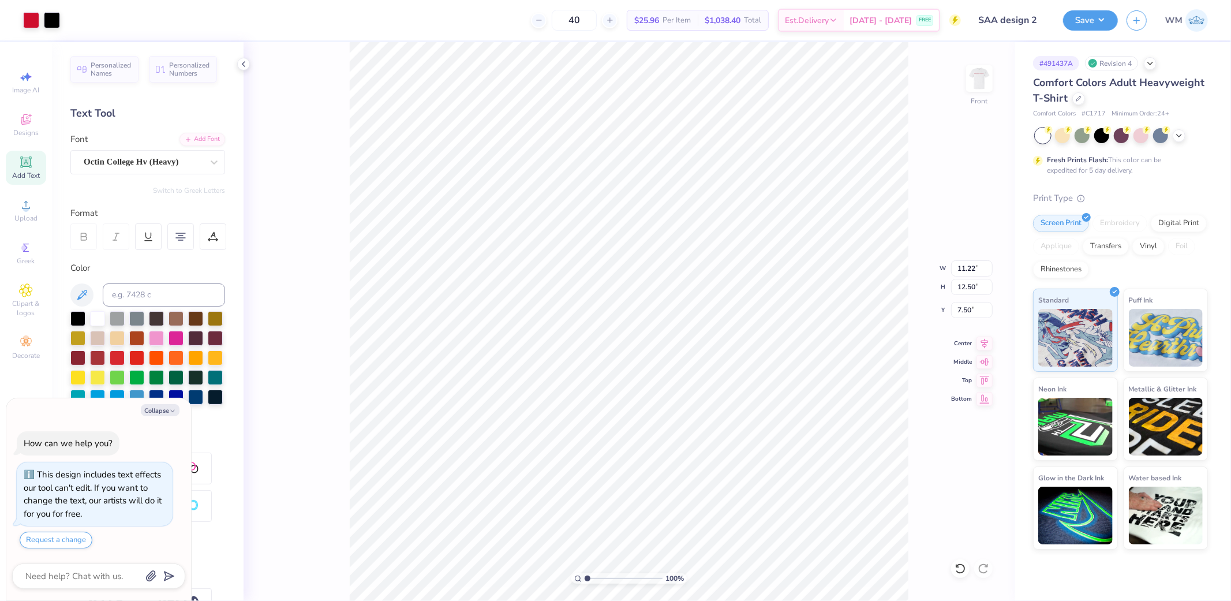
type textarea "x"
click at [971, 309] on input "7.50" at bounding box center [972, 310] width 42 height 16
type input "4.5"
type textarea "x"
type input "4.50"
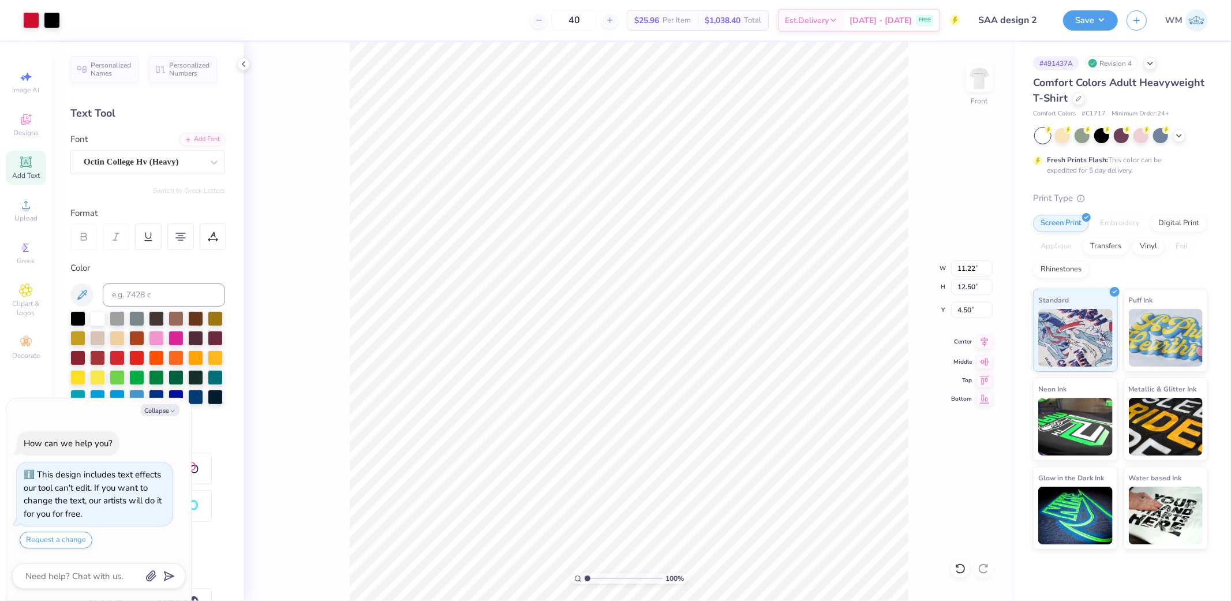
click at [986, 341] on icon at bounding box center [985, 342] width 8 height 10
click at [980, 70] on img at bounding box center [979, 78] width 46 height 46
click at [985, 81] on img at bounding box center [979, 78] width 46 height 46
click at [977, 82] on img at bounding box center [979, 78] width 46 height 46
type textarea "x"
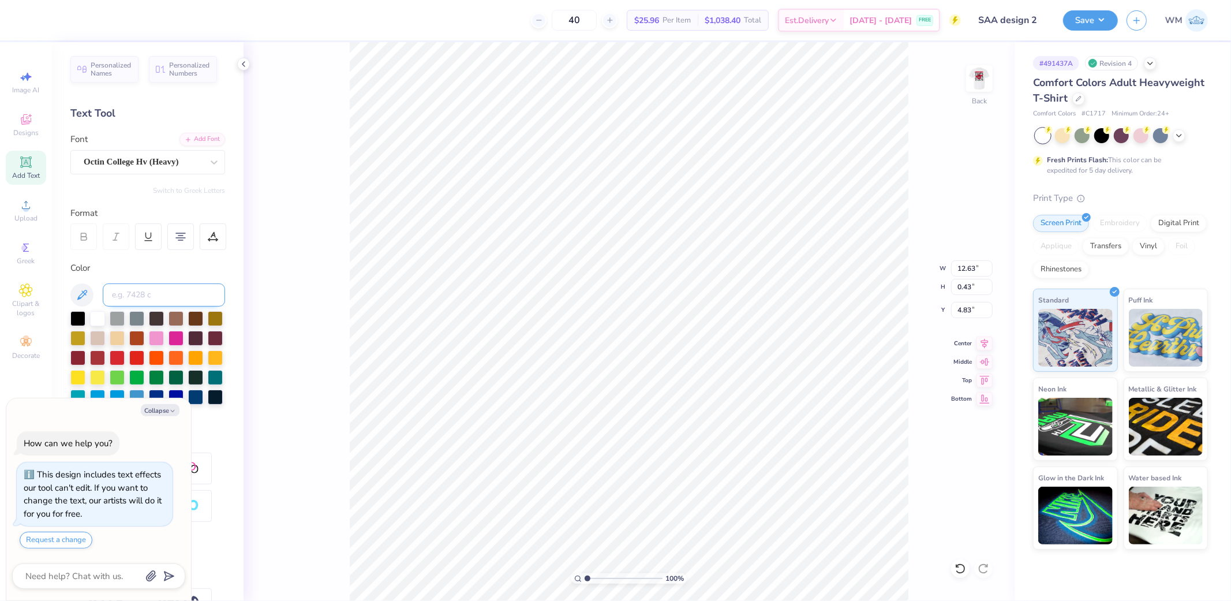
click at [139, 295] on input at bounding box center [164, 294] width 122 height 23
type input "186"
click at [988, 74] on img at bounding box center [979, 78] width 46 height 46
click at [982, 73] on img at bounding box center [979, 78] width 46 height 46
click at [1102, 24] on button "Save" at bounding box center [1090, 19] width 55 height 20
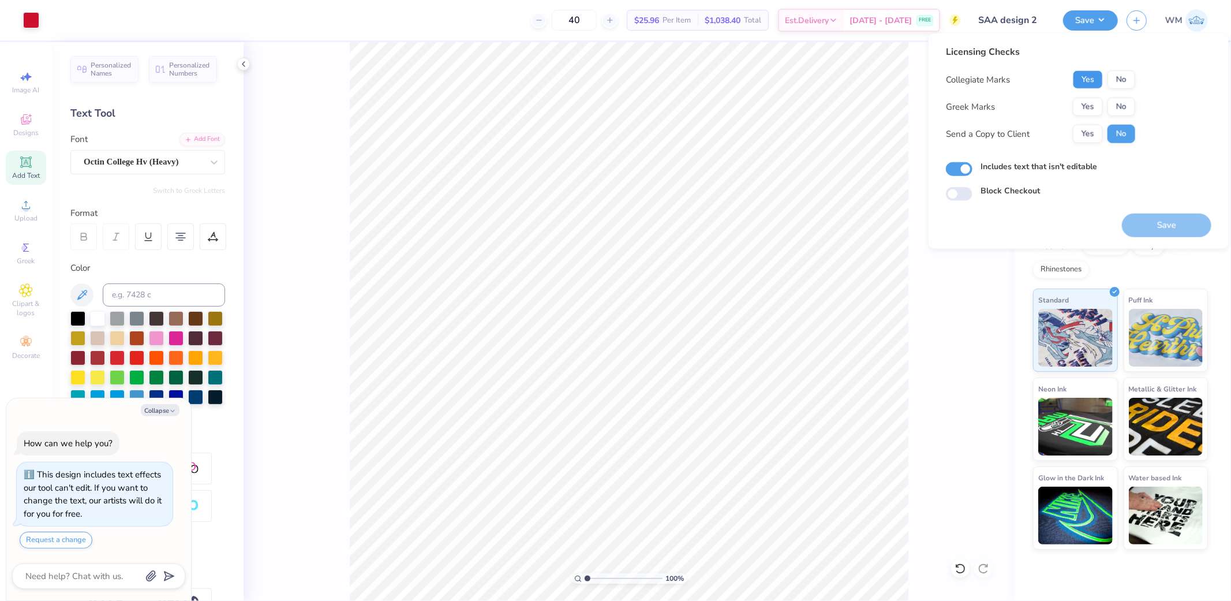
click at [1098, 77] on button "Yes" at bounding box center [1088, 79] width 30 height 18
click at [1123, 106] on button "No" at bounding box center [1122, 107] width 28 height 18
click at [1087, 129] on button "Yes" at bounding box center [1088, 134] width 30 height 18
drag, startPoint x: 1171, startPoint y: 223, endPoint x: 1109, endPoint y: 223, distance: 61.2
click at [1171, 223] on button "Save" at bounding box center [1166, 226] width 89 height 24
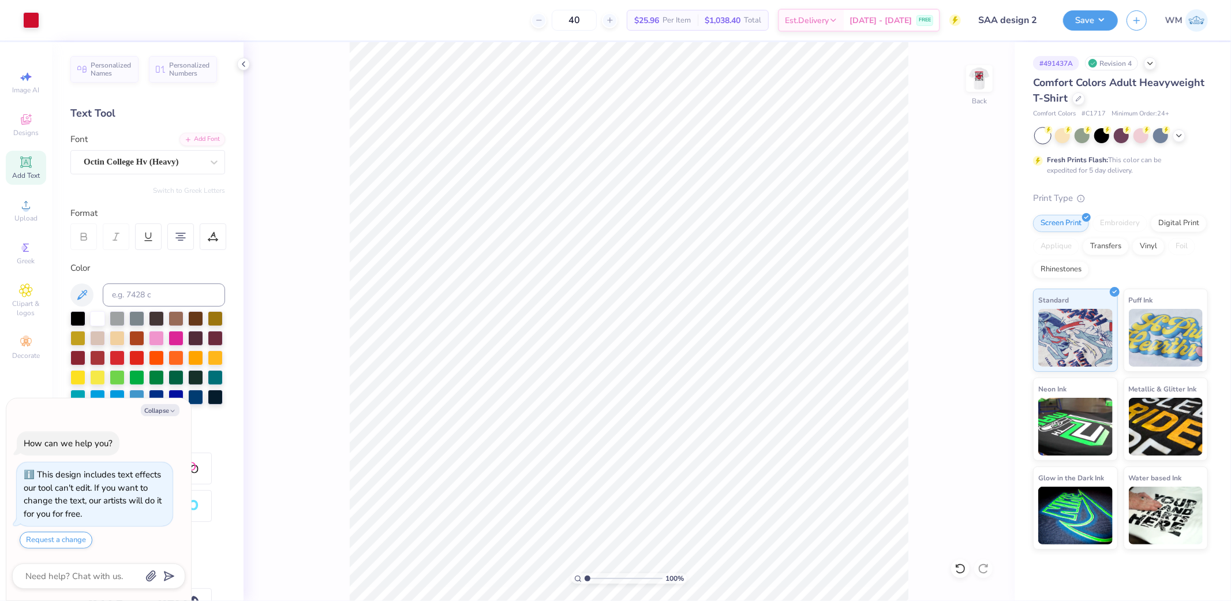
type textarea "x"
drag, startPoint x: 967, startPoint y: 267, endPoint x: 1099, endPoint y: 272, distance: 131.7
click at [968, 267] on input "12.63" at bounding box center [972, 268] width 42 height 16
type input "12.5"
type textarea "x"
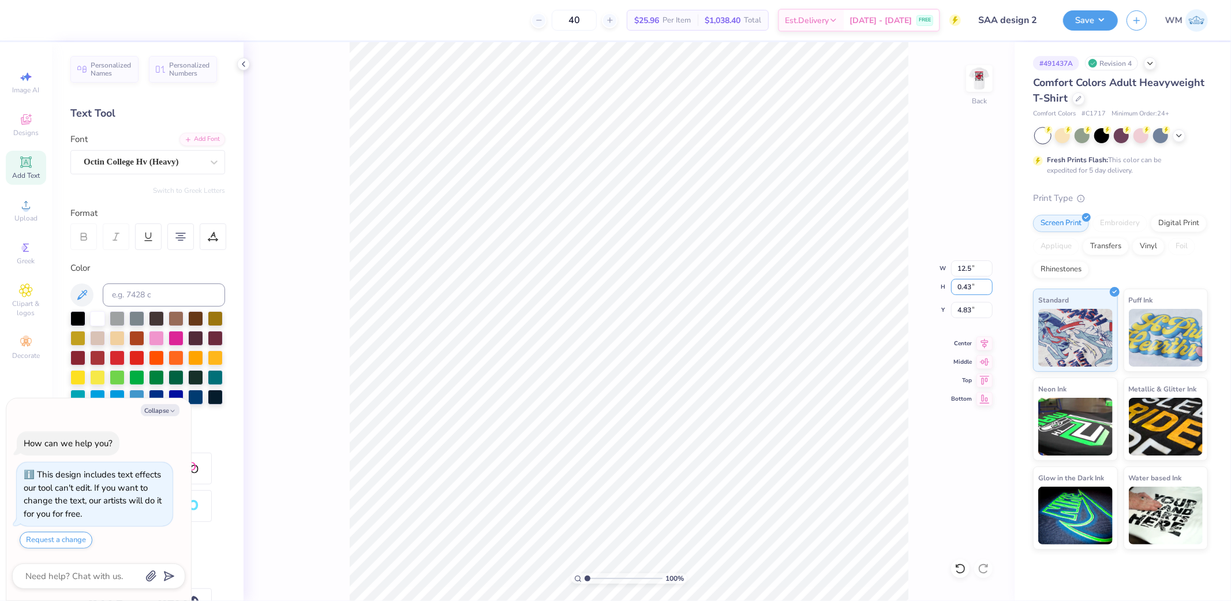
type input "12.50"
type input "0.42"
type input "4.84"
click at [984, 343] on icon at bounding box center [985, 342] width 16 height 14
click at [1105, 20] on button "Save" at bounding box center [1090, 19] width 55 height 20
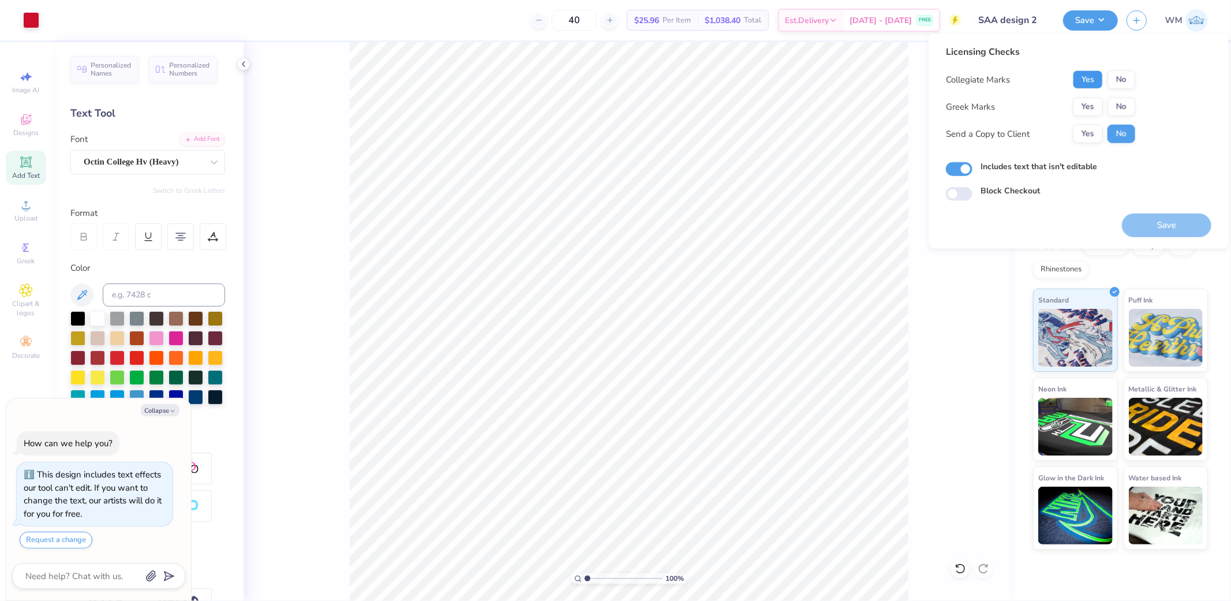
click at [1099, 80] on button "Yes" at bounding box center [1088, 79] width 30 height 18
click at [1127, 110] on button "No" at bounding box center [1122, 107] width 28 height 18
click at [1087, 134] on button "Yes" at bounding box center [1088, 134] width 30 height 18
click at [1176, 226] on button "Save" at bounding box center [1166, 226] width 89 height 24
type textarea "x"
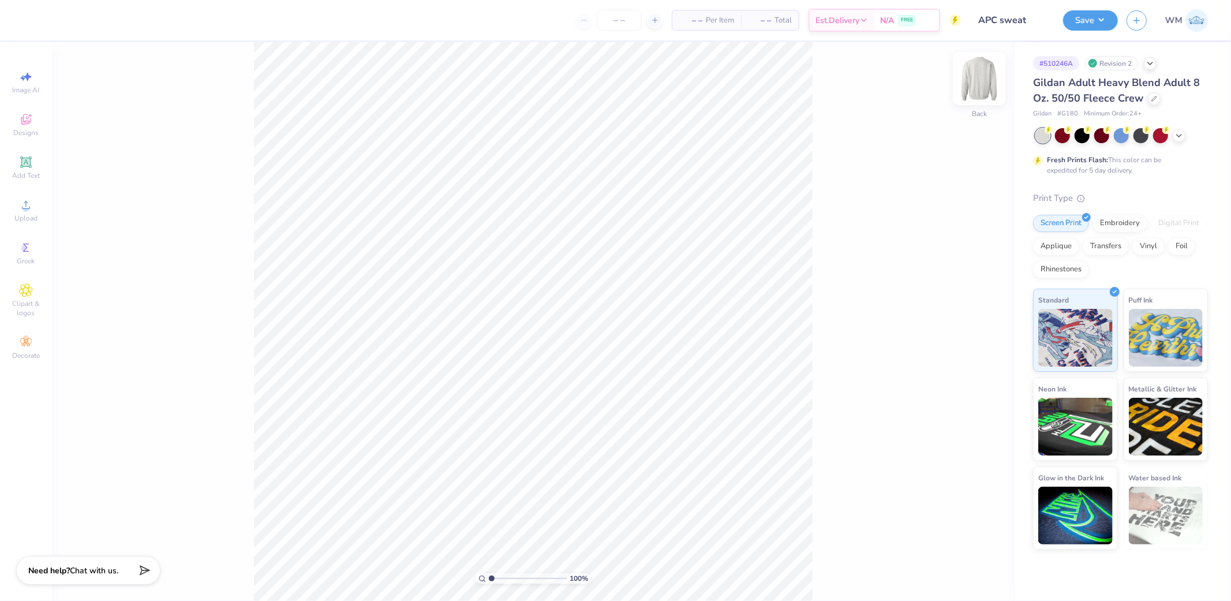
click at [975, 85] on img at bounding box center [979, 78] width 46 height 46
drag, startPoint x: 990, startPoint y: 79, endPoint x: 928, endPoint y: 104, distance: 67.8
click at [990, 79] on img at bounding box center [979, 78] width 23 height 23
click at [30, 201] on icon at bounding box center [26, 205] width 14 height 14
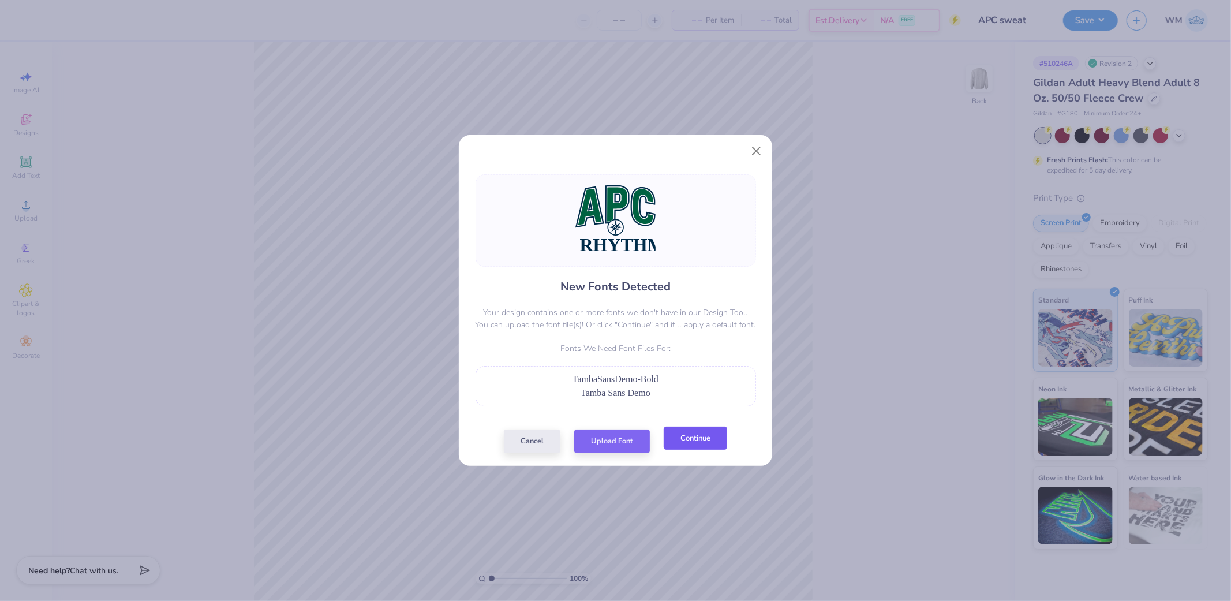
click at [711, 444] on button "Continue" at bounding box center [695, 439] width 63 height 24
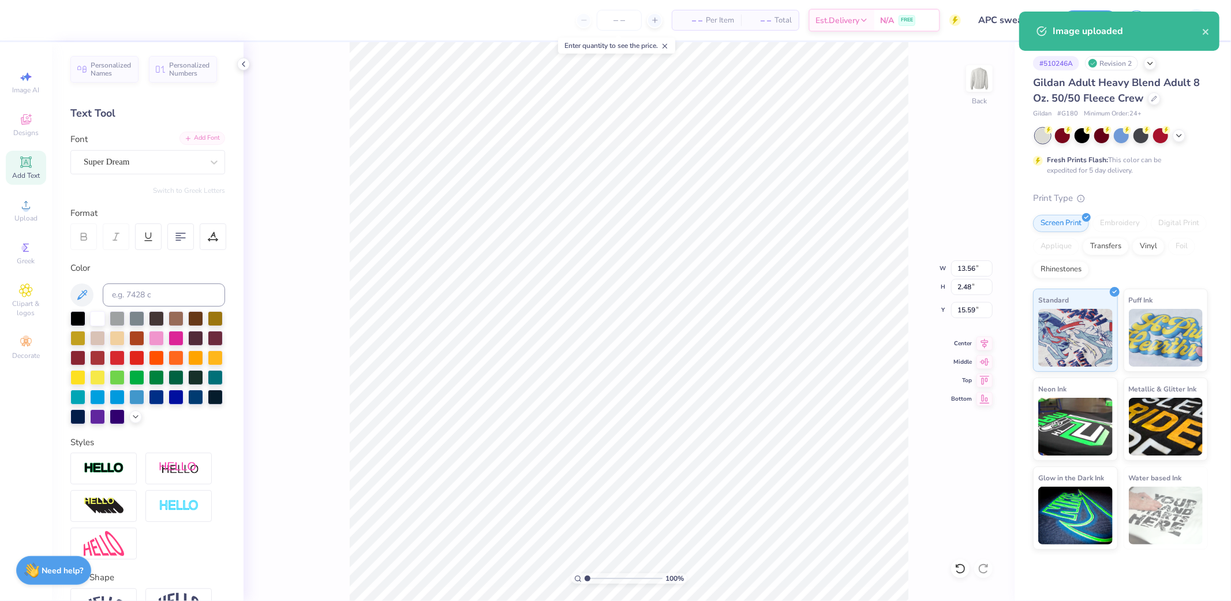
click at [200, 133] on div "Add Font" at bounding box center [203, 138] width 46 height 13
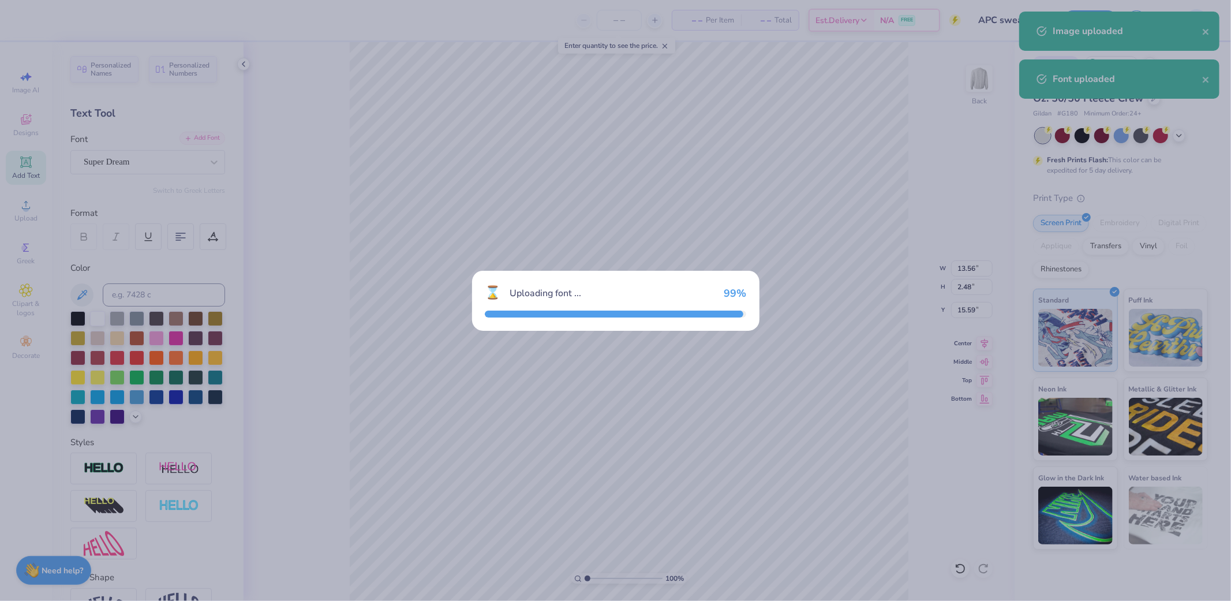
type input "12.87"
type input "2.34"
type input "15.92"
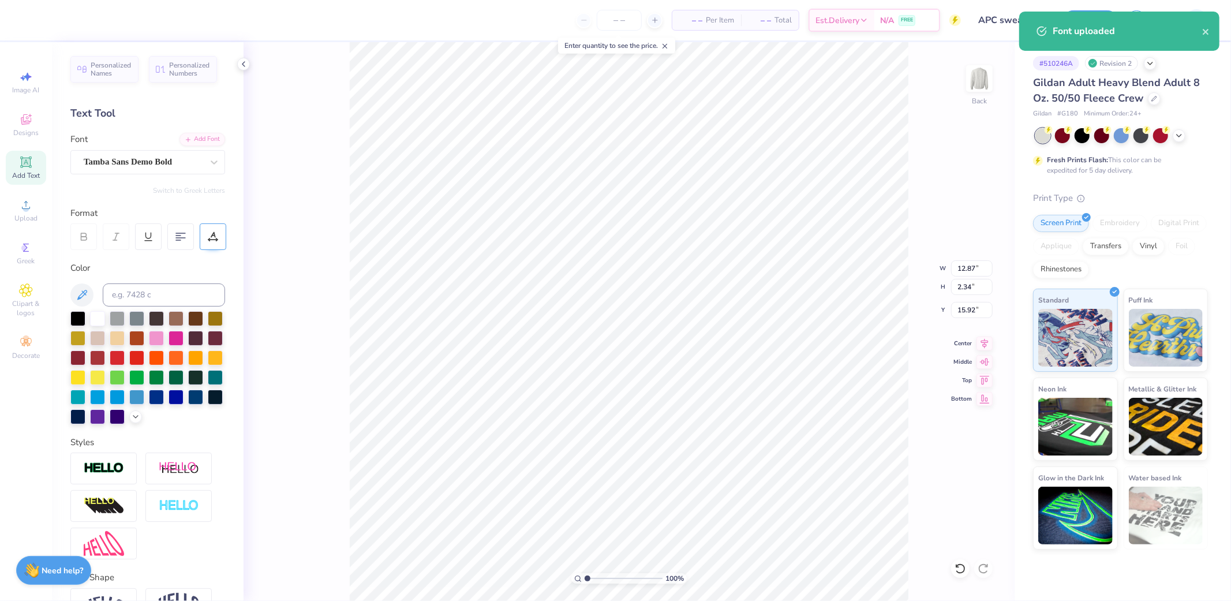
click at [215, 231] on div at bounding box center [213, 236] width 27 height 27
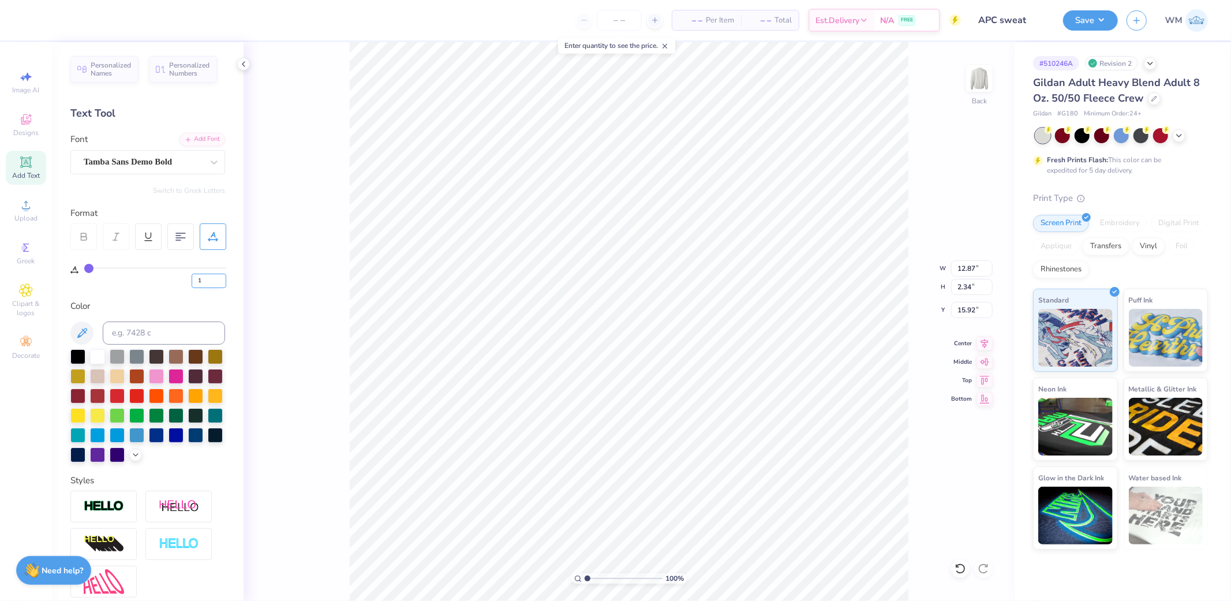
click at [222, 276] on input "1" at bounding box center [209, 281] width 35 height 14
click at [222, 276] on input "2" at bounding box center [209, 281] width 35 height 14
type input "3"
click at [222, 276] on input "3" at bounding box center [209, 281] width 35 height 14
type input "3"
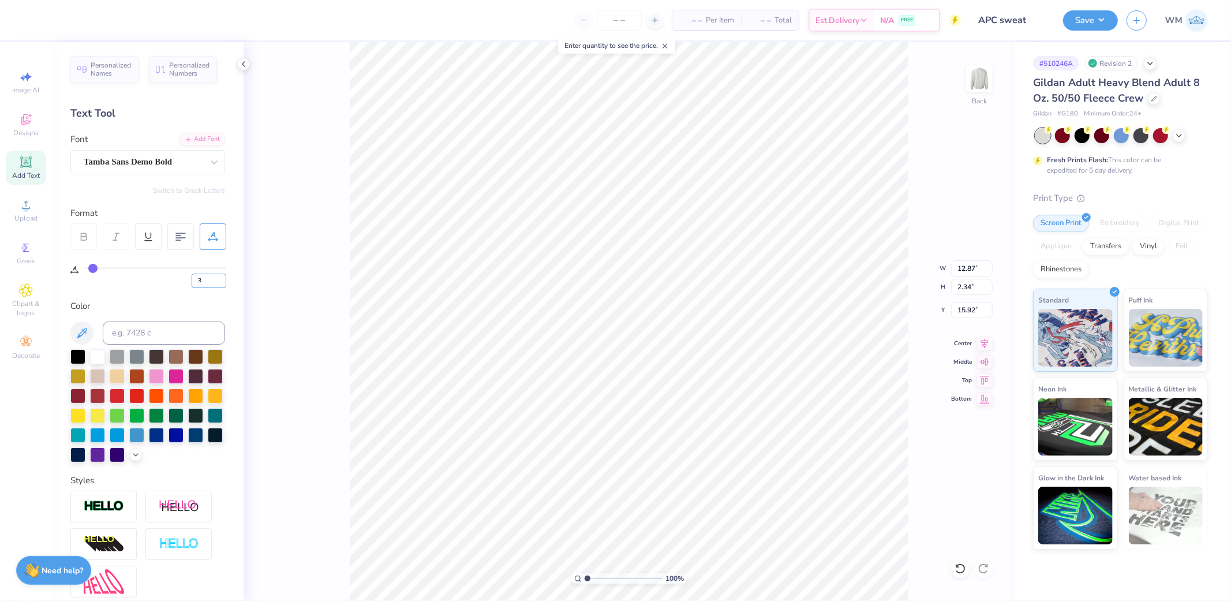
type input "13.39"
type input "12.91"
type input "2.26"
type input "16.01"
click at [985, 339] on icon at bounding box center [985, 342] width 16 height 14
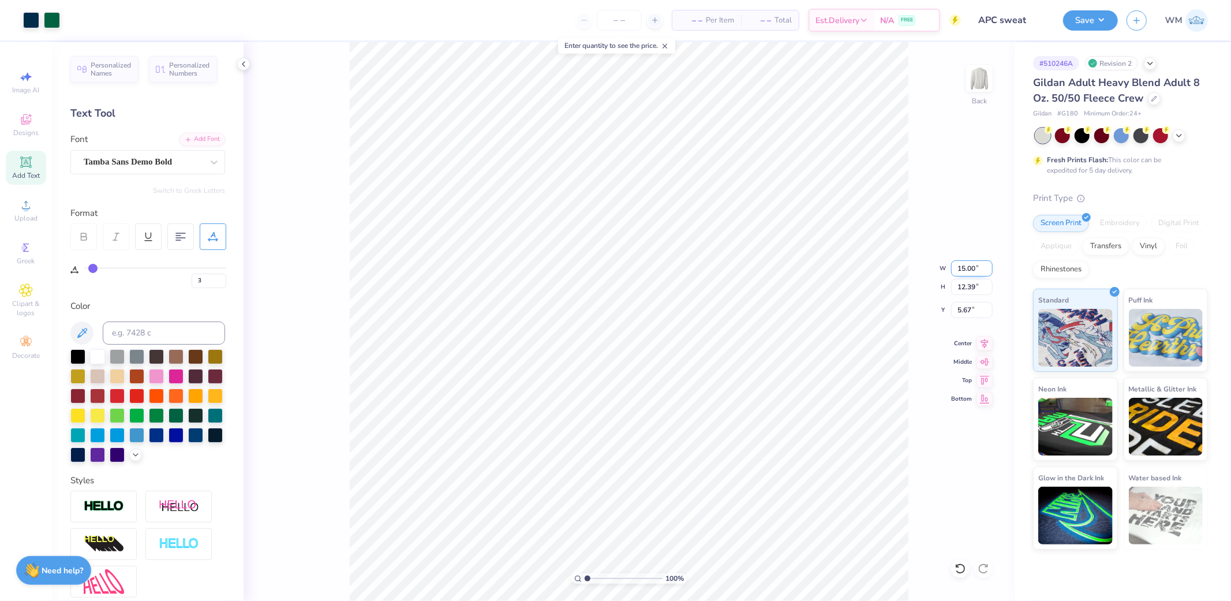
drag, startPoint x: 966, startPoint y: 267, endPoint x: 989, endPoint y: 272, distance: 23.5
click at [966, 267] on input "15.00" at bounding box center [972, 268] width 42 height 16
type input "11.25"
type input "9.30"
click at [974, 312] on input "7.22" at bounding box center [972, 310] width 42 height 16
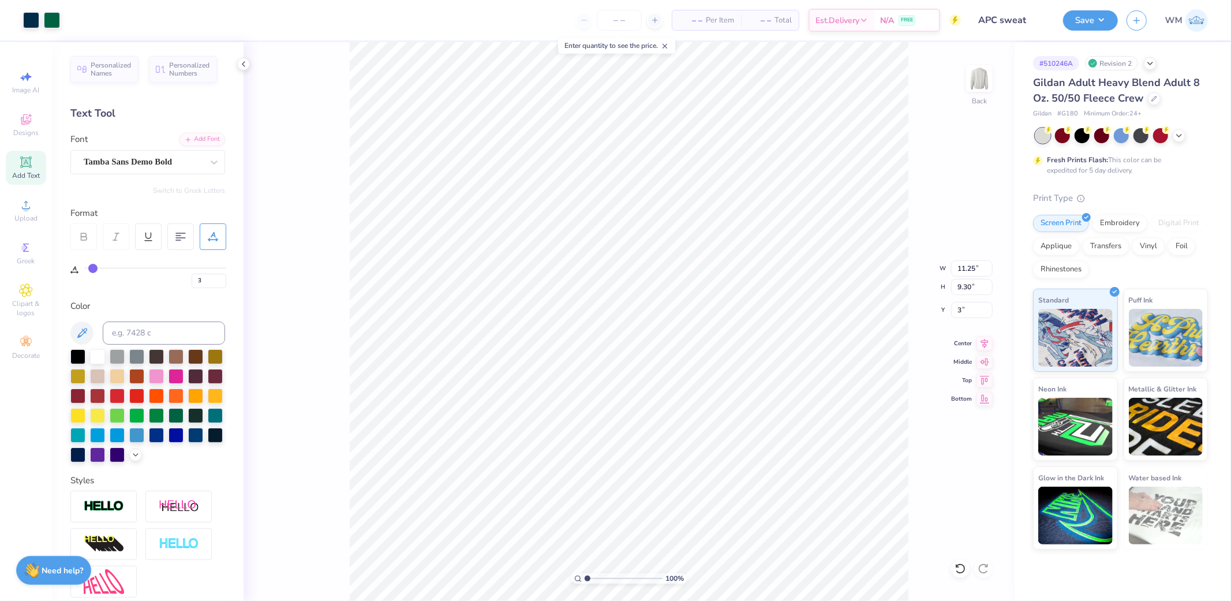
type input "3.00"
click at [1108, 25] on button "Save" at bounding box center [1090, 19] width 55 height 20
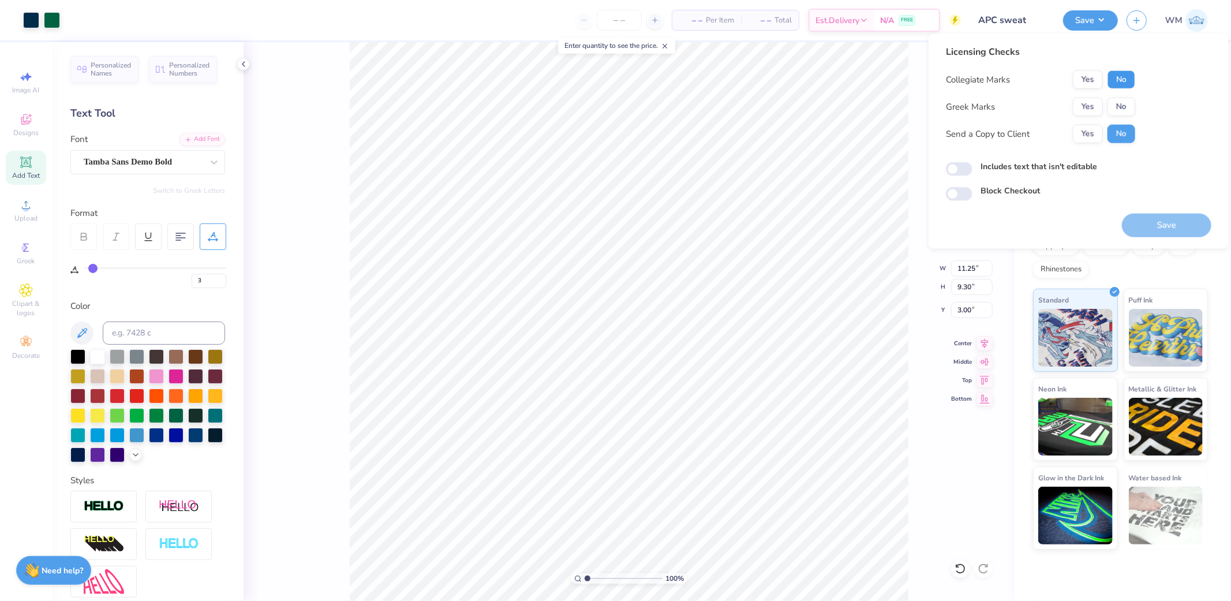
click at [1120, 78] on button "No" at bounding box center [1122, 79] width 28 height 18
drag, startPoint x: 1126, startPoint y: 106, endPoint x: 1152, endPoint y: 128, distance: 34.0
click at [1126, 106] on button "No" at bounding box center [1122, 107] width 28 height 18
click at [1093, 135] on button "Yes" at bounding box center [1088, 134] width 30 height 18
click at [955, 169] on input "Includes text that isn't editable" at bounding box center [959, 169] width 27 height 14
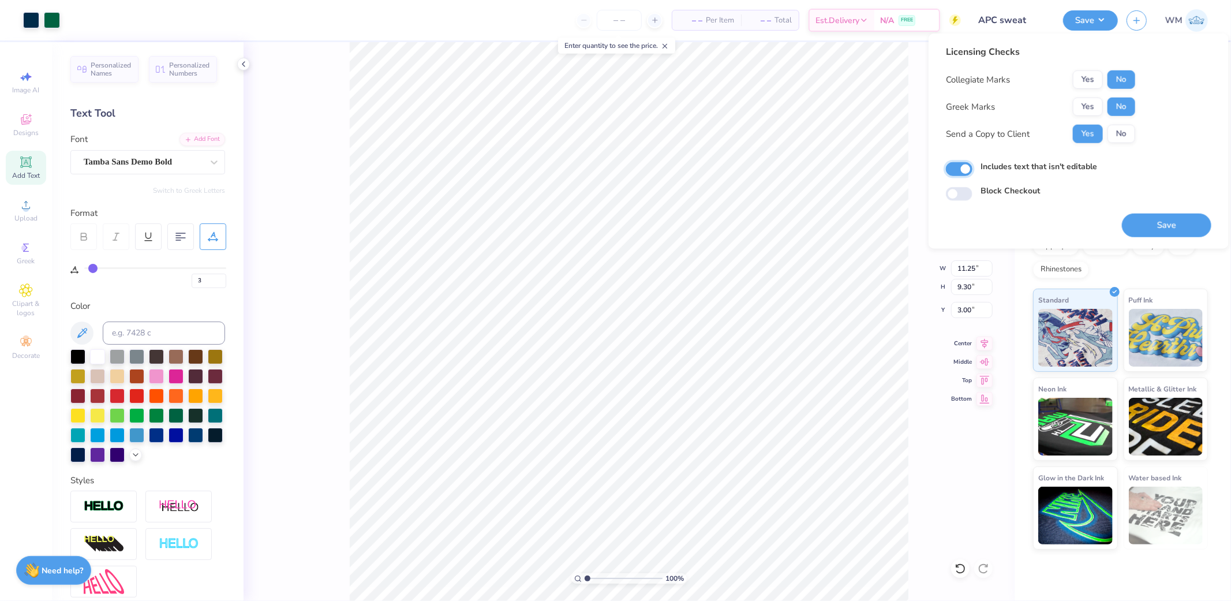
checkbox input "true"
click at [1168, 224] on button "Save" at bounding box center [1166, 226] width 89 height 24
